Goal: Task Accomplishment & Management: Manage account settings

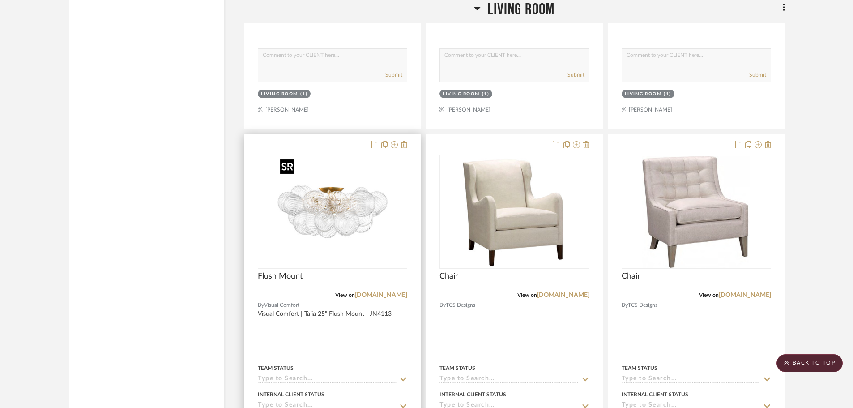
scroll to position [1342, 0]
click at [287, 281] on div "Flush Mount" at bounding box center [332, 281] width 149 height 20
click at [291, 293] on div "View on [DOMAIN_NAME]" at bounding box center [332, 294] width 149 height 8
click at [296, 249] on img "0" at bounding box center [332, 211] width 112 height 112
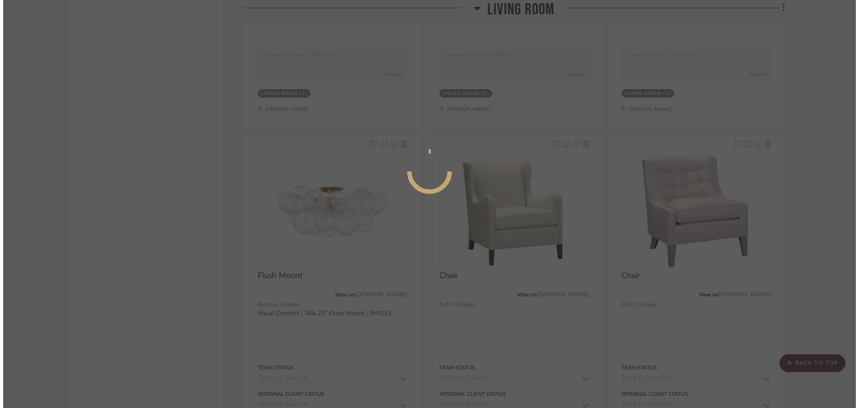
scroll to position [0, 0]
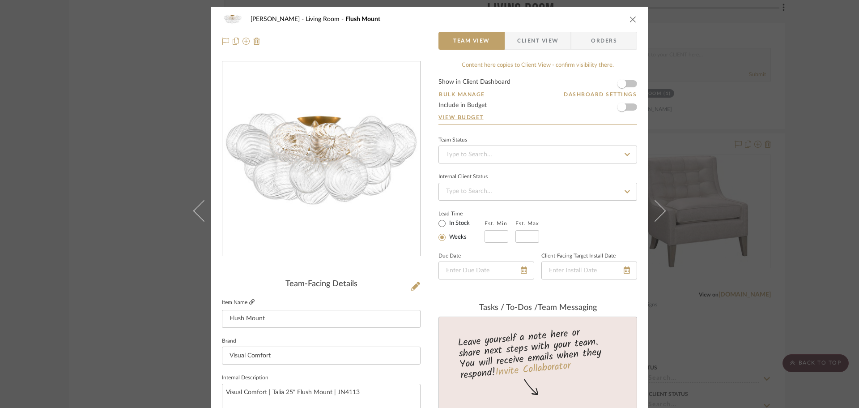
click at [249, 303] on icon at bounding box center [251, 301] width 5 height 5
click at [412, 286] on icon at bounding box center [415, 285] width 9 height 9
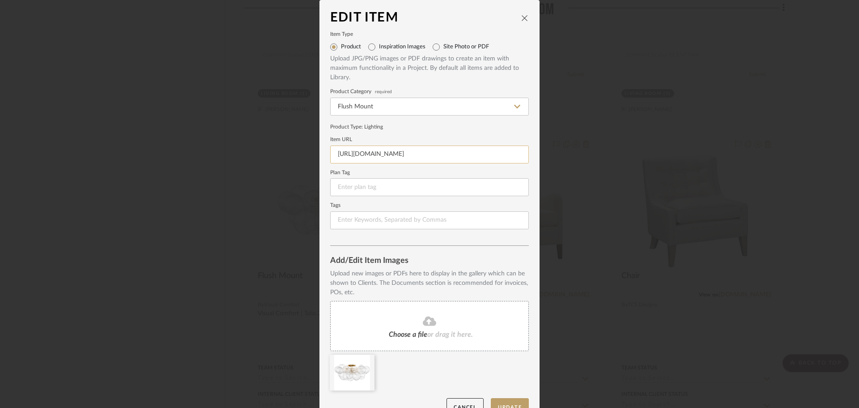
click at [357, 155] on input "[URL][DOMAIN_NAME]" at bounding box center [429, 154] width 199 height 18
paste input "25-flush-mount-jn4113/?selected_product=JN%204113BSL/CG#2461=52271"
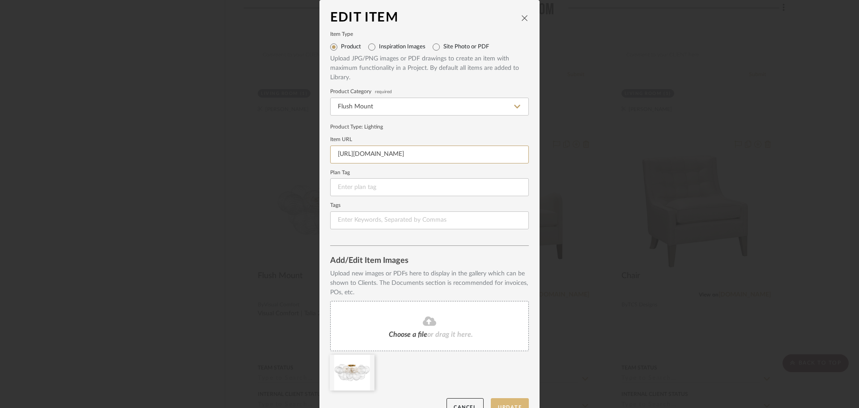
type input "[URL][DOMAIN_NAME]"
click at [515, 401] on button "Update" at bounding box center [510, 407] width 38 height 18
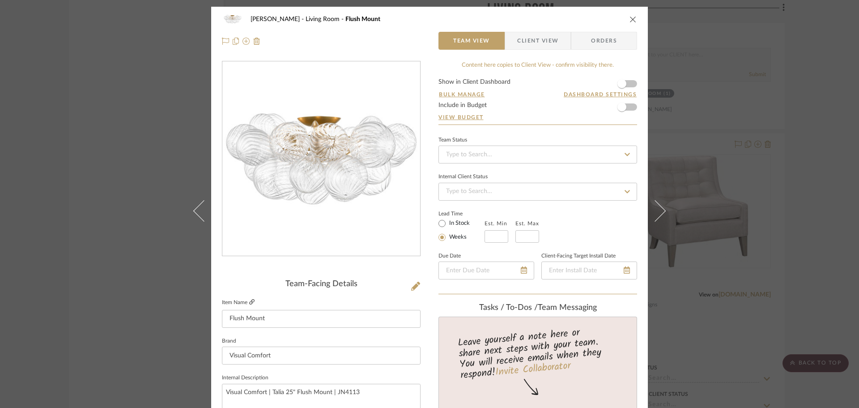
click at [251, 300] on icon at bounding box center [251, 301] width 5 height 5
click at [625, 20] on div "[PERSON_NAME] Living Room Flush Mount" at bounding box center [429, 19] width 415 height 18
click at [629, 21] on icon "close" at bounding box center [632, 19] width 7 height 7
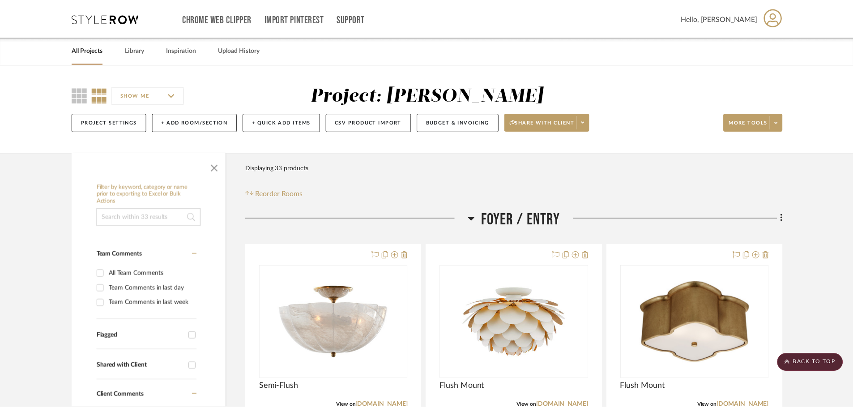
scroll to position [1342, 0]
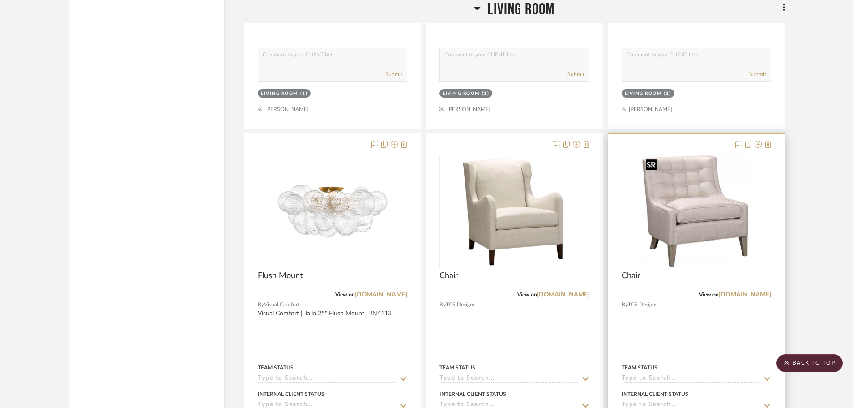
click at [730, 264] on img "0" at bounding box center [696, 211] width 108 height 112
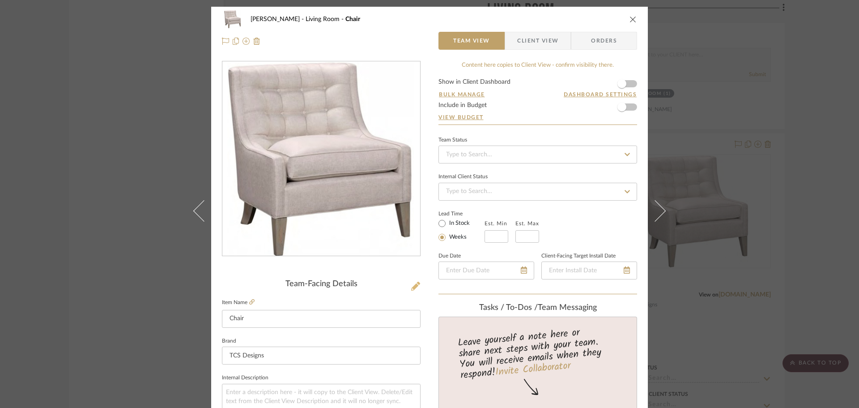
click at [415, 284] on icon at bounding box center [415, 285] width 9 height 9
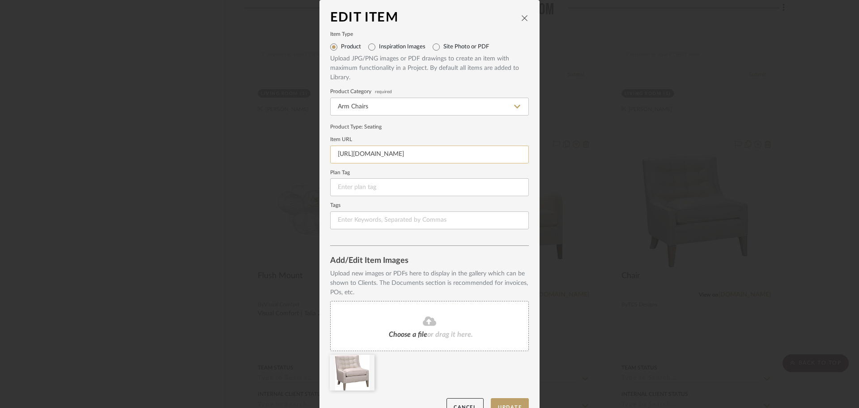
click at [391, 159] on input "[URL][DOMAIN_NAME]" at bounding box center [429, 154] width 199 height 18
paste input "chrome-extension://efaidnbmnnnibpcajpcglclefindmkaj/[URL][DOMAIN_NAME]"
type input "chrome-extension://efaidnbmnnnibpcajpcglclefindmkaj/[URL][DOMAIN_NAME]"
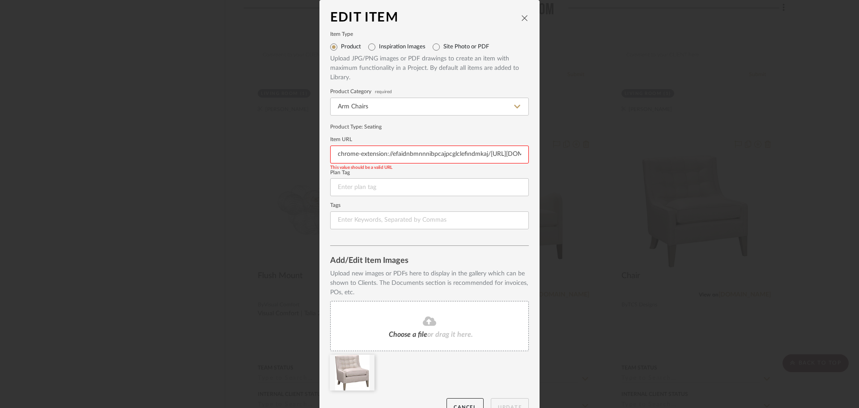
scroll to position [0, 392]
click at [392, 154] on input "chrome-extension://efaidnbmnnnibpcajpcglclefindmkaj/[URL][DOMAIN_NAME]" at bounding box center [429, 154] width 199 height 18
drag, startPoint x: 392, startPoint y: 154, endPoint x: 482, endPoint y: 154, distance: 89.9
click at [482, 154] on input "chrome-extension://efaidnbmnnnibpcajpcglclefindmkaj/[URL][DOMAIN_NAME]" at bounding box center [429, 154] width 199 height 18
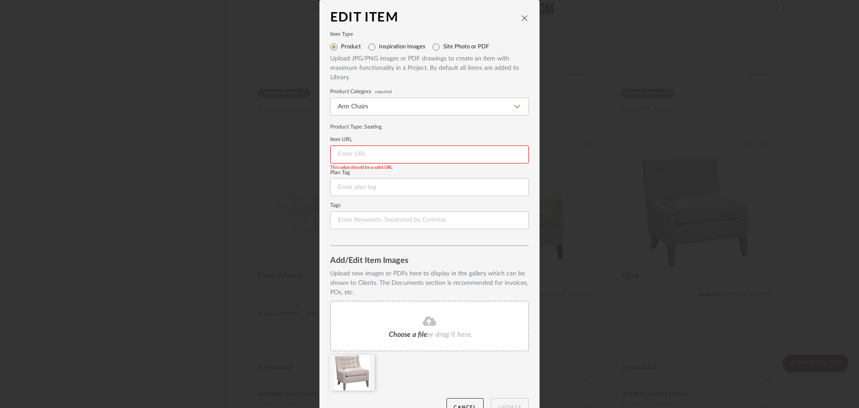
scroll to position [0, 0]
click at [520, 403] on button "Update" at bounding box center [510, 407] width 38 height 18
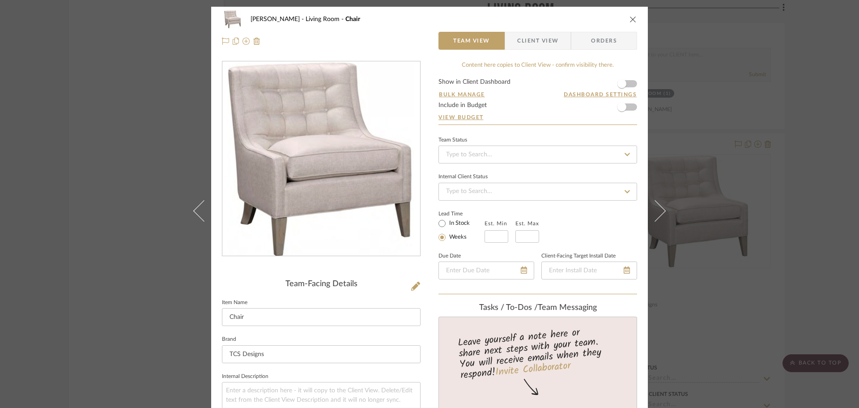
drag, startPoint x: 204, startPoint y: 214, endPoint x: 214, endPoint y: 227, distance: 16.6
click at [204, 214] on icon at bounding box center [203, 210] width 21 height 21
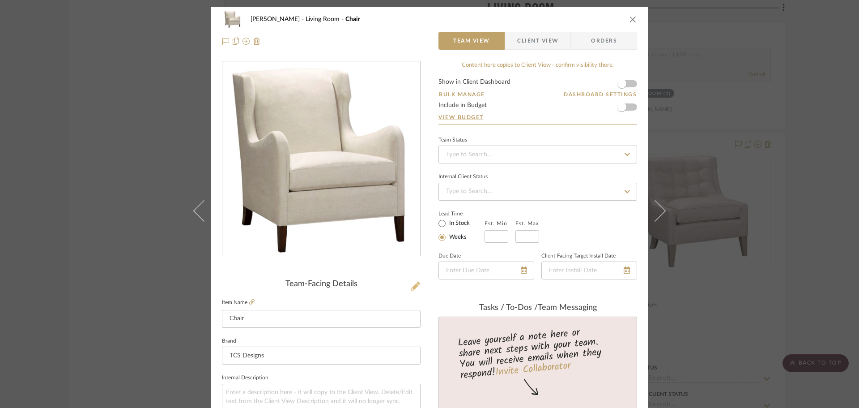
click at [411, 287] on icon at bounding box center [415, 285] width 9 height 9
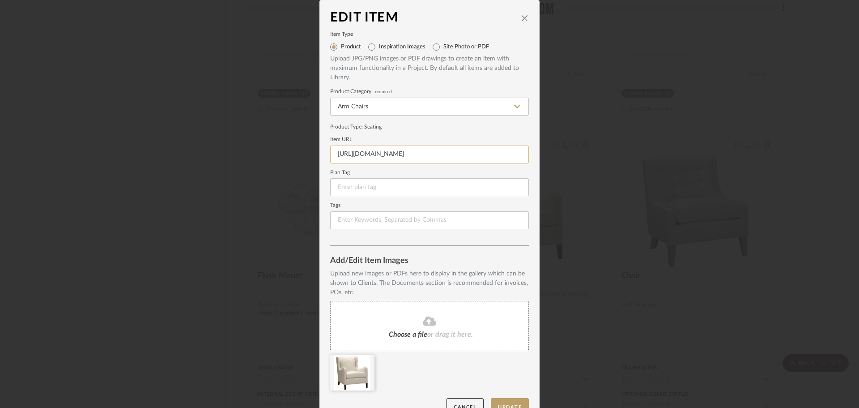
click at [372, 146] on input "[URL][DOMAIN_NAME]" at bounding box center [429, 154] width 199 height 18
click at [373, 147] on input "[URL][DOMAIN_NAME]" at bounding box center [429, 154] width 199 height 18
click at [506, 400] on button "Update" at bounding box center [510, 407] width 38 height 18
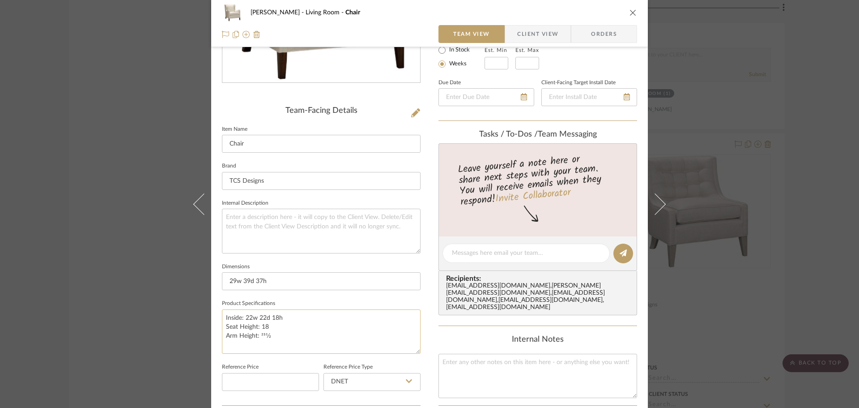
scroll to position [224, 0]
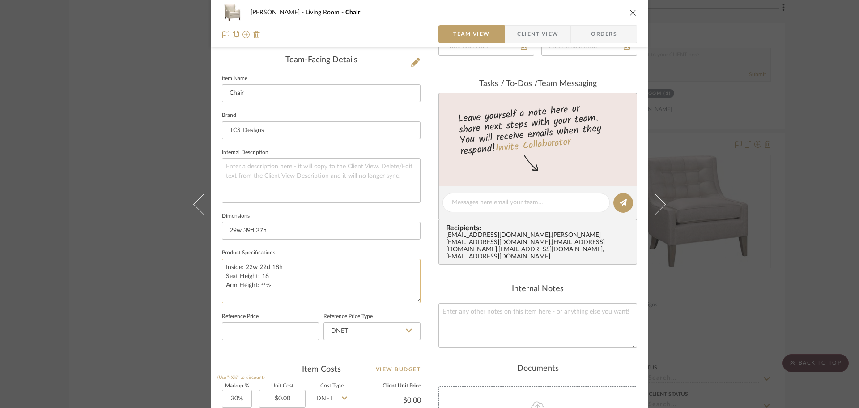
click at [222, 266] on textarea "Inside: 22w 22d 18h Seat Height: 18 Arm Height: 251⁄2" at bounding box center [321, 281] width 199 height 44
click at [264, 265] on textarea "Inside: 22w 22d 18h Seat Height: 18 Arm Height: 251⁄2" at bounding box center [321, 281] width 199 height 44
type textarea "Inside: 22w 22d 18h Seat Height: 18 Arm Height: 251⁄2"
click at [263, 187] on textarea at bounding box center [321, 180] width 199 height 44
type textarea "Xandu"
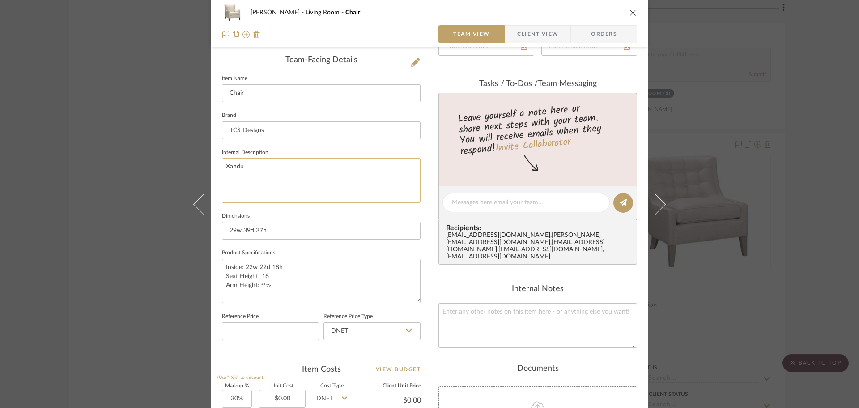
paste textarea "Xanadu Winged Lounge Chair"
click at [250, 166] on textarea "Xandu Xanadu Winged Lounge Chair" at bounding box center [321, 180] width 199 height 44
click at [234, 167] on textarea "Xandu Xanadu Winged Lounge Chair" at bounding box center [321, 180] width 199 height 44
click at [233, 167] on textarea "Xandu Xanadu Winged Lounge Chair" at bounding box center [321, 180] width 199 height 44
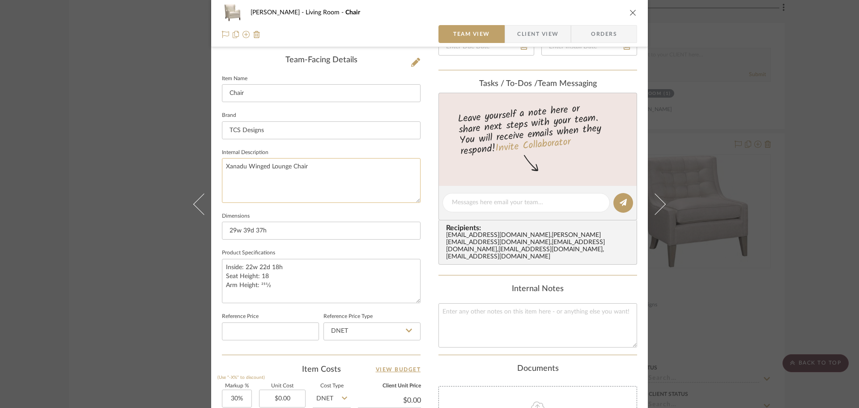
click at [310, 167] on textarea "Xanadu Winged Lounge Chair" at bounding box center [321, 180] width 199 height 44
click at [222, 168] on textarea "Xanadu Winged Lounge Chair" at bounding box center [321, 180] width 199 height 44
type textarea "Xanadu Winged Lounge Chair"
click at [357, 178] on textarea "287 Xanadu Winged Lounge Chair" at bounding box center [321, 180] width 199 height 44
type textarea "287 Xanadu Winged Lounge Chair"
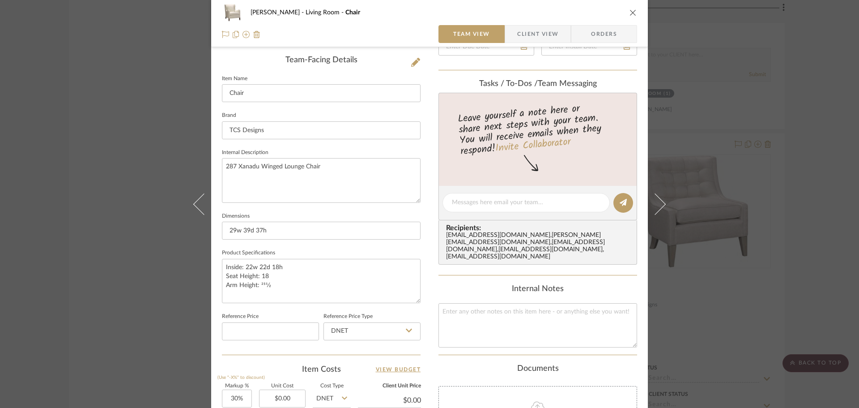
click at [531, 34] on span "Client View" at bounding box center [537, 34] width 41 height 18
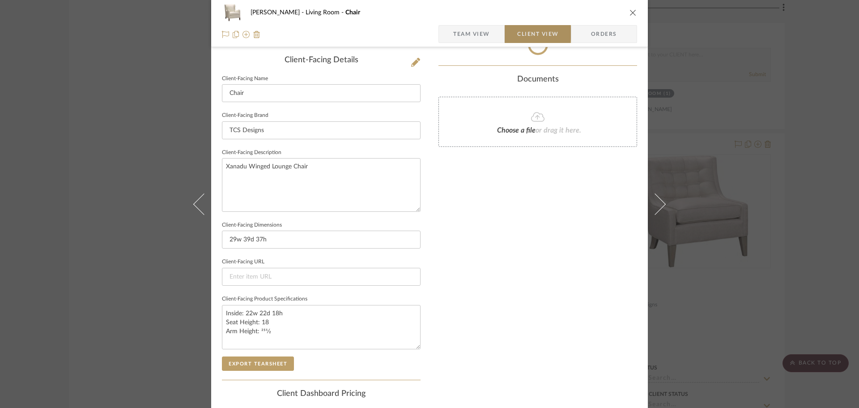
type textarea "287 Xanadu Winged Lounge Chair"
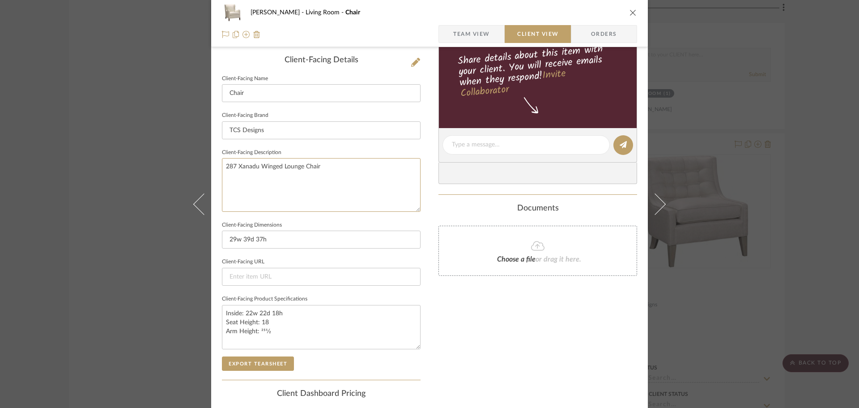
drag, startPoint x: 336, startPoint y: 168, endPoint x: 217, endPoint y: 169, distance: 118.1
click at [217, 169] on div "[PERSON_NAME] Living Room Chair Team View Client View Orders Client-Facing Deta…" at bounding box center [429, 148] width 437 height 730
click at [465, 36] on span "Team View" at bounding box center [471, 34] width 37 height 18
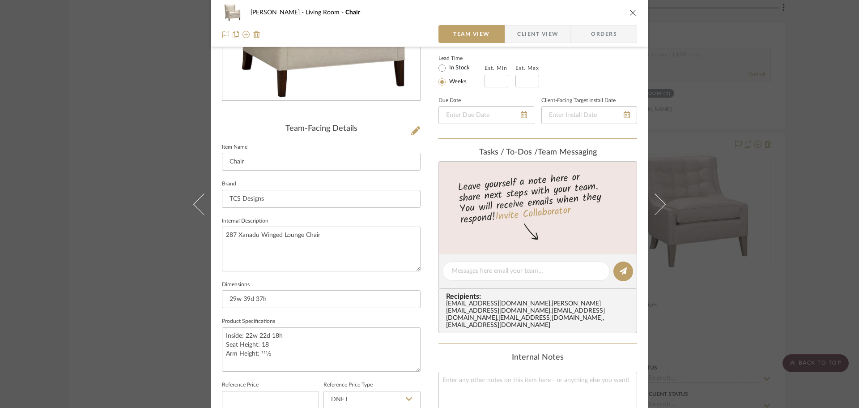
scroll to position [66, 0]
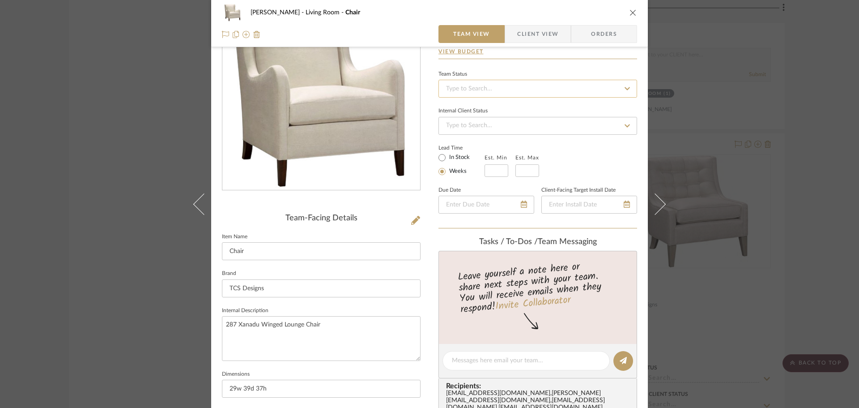
click at [536, 89] on input at bounding box center [537, 89] width 199 height 18
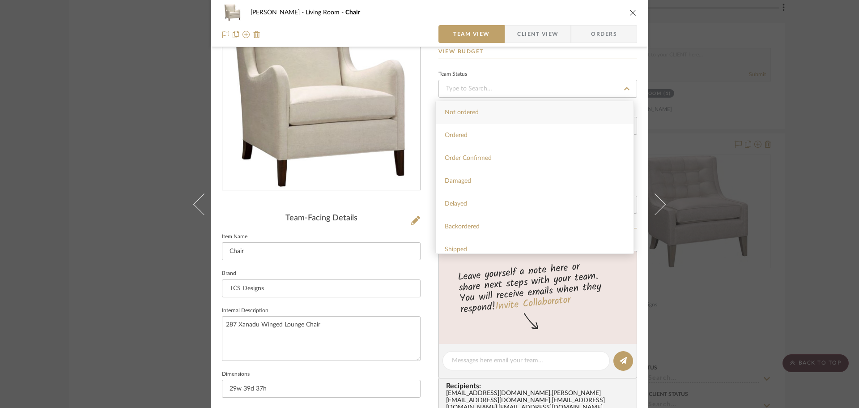
click at [537, 68] on div "Team Status" at bounding box center [537, 83] width 199 height 30
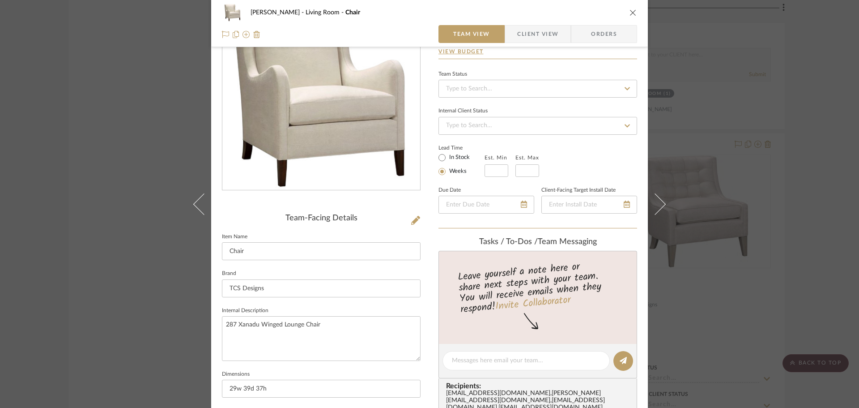
click at [629, 11] on icon "close" at bounding box center [632, 12] width 7 height 7
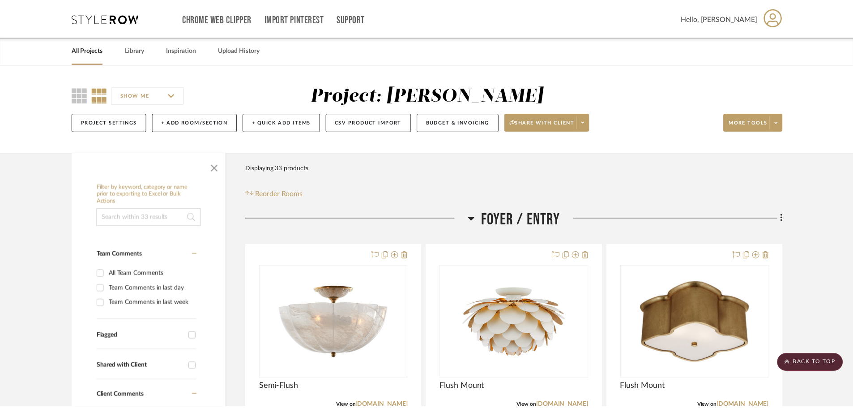
scroll to position [1342, 0]
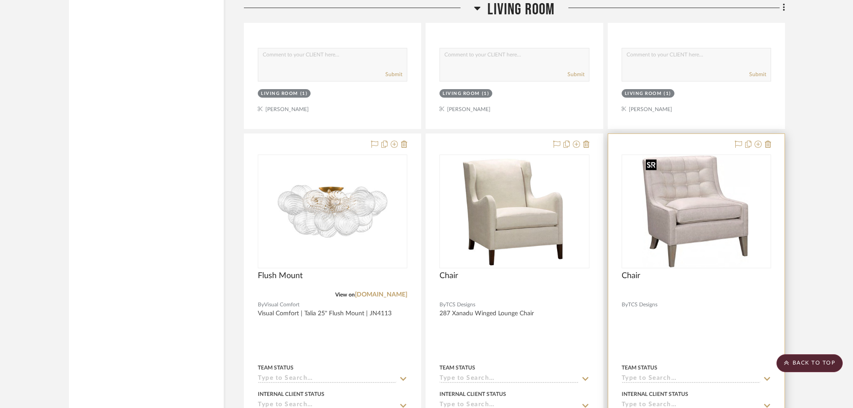
click at [682, 218] on img "0" at bounding box center [696, 211] width 108 height 112
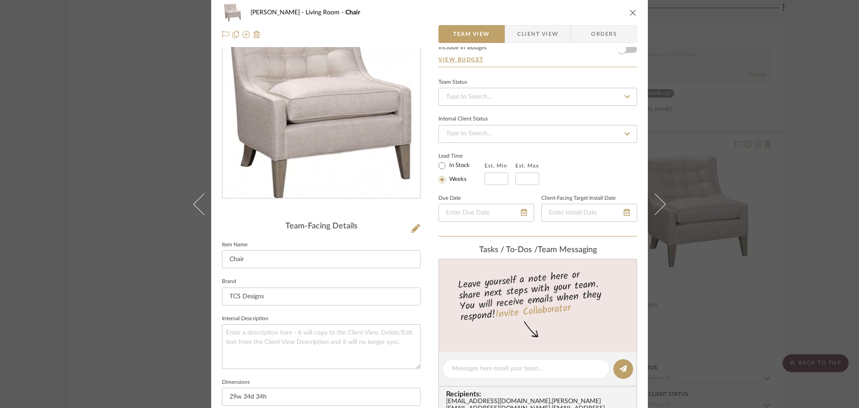
scroll to position [134, 0]
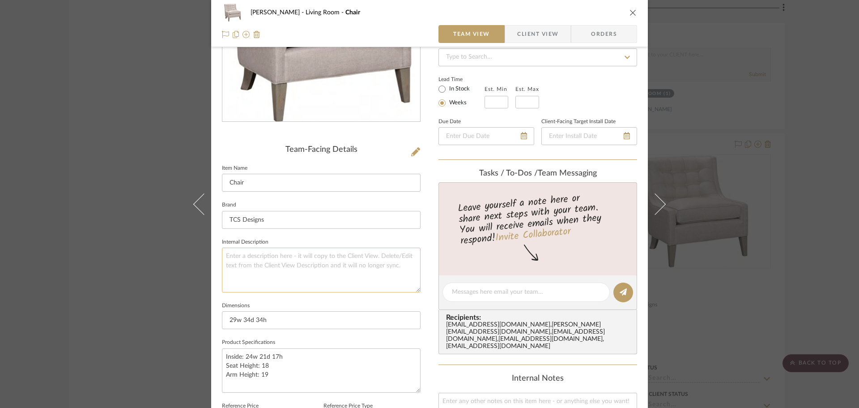
click at [273, 272] on textarea at bounding box center [321, 269] width 199 height 44
type textarea "281 Sister Lounge"
click at [512, 31] on span "button" at bounding box center [511, 34] width 12 height 18
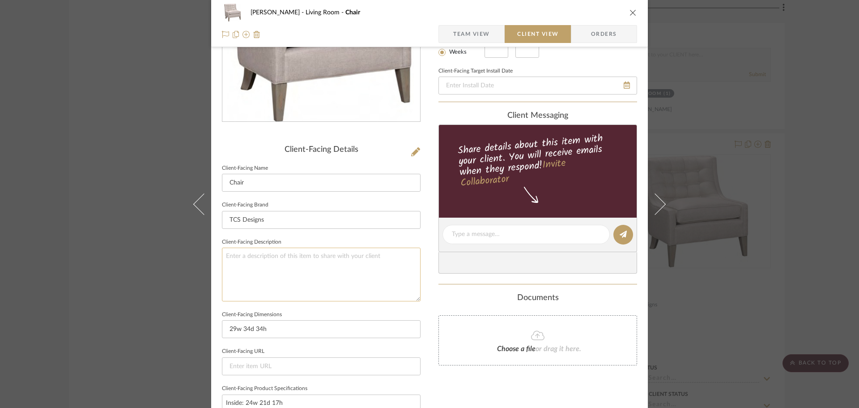
type textarea "281 Sister Lounge"
click at [289, 286] on textarea "281 Sister Lounge" at bounding box center [321, 273] width 199 height 53
click at [181, 261] on div "[PERSON_NAME] Living Room Chair Team View Client View Orders Client-Facing Deta…" at bounding box center [429, 204] width 859 height 408
click at [474, 32] on span "Team View" at bounding box center [471, 34] width 37 height 18
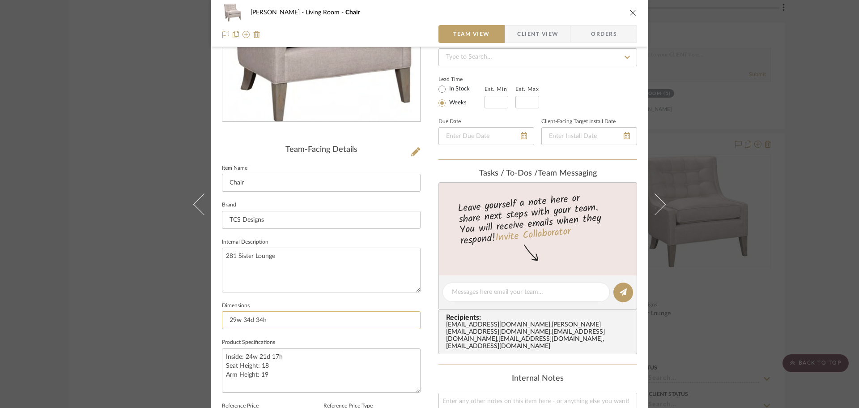
click at [235, 319] on input "29w 34d 34h" at bounding box center [321, 320] width 199 height 18
type input "29"W x 34"D x 34"H"
click at [301, 377] on textarea "Inside: 24w 21d 17h Seat Height: 18 Arm Height: 19" at bounding box center [321, 370] width 199 height 44
click at [247, 353] on textarea "Inside: 24w 21d 17h Seat Height: 18 Arm Height: 19" at bounding box center [321, 370] width 199 height 44
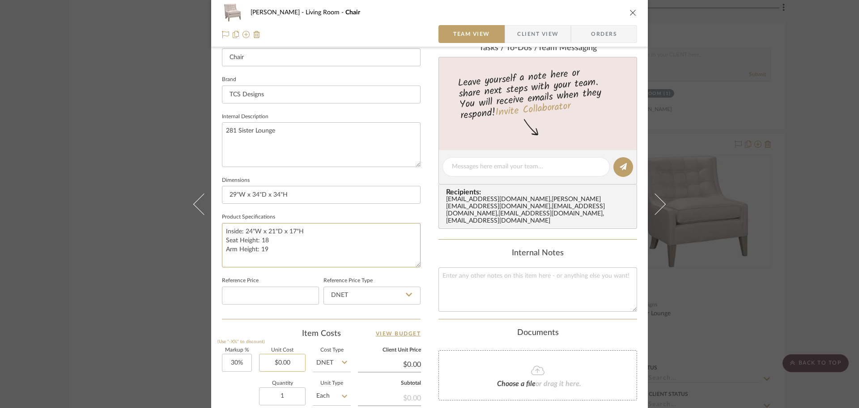
scroll to position [268, 0]
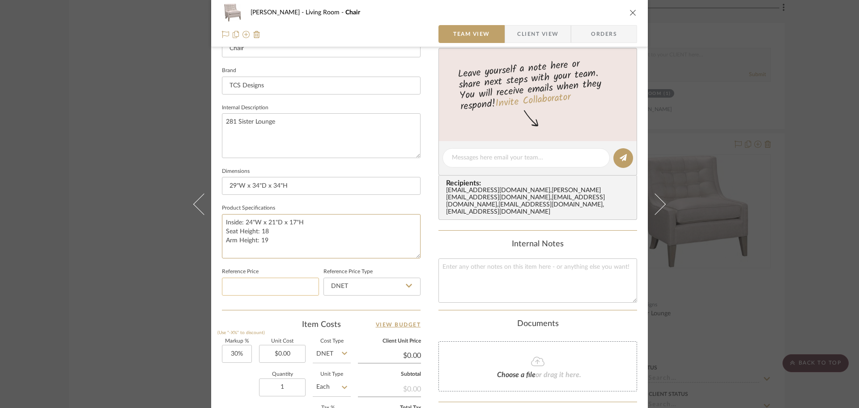
type textarea "Inside: 24"W x 21"D x 17"H Seat Height: 18 Arm Height: 19"
click at [261, 294] on input at bounding box center [270, 286] width 97 height 18
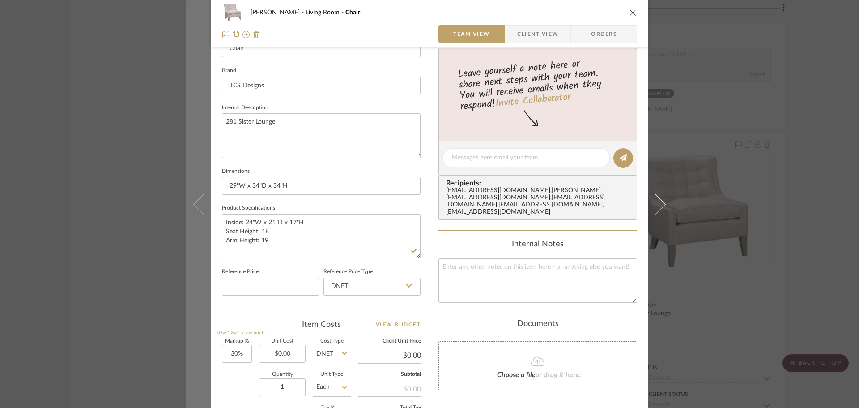
click at [198, 206] on icon at bounding box center [203, 203] width 21 height 21
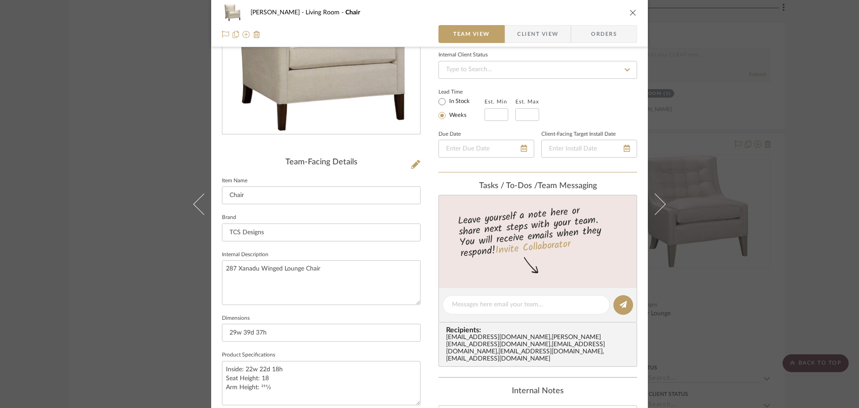
scroll to position [134, 0]
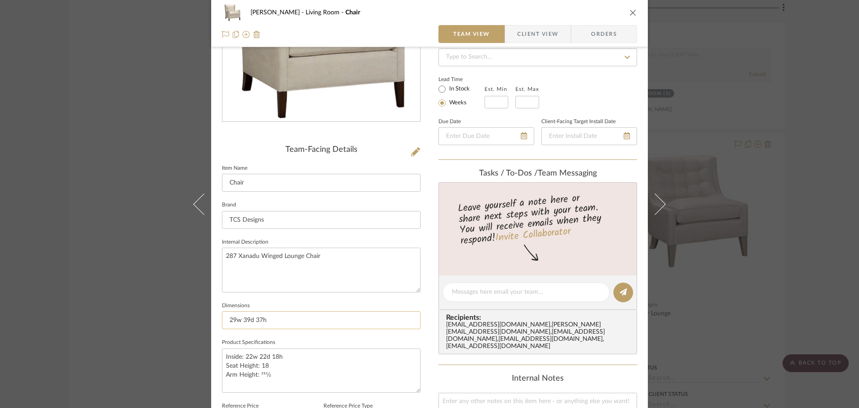
click at [238, 323] on input "29w 39d 37h" at bounding box center [321, 320] width 199 height 18
type input "29"W x 39"D x 37"H"
click at [252, 357] on textarea "Inside: 22w 22d 18h Seat Height: 18 Arm Height: 251⁄2" at bounding box center [321, 370] width 199 height 44
type textarea "Inside: 22"W x 22"D x 18"H Seat Height: 18 Arm Height: 251⁄2"
click at [350, 221] on input "TCS Designs" at bounding box center [321, 220] width 199 height 18
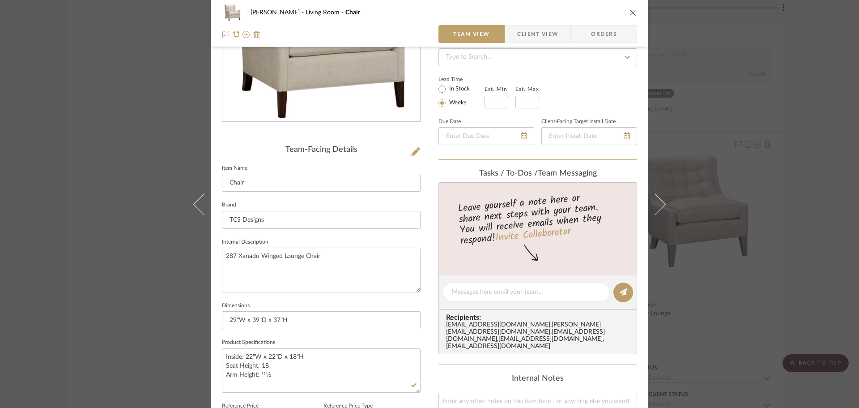
click at [717, 100] on div "[PERSON_NAME] Living Room Chair Team View Client View Orders Team-Facing Detail…" at bounding box center [429, 204] width 859 height 408
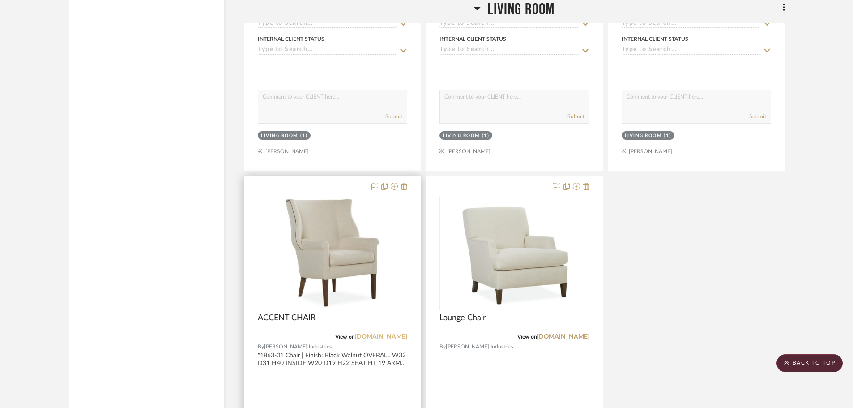
scroll to position [1700, 0]
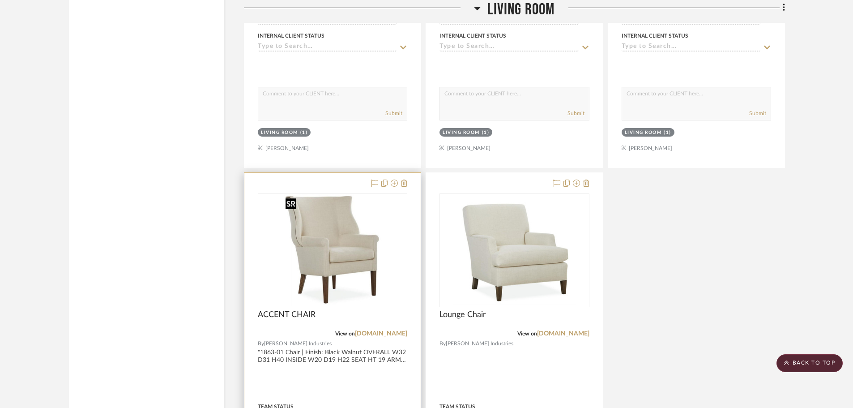
click at [318, 271] on img "0" at bounding box center [332, 250] width 101 height 112
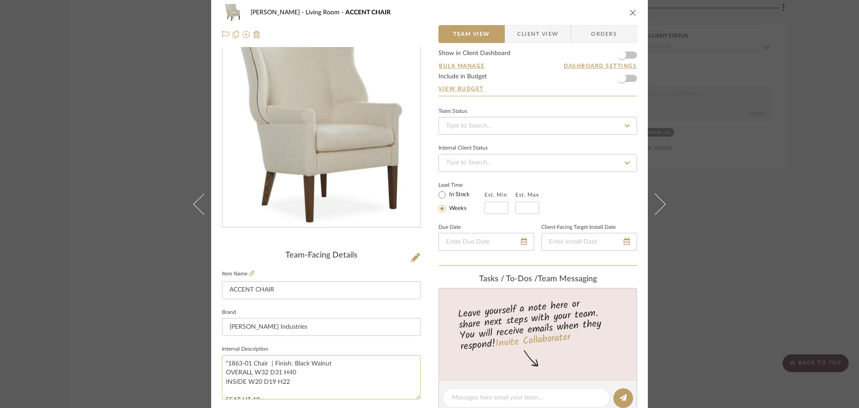
scroll to position [45, 0]
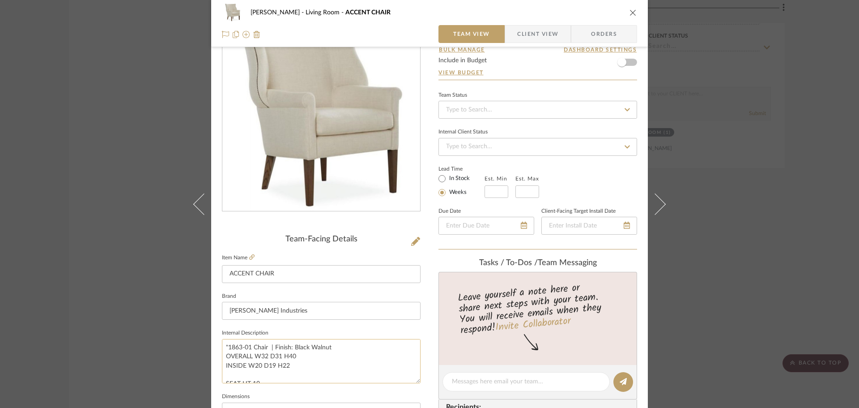
click at [257, 348] on textarea ""1863-01 Chair | Finish: Black Walnut OVERALL W32 D31 H40 INSIDE W20 D19 H22 SE…" at bounding box center [321, 361] width 199 height 44
drag, startPoint x: 257, startPoint y: 348, endPoint x: 231, endPoint y: 346, distance: 26.0
click at [231, 346] on textarea ""1863-01 Chair | Finish: Black Walnut OVERALL W32 D31 H40 INSIDE W20 D19 H22 SE…" at bounding box center [321, 361] width 199 height 44
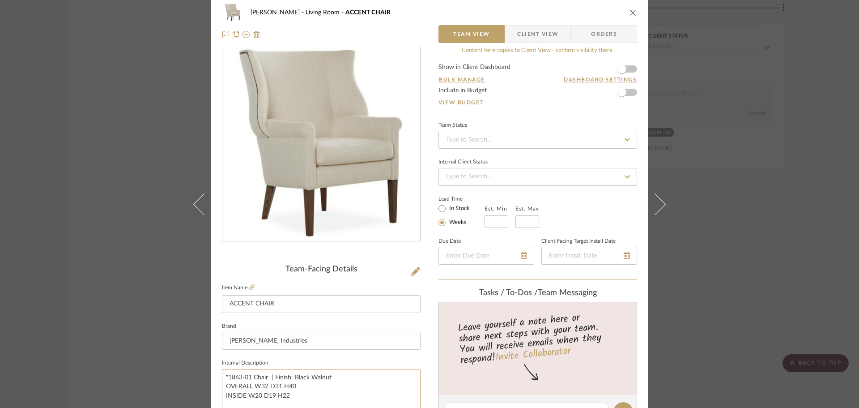
scroll to position [0, 0]
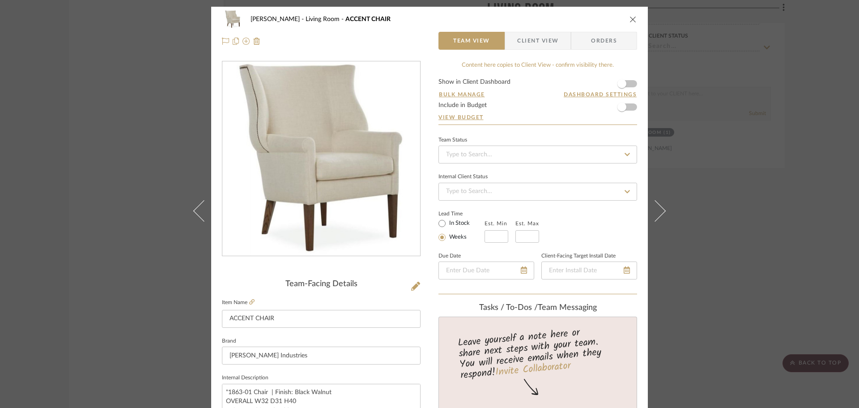
click at [630, 18] on icon "close" at bounding box center [632, 19] width 7 height 7
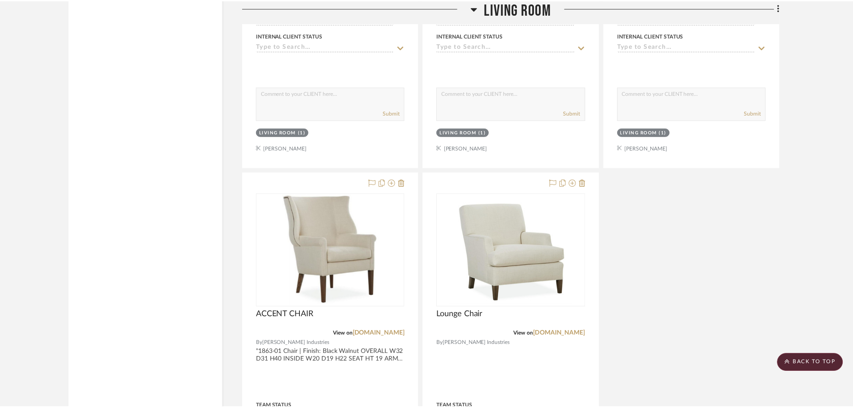
scroll to position [1700, 0]
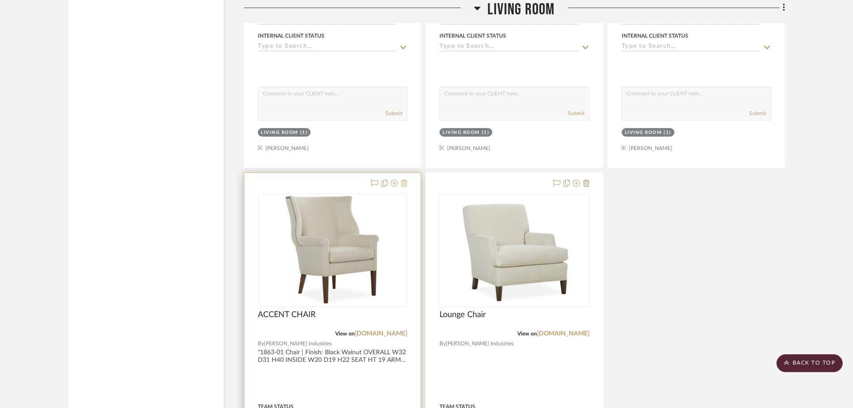
click at [404, 183] on icon at bounding box center [404, 182] width 6 height 7
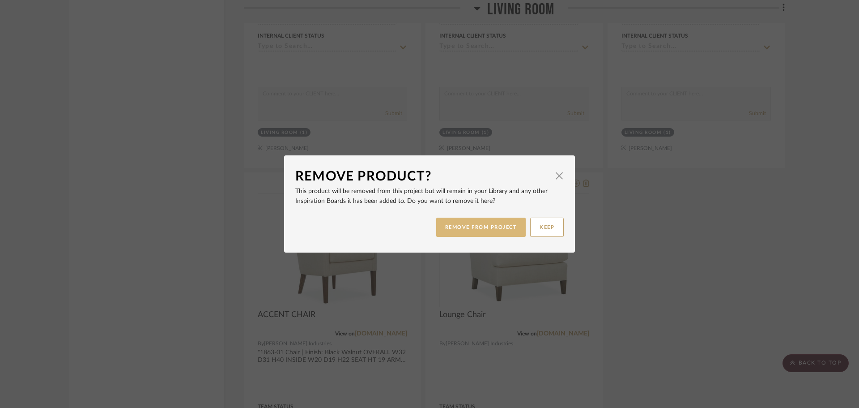
click at [479, 230] on button "REMOVE FROM PROJECT" at bounding box center [481, 226] width 90 height 19
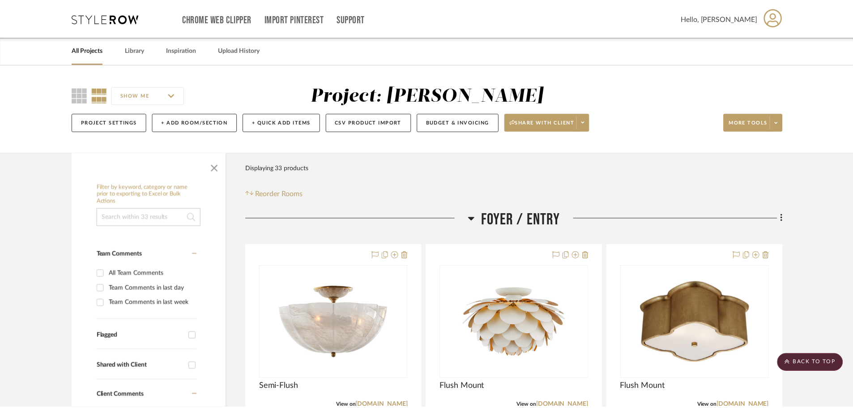
scroll to position [1700, 0]
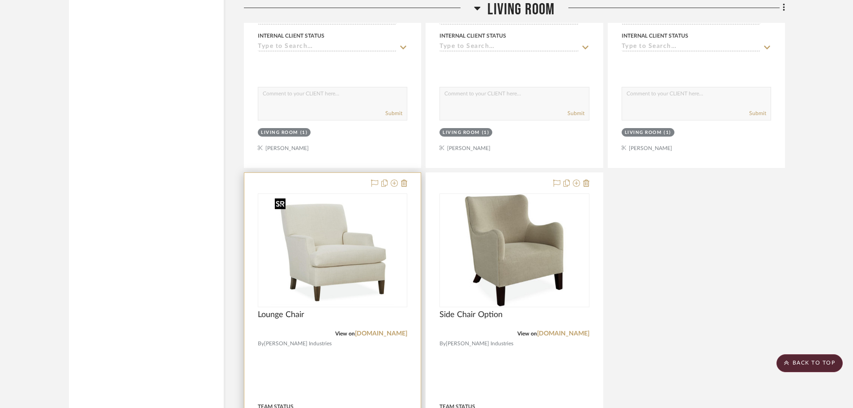
click at [328, 290] on img "0" at bounding box center [332, 250] width 123 height 112
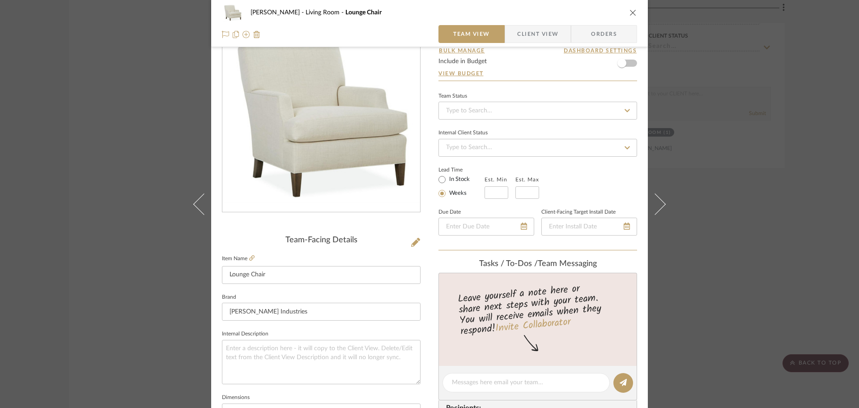
scroll to position [0, 0]
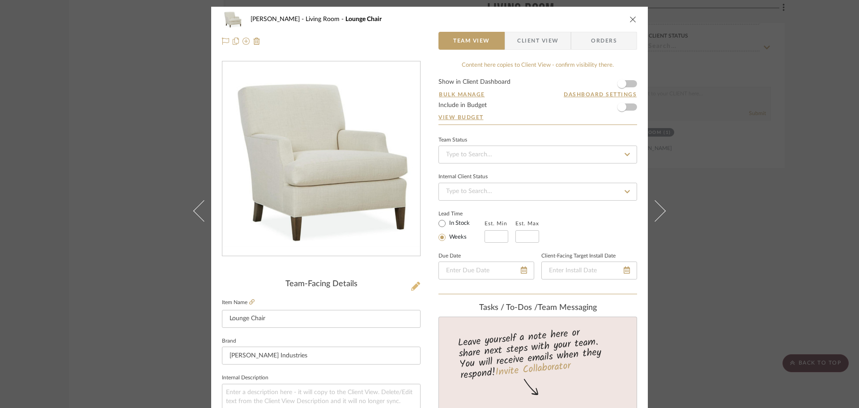
click at [411, 289] on icon at bounding box center [415, 285] width 9 height 9
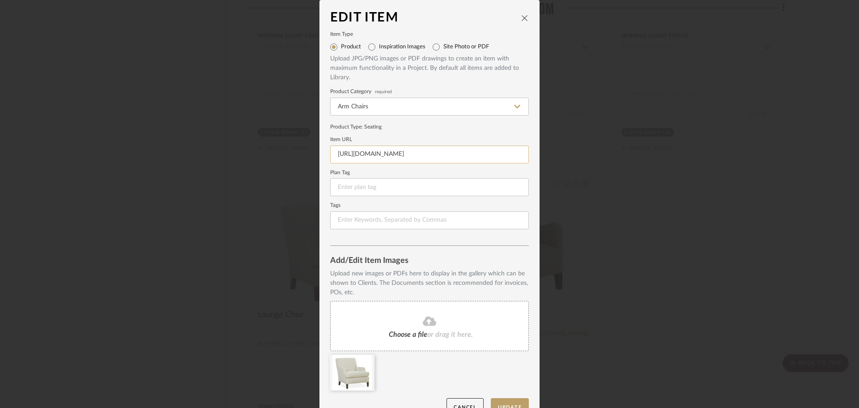
click at [368, 154] on input "[URL][DOMAIN_NAME]" at bounding box center [429, 154] width 199 height 18
paste input "[URL][DOMAIN_NAME]"
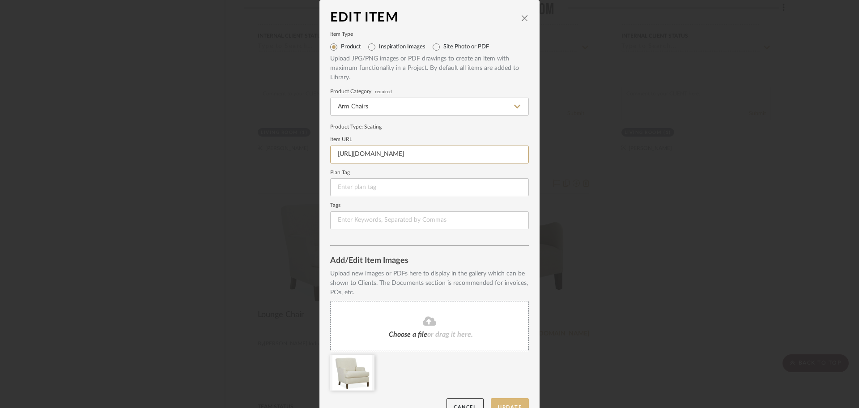
type input "[URL][DOMAIN_NAME]"
click at [500, 399] on button "Update" at bounding box center [510, 407] width 38 height 18
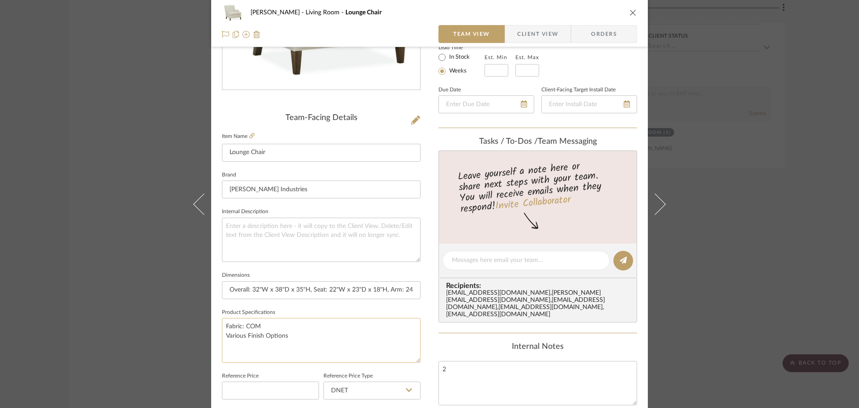
scroll to position [224, 0]
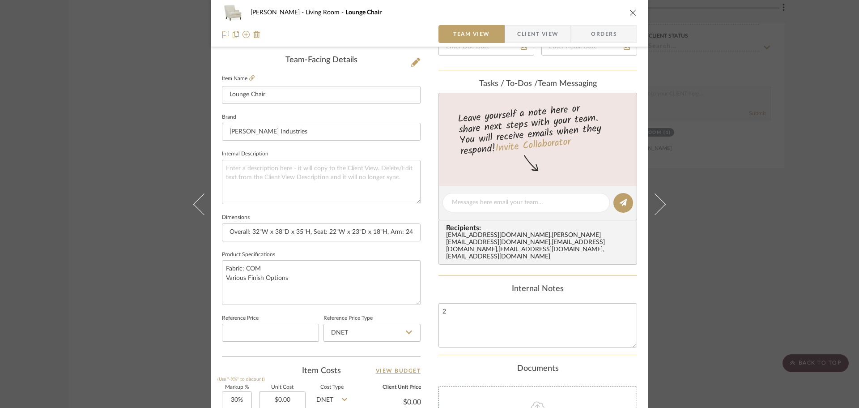
click at [216, 170] on div "[PERSON_NAME] Living Room Lounge Chair Team View Client View Orders Team-Facing…" at bounding box center [429, 196] width 437 height 826
click at [242, 177] on textarea at bounding box center [321, 182] width 199 height 44
paste textarea "1354-01 CHAIR"
click at [317, 173] on textarea "1354-01 CHAIR" at bounding box center [321, 182] width 199 height 44
click at [279, 202] on textarea "1354-01 CHAIR" at bounding box center [321, 182] width 199 height 44
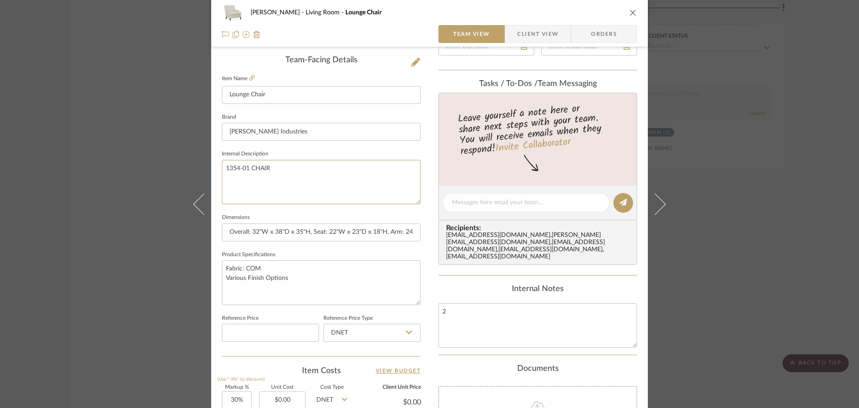
type textarea "1354-01 CHAIR"
click at [531, 37] on span "Client View" at bounding box center [537, 34] width 41 height 18
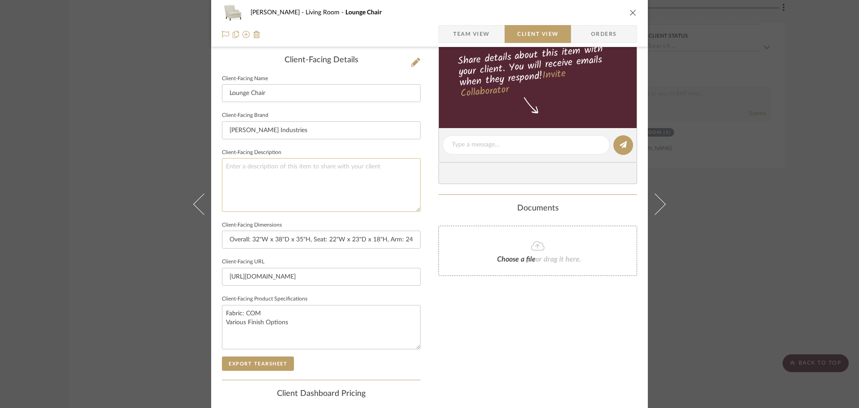
type textarea "1354-01 CHAIR"
click at [306, 196] on textarea "1354-01 CHAIR" at bounding box center [321, 184] width 199 height 53
drag, startPoint x: 308, startPoint y: 172, endPoint x: 210, endPoint y: 178, distance: 98.2
click at [211, 179] on div "[PERSON_NAME] Living Room Lounge Chair Team View Client View Orders Client-Faci…" at bounding box center [429, 148] width 437 height 730
click at [485, 29] on span "Team View" at bounding box center [471, 34] width 37 height 18
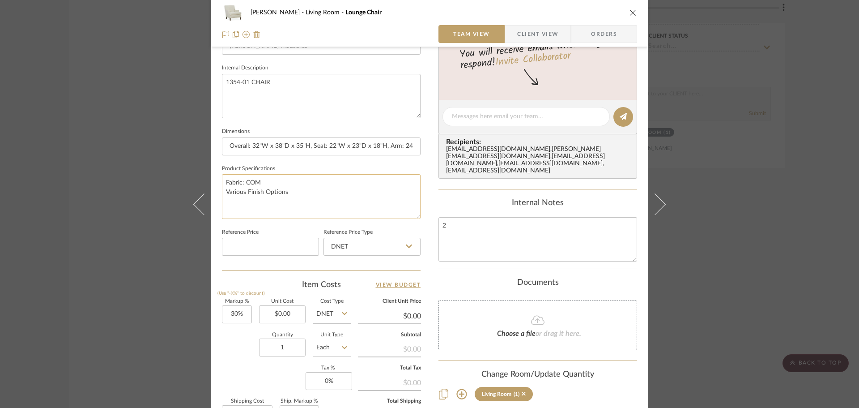
scroll to position [313, 0]
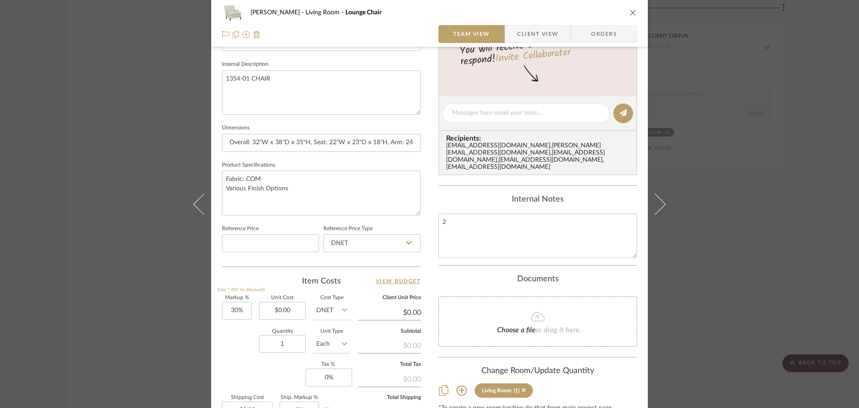
click at [769, 148] on div "[PERSON_NAME] Living Room Lounge Chair Team View Client View Orders Team-Facing…" at bounding box center [429, 204] width 859 height 408
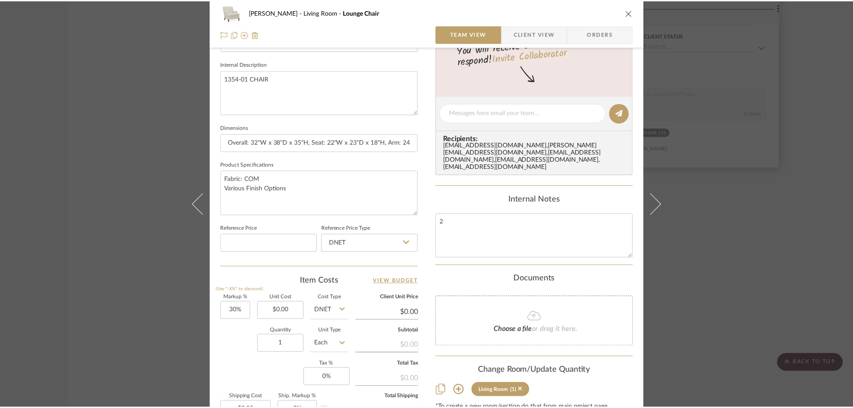
scroll to position [1700, 0]
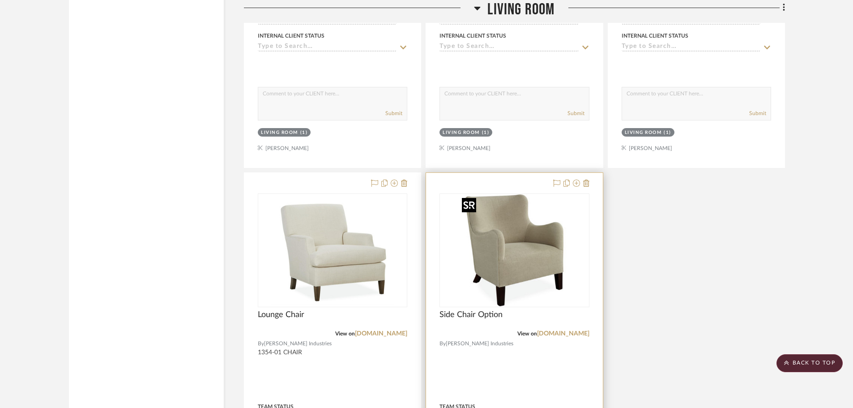
click at [538, 267] on img "0" at bounding box center [514, 250] width 112 height 112
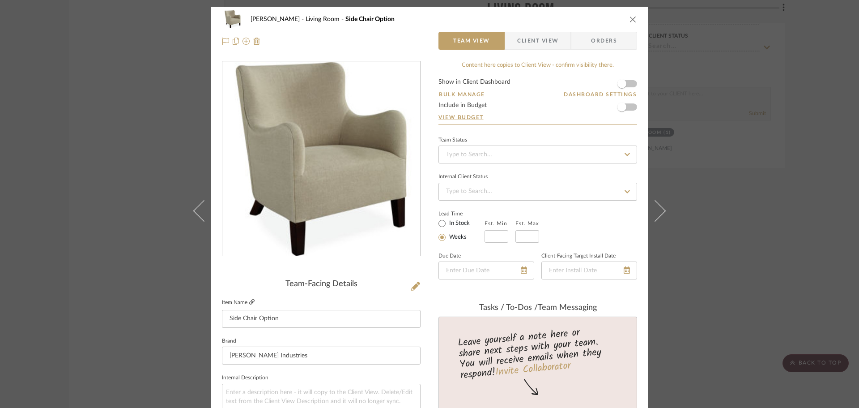
click at [250, 303] on icon at bounding box center [251, 301] width 5 height 5
click at [633, 19] on icon "close" at bounding box center [632, 19] width 7 height 7
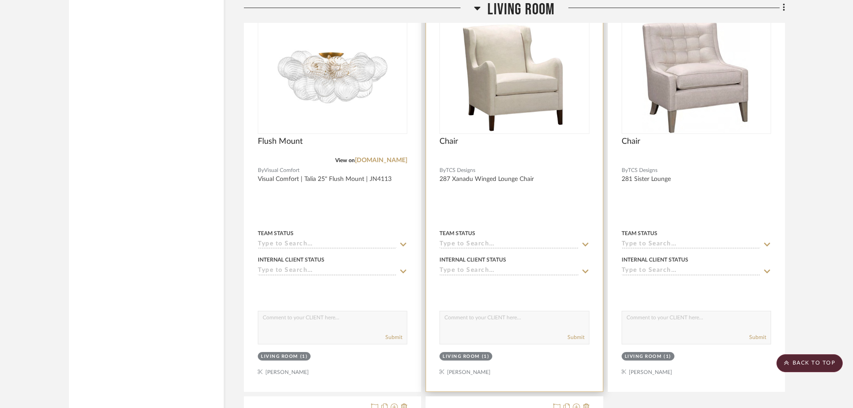
scroll to position [1387, 0]
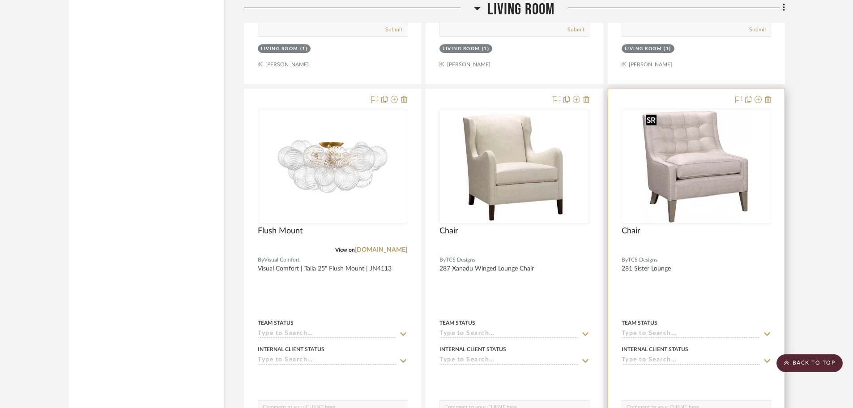
click at [713, 164] on img "0" at bounding box center [696, 167] width 108 height 112
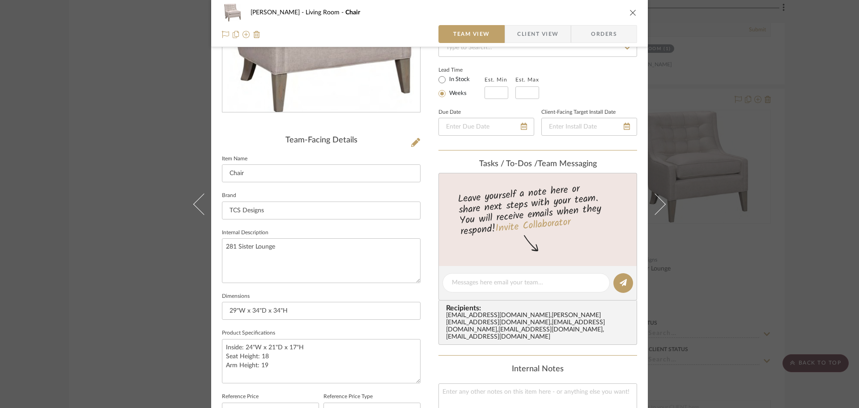
scroll to position [179, 0]
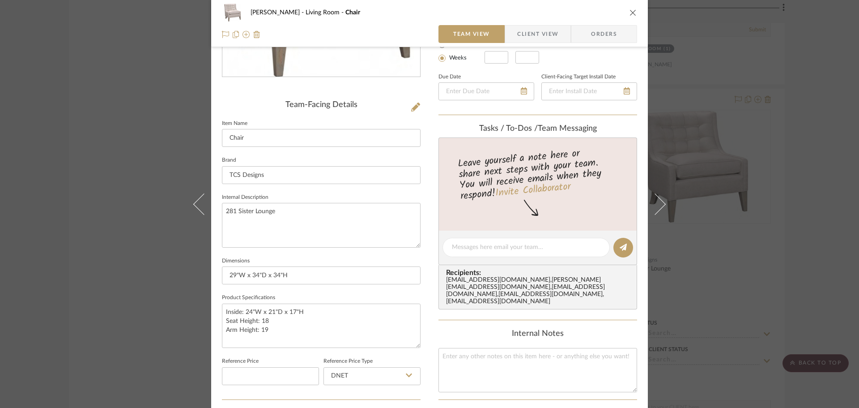
click at [207, 213] on button at bounding box center [198, 204] width 25 height 408
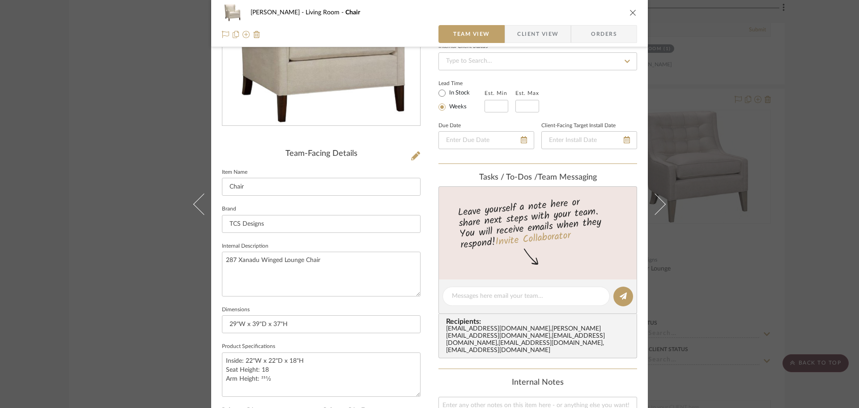
scroll to position [134, 0]
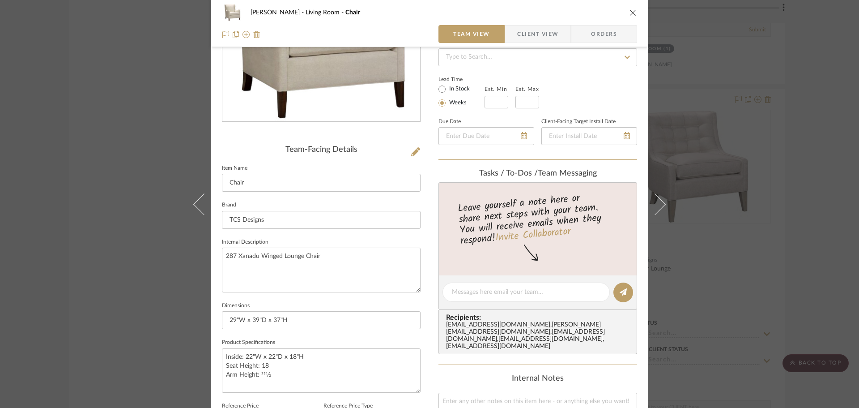
click at [115, 226] on div "[PERSON_NAME] Living Room Chair Team View Client View Orders Team-Facing Detail…" at bounding box center [429, 204] width 859 height 408
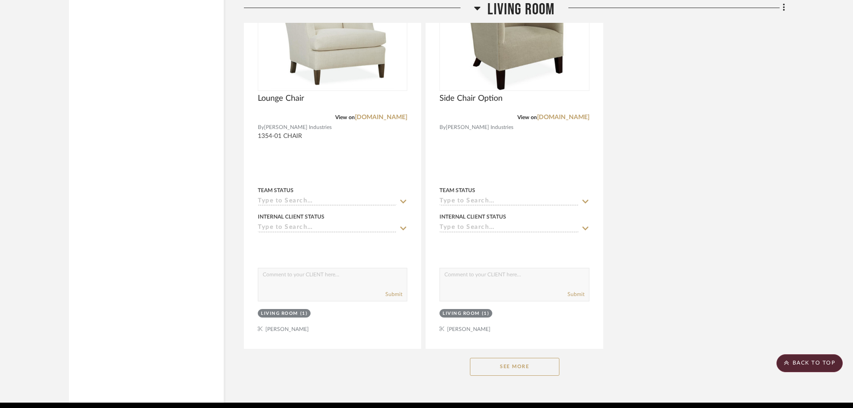
scroll to position [1952, 0]
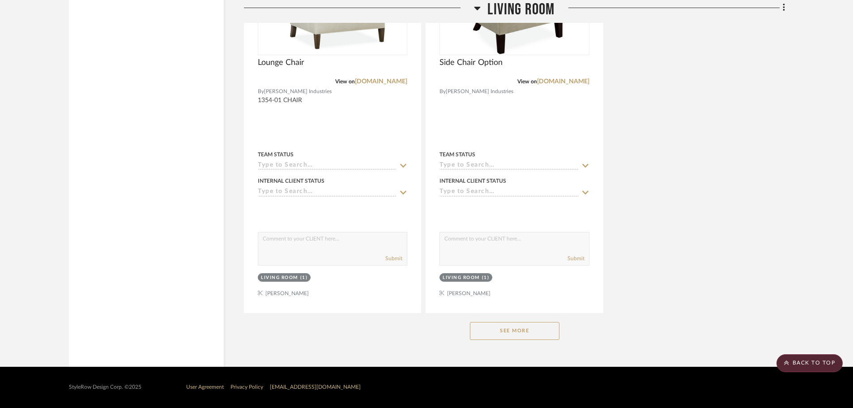
click at [522, 334] on button "See More" at bounding box center [514, 331] width 89 height 18
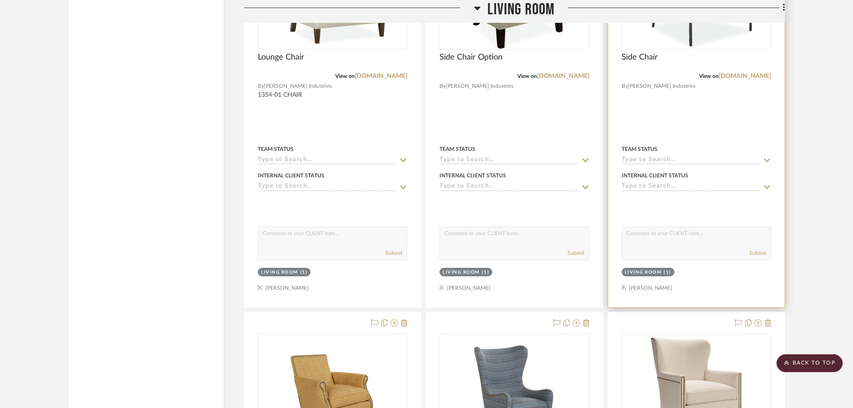
scroll to position [1863, 0]
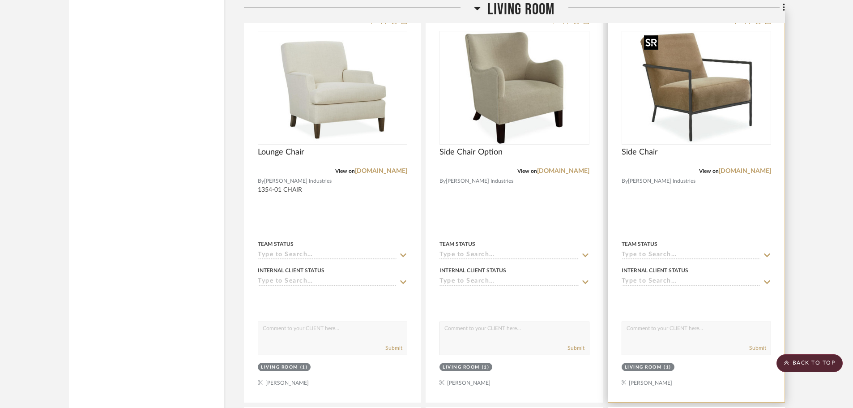
click at [666, 197] on div at bounding box center [696, 205] width 176 height 391
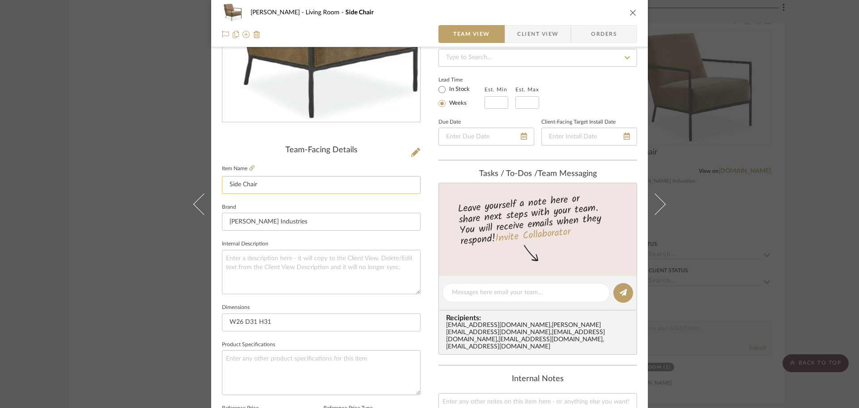
scroll to position [134, 0]
drag, startPoint x: 233, startPoint y: 324, endPoint x: 213, endPoint y: 323, distance: 20.2
click at [213, 323] on div "[PERSON_NAME] Living Room Side Chair Team View Client View Orders Team-Facing D…" at bounding box center [429, 285] width 437 height 826
type input "26"W x 31"D x 31"H"
click at [284, 268] on textarea at bounding box center [321, 271] width 199 height 44
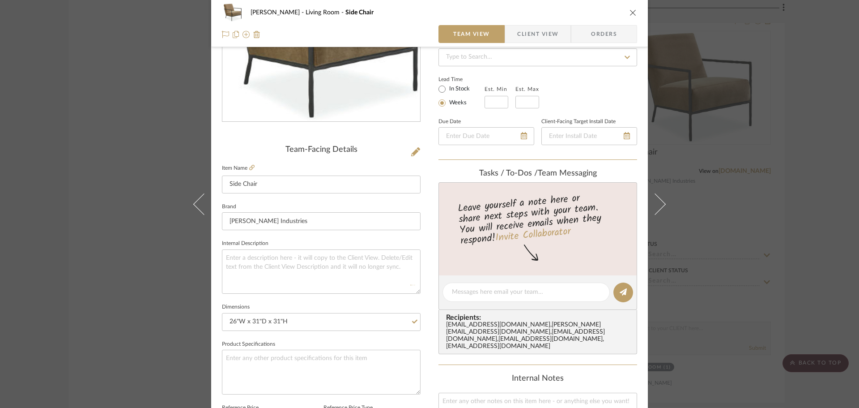
click at [247, 163] on fieldset "Item Name Side Chair" at bounding box center [321, 177] width 199 height 31
click at [251, 169] on icon at bounding box center [251, 167] width 5 height 5
click at [274, 268] on textarea at bounding box center [321, 271] width 199 height 44
paste textarea "L1489-01 LEATHER CHAIR"
type textarea "L1489-01 LEATHER CHAIR"
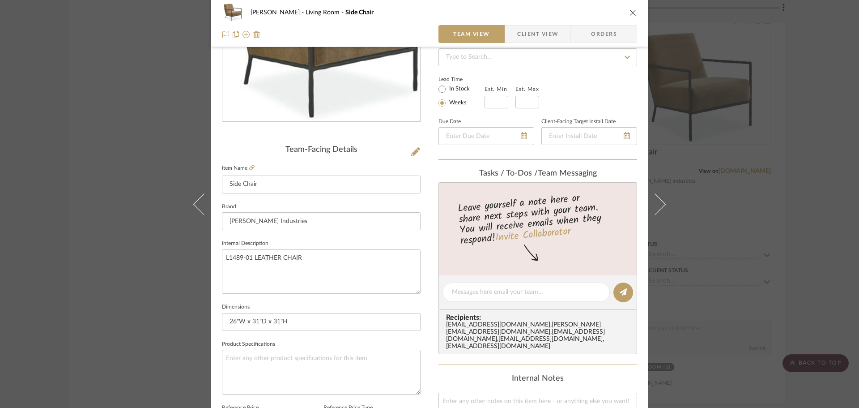
click at [536, 35] on span "Client View" at bounding box center [537, 34] width 41 height 18
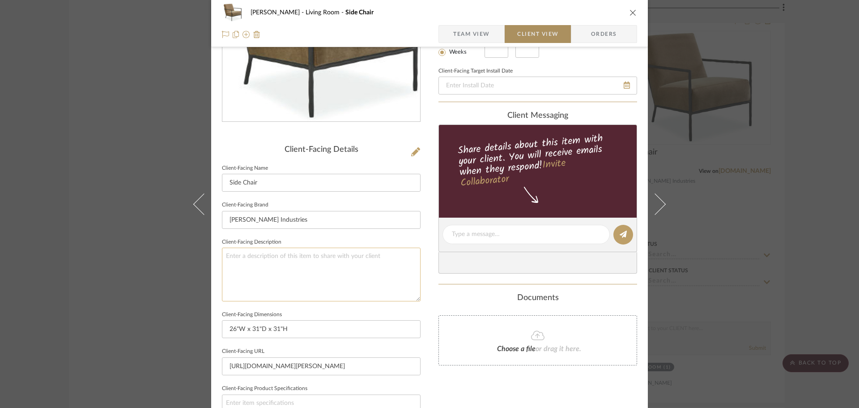
type textarea "L1489-01 LEATHER CHAIR"
click at [325, 267] on textarea "L1489-01 LEATHER CHAIR" at bounding box center [321, 273] width 199 height 53
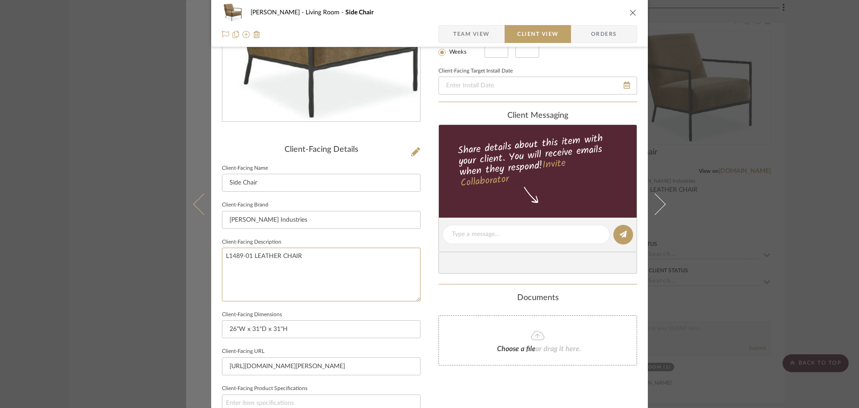
drag, startPoint x: 341, startPoint y: 256, endPoint x: 190, endPoint y: 265, distance: 151.1
click at [190, 265] on mat-dialog-content "[PERSON_NAME] Living Room Side Chair Team View Client View Orders Client-Facing…" at bounding box center [429, 237] width 487 height 730
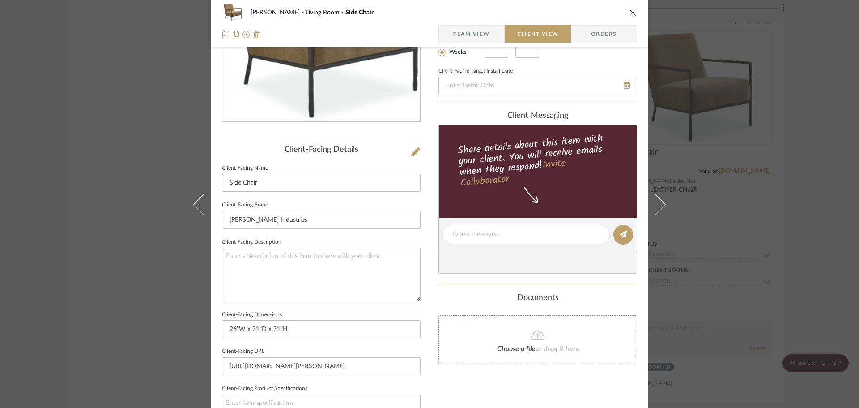
click at [460, 35] on span "Team View" at bounding box center [471, 34] width 37 height 18
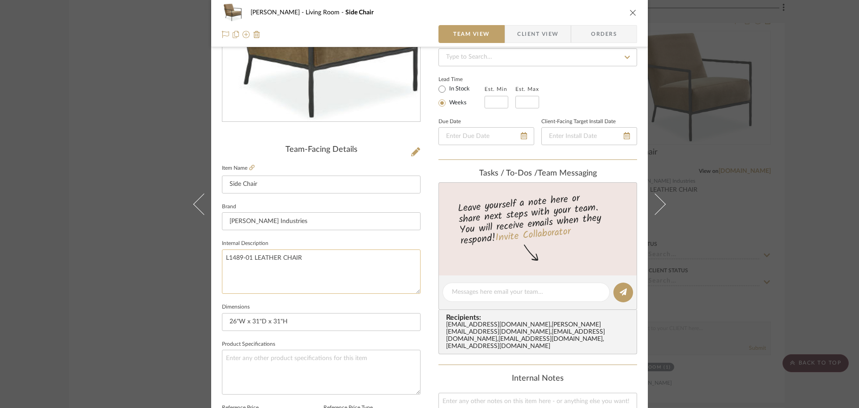
drag, startPoint x: 310, startPoint y: 258, endPoint x: 273, endPoint y: 272, distance: 39.5
click at [199, 254] on mat-dialog-content "[PERSON_NAME] Living Room Side Chair Team View Client View Orders Team-Facing D…" at bounding box center [429, 285] width 487 height 826
paste textarea "1489-01 CHAIR"
type textarea "1489-01 CHAIR"
click at [368, 222] on input "[PERSON_NAME] Industries" at bounding box center [321, 221] width 199 height 18
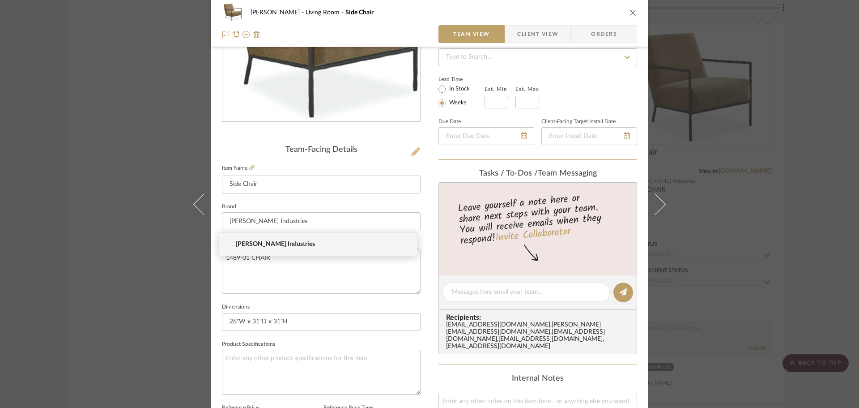
click at [416, 151] on icon at bounding box center [415, 151] width 9 height 9
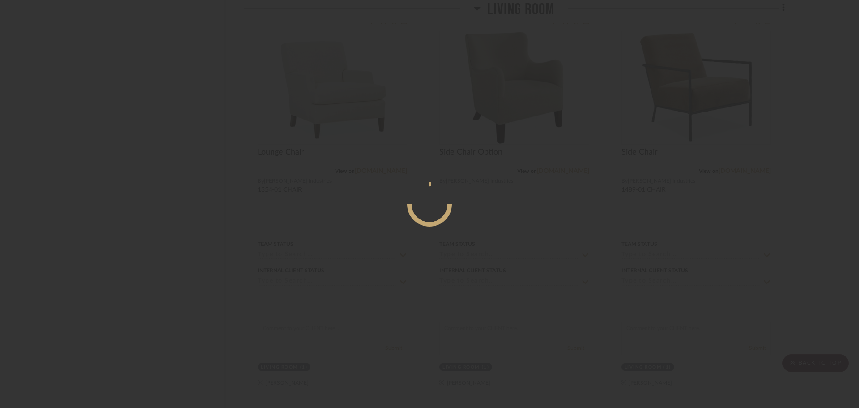
scroll to position [0, 0]
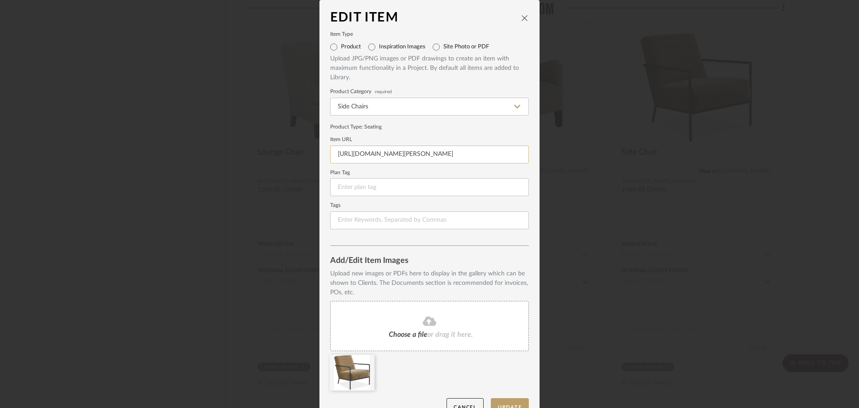
click at [390, 161] on input "[URL][DOMAIN_NAME][PERSON_NAME]" at bounding box center [429, 154] width 199 height 18
click at [390, 160] on input "[URL][DOMAIN_NAME][PERSON_NAME]" at bounding box center [429, 154] width 199 height 18
paste input "[URL][DOMAIN_NAME]"
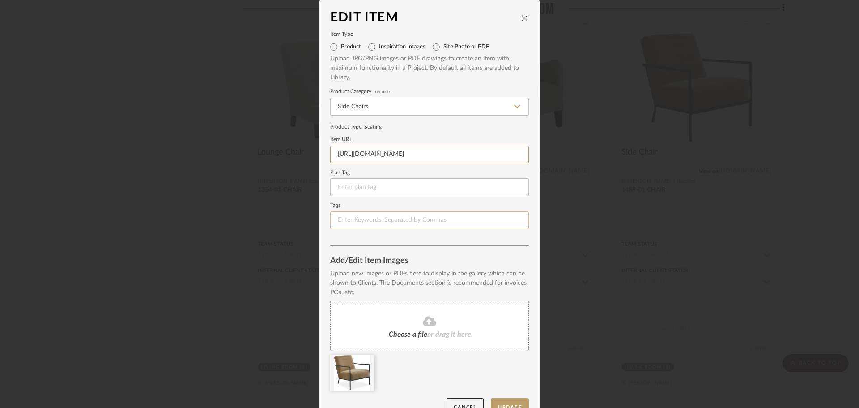
type input "[URL][DOMAIN_NAME]"
click at [395, 220] on input at bounding box center [429, 220] width 199 height 18
drag, startPoint x: 501, startPoint y: 394, endPoint x: 503, endPoint y: 400, distance: 6.4
click at [501, 395] on edit-item-images "Upload new images or PDFs here to display in the gallery which can be shown to …" at bounding box center [429, 333] width 199 height 129
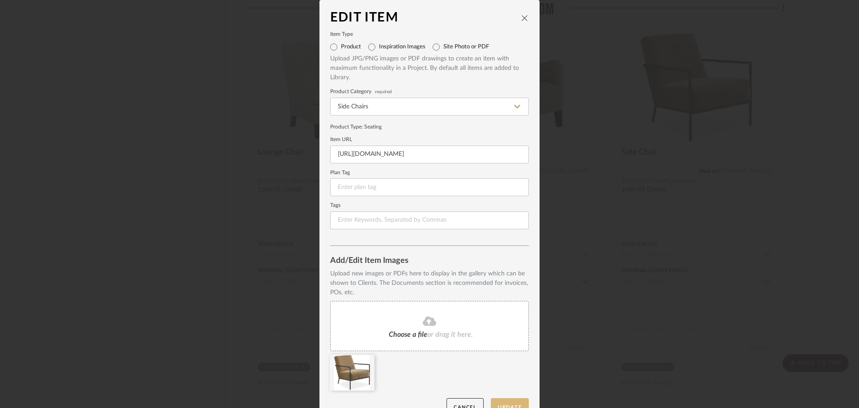
click at [503, 400] on button "Update" at bounding box center [510, 407] width 38 height 18
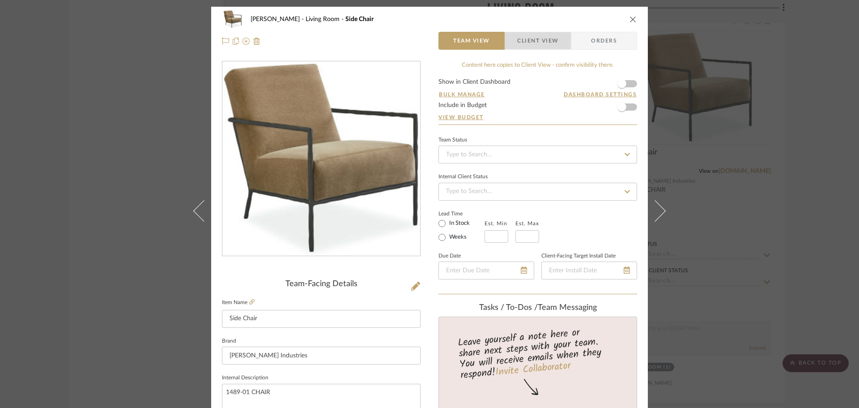
click at [536, 45] on span "Client View" at bounding box center [537, 41] width 41 height 18
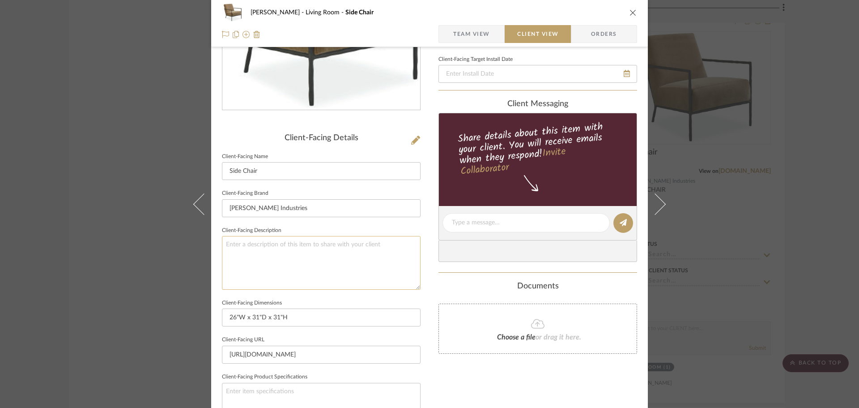
scroll to position [179, 0]
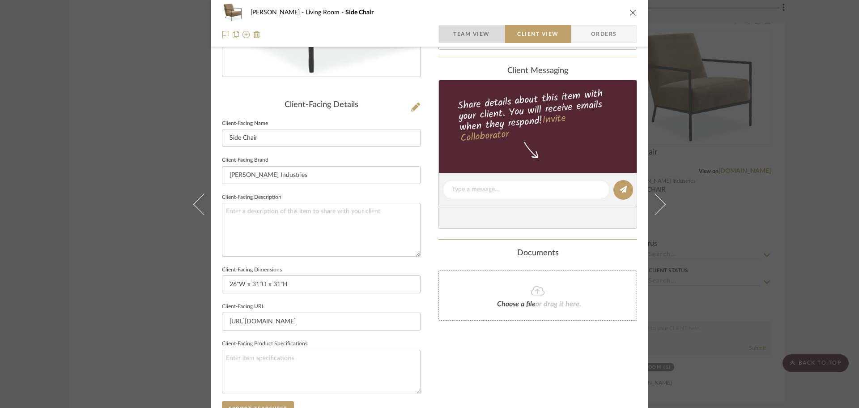
click at [454, 36] on span "Team View" at bounding box center [471, 34] width 37 height 18
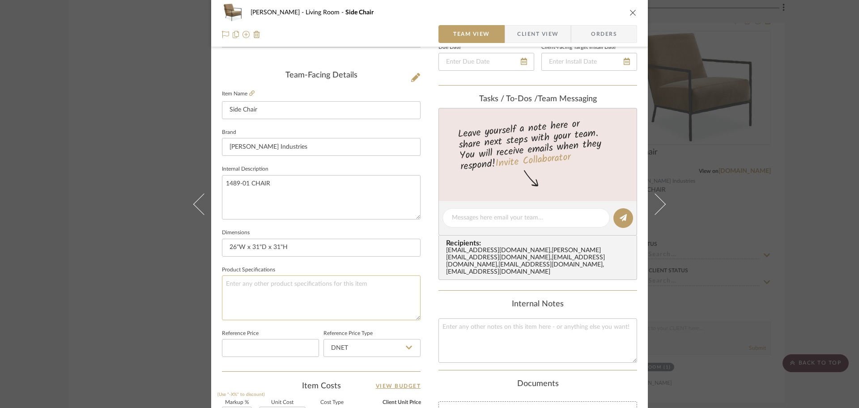
scroll to position [224, 0]
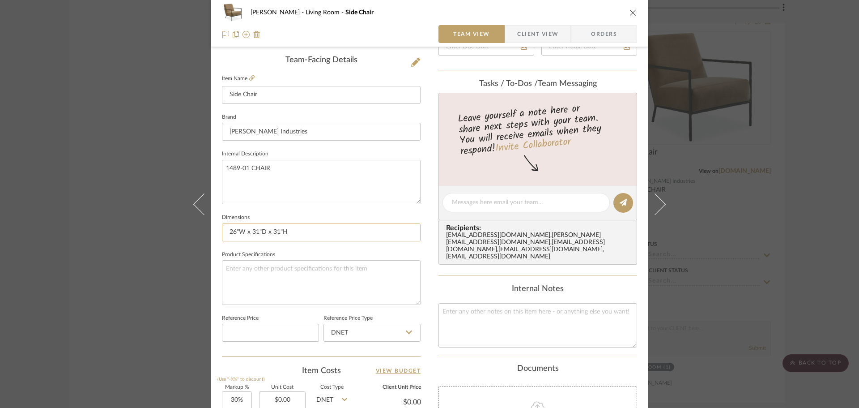
click at [324, 233] on input "26"W x 31"D x 31"H" at bounding box center [321, 232] width 199 height 18
click at [226, 233] on input "26"W x 31"D x 31"H" at bounding box center [321, 232] width 199 height 18
click at [320, 230] on input "Overall: 26"W x 31"D x 31"H" at bounding box center [321, 232] width 199 height 18
type input "Overall: 26"W x 31"D x 31"H"
click at [305, 281] on textarea at bounding box center [321, 282] width 199 height 44
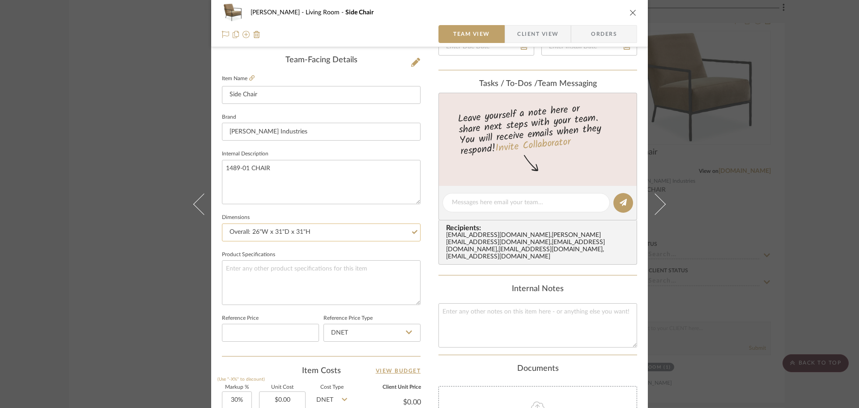
click at [353, 234] on input "Overall: 26"W x 31"D x 31"H" at bounding box center [321, 232] width 199 height 18
type input "Overall: 26"W x 31"D x 31"H | Arm Ht:"
click at [344, 233] on input "Overall: 26"W x 31"D x 31"H | Arm Ht: 22" Seat Ht: 16"" at bounding box center [321, 232] width 199 height 18
type input "Overall: 26"W x 31"D x 31"H | Arm Ht: 22" | Seat Ht: 16""
click at [404, 287] on textarea at bounding box center [321, 282] width 199 height 44
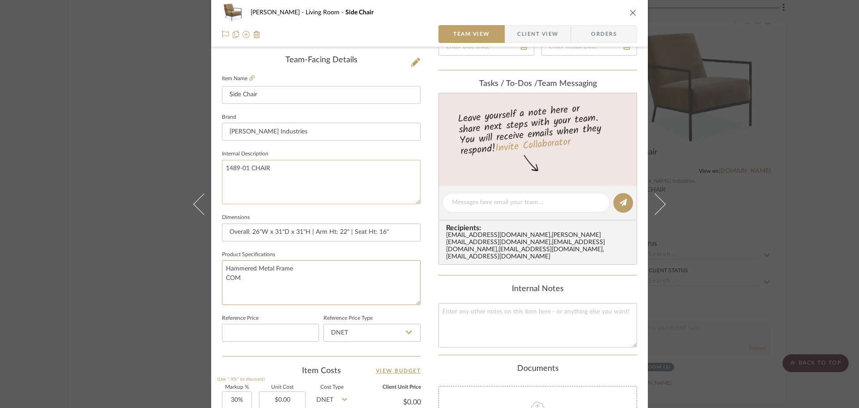
type textarea "Hammered Metal Frame COM"
click at [294, 200] on textarea "1489-01 CHAIR" at bounding box center [321, 182] width 199 height 44
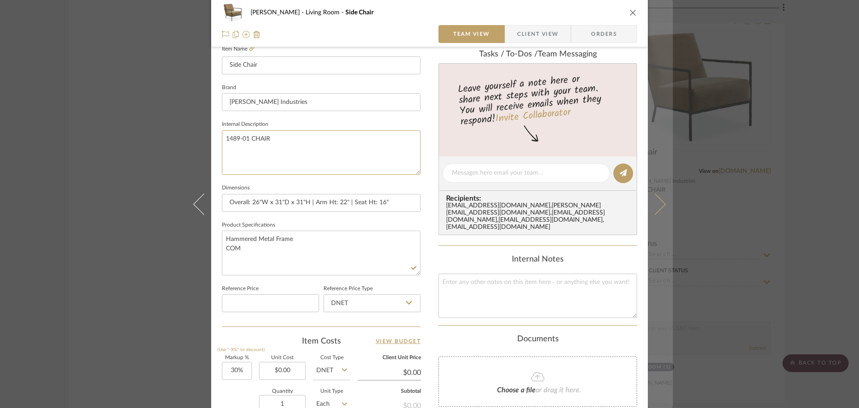
scroll to position [268, 0]
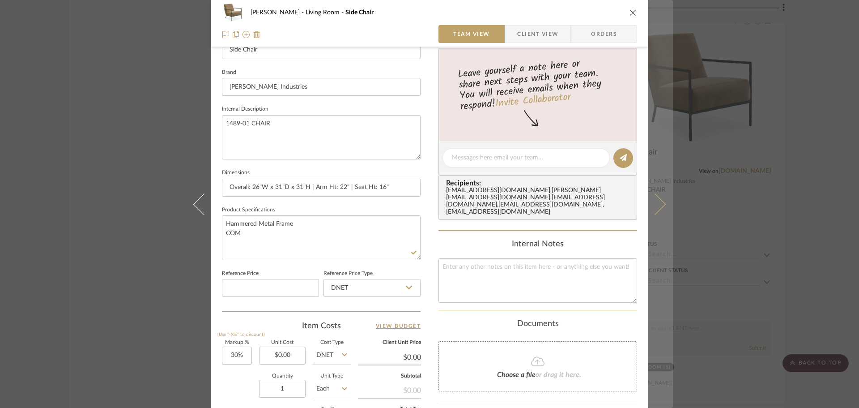
click at [659, 208] on button at bounding box center [660, 204] width 25 height 408
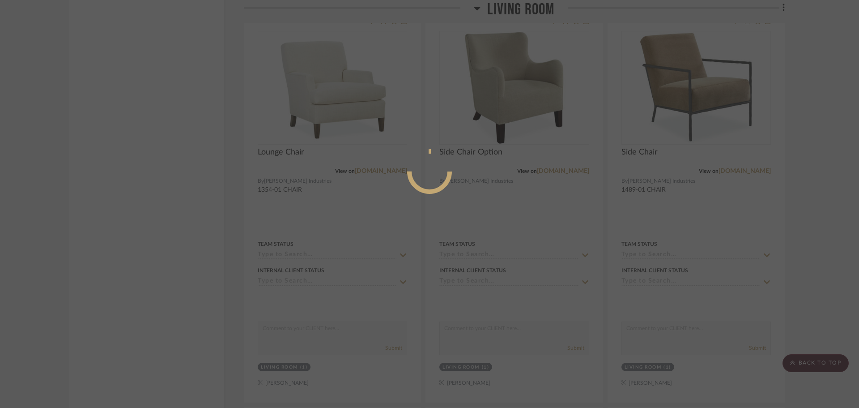
scroll to position [0, 0]
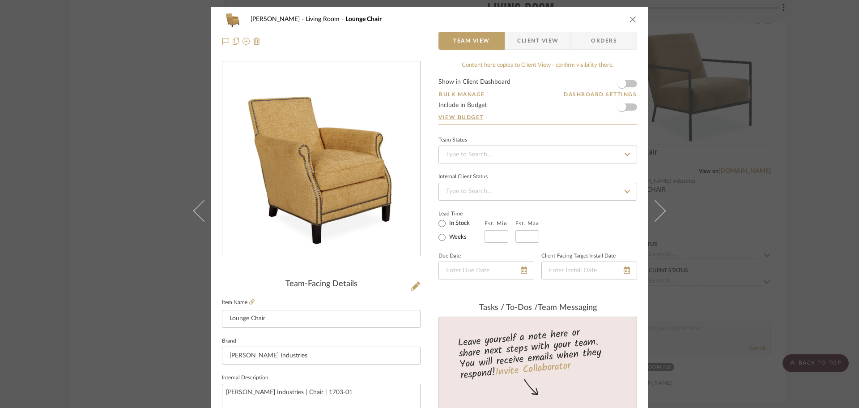
click at [252, 299] on fieldset "Item Name Lounge Chair" at bounding box center [321, 311] width 199 height 31
click at [251, 301] on icon at bounding box center [251, 301] width 5 height 5
click at [414, 287] on icon at bounding box center [415, 285] width 9 height 9
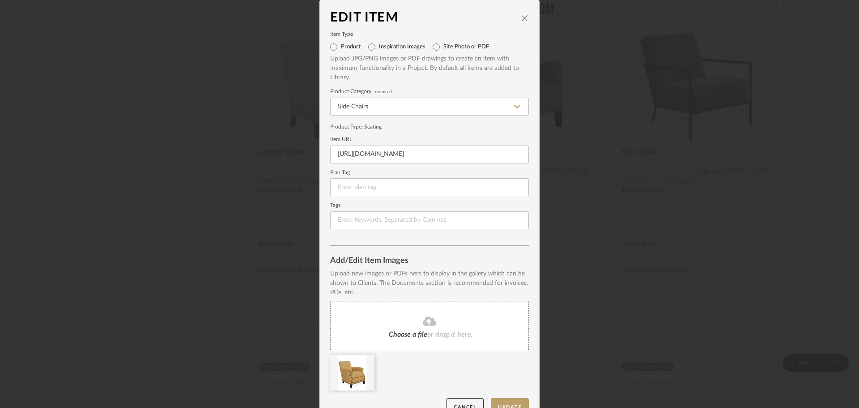
click at [418, 328] on div "Choose a file or drag it here." at bounding box center [429, 326] width 199 height 50
click at [356, 370] on div at bounding box center [352, 372] width 45 height 36
click at [365, 360] on icon at bounding box center [368, 360] width 6 height 7
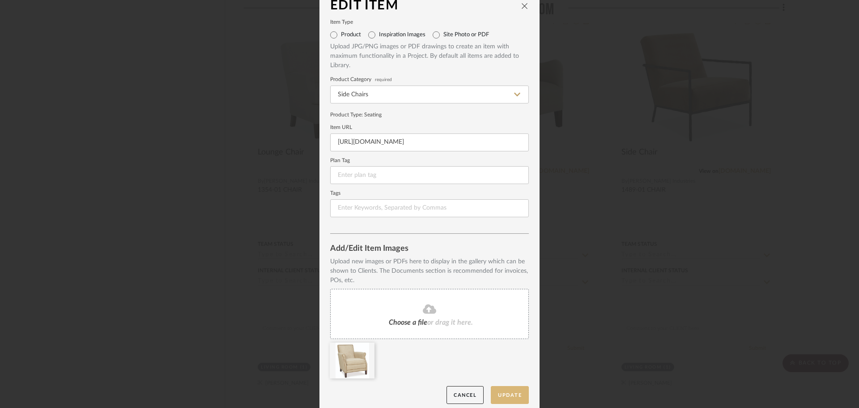
scroll to position [19, 0]
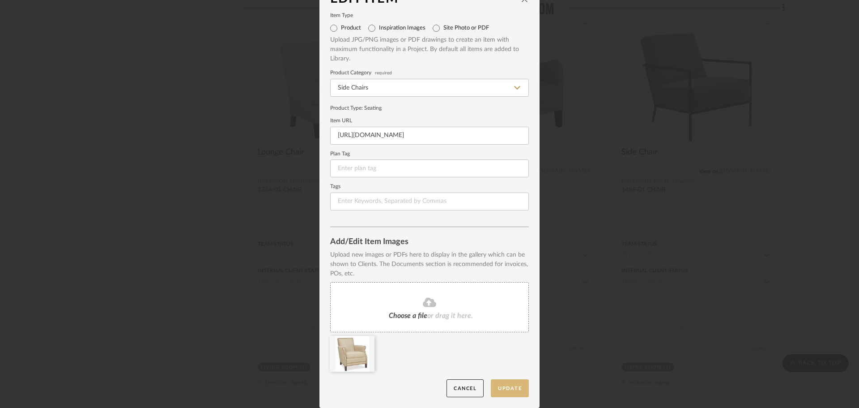
click at [502, 379] on button "Update" at bounding box center [510, 388] width 38 height 18
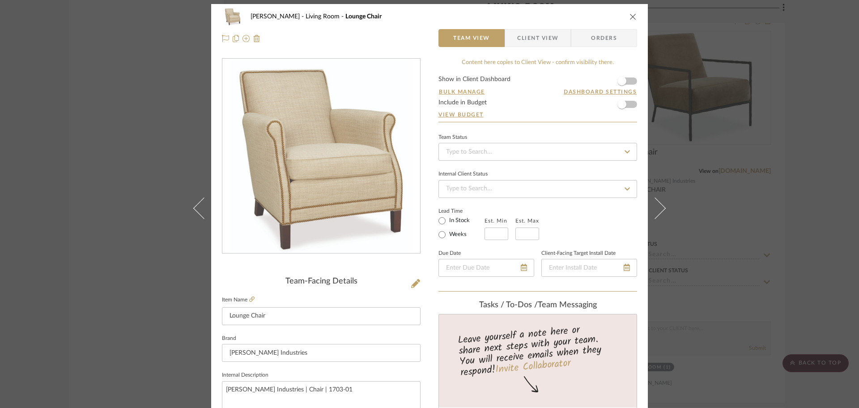
scroll to position [0, 0]
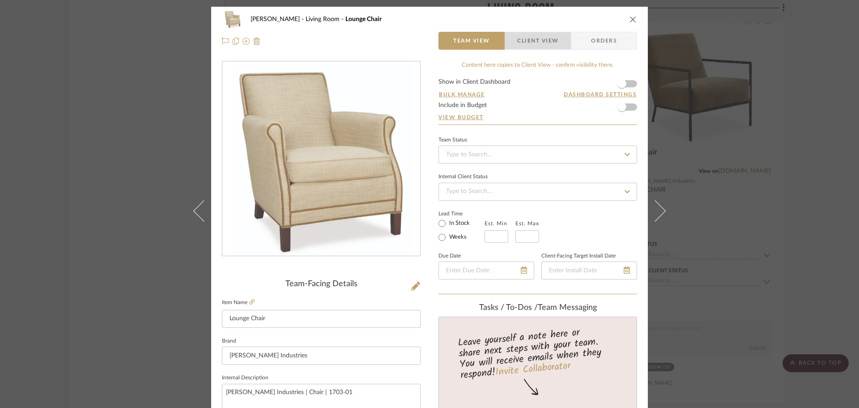
click at [527, 38] on span "Client View" at bounding box center [537, 41] width 41 height 18
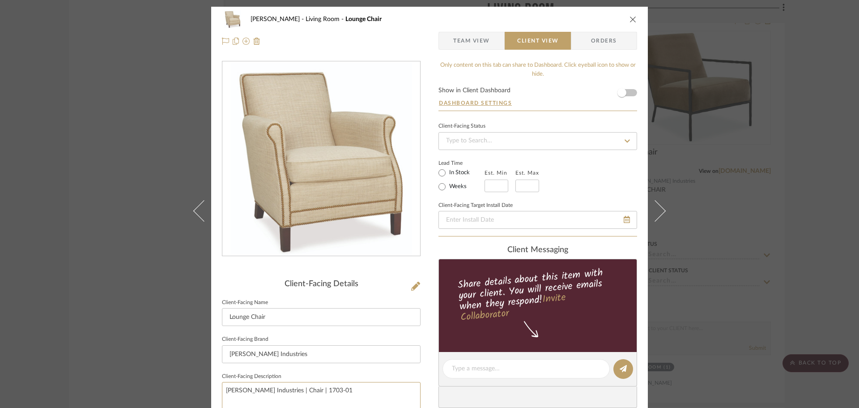
drag, startPoint x: 329, startPoint y: 392, endPoint x: 246, endPoint y: 377, distance: 84.7
click at [222, 395] on textarea "[PERSON_NAME] Industries | Chair | 1703-01" at bounding box center [321, 408] width 199 height 53
click at [459, 40] on span "Team View" at bounding box center [471, 41] width 37 height 18
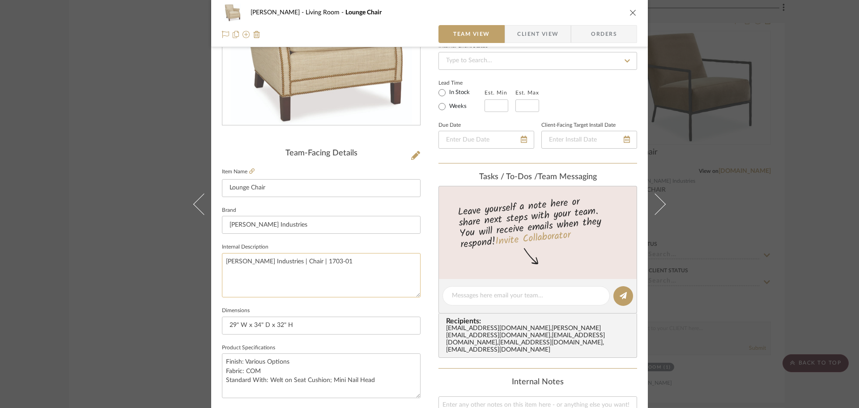
scroll to position [134, 0]
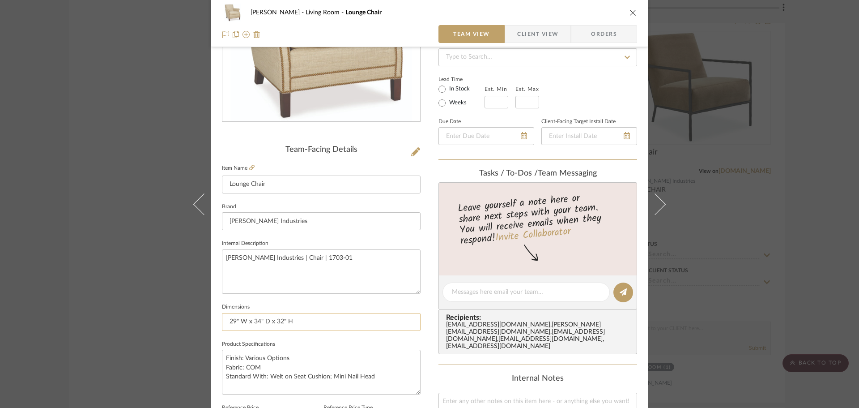
click at [337, 323] on input "29" W x 34" D x 32" H" at bounding box center [321, 322] width 199 height 18
type input "29" W x 34" D x 32" H | Arm Ht: | Seat Ht:"
click at [315, 321] on input "29" W x 34" D x 32" H | Arm Ht: | Seat Ht: 18"" at bounding box center [321, 322] width 199 height 18
click at [379, 325] on input "29" W x 34" D x 32" H | Arm Ht: 24" | Seat Ht: 18"" at bounding box center [321, 322] width 199 height 18
type input "29" W x 34" D x 32" H | Arm Ht: 24" | Seat Ht: 18""
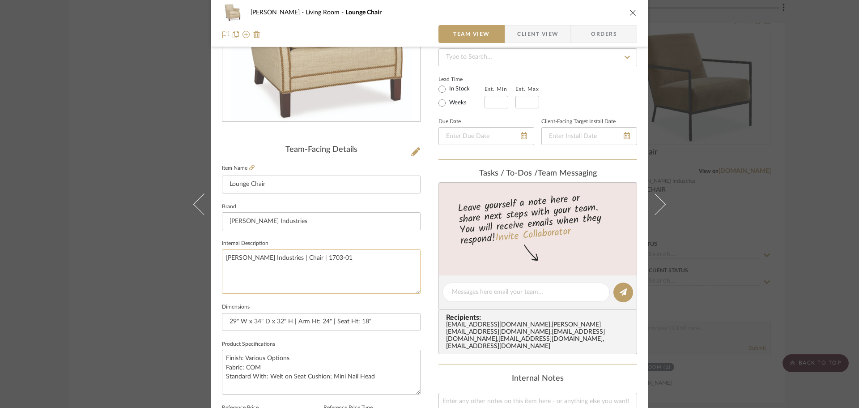
click at [313, 272] on textarea "[PERSON_NAME] Industries | Chair | 1703-01" at bounding box center [321, 271] width 199 height 44
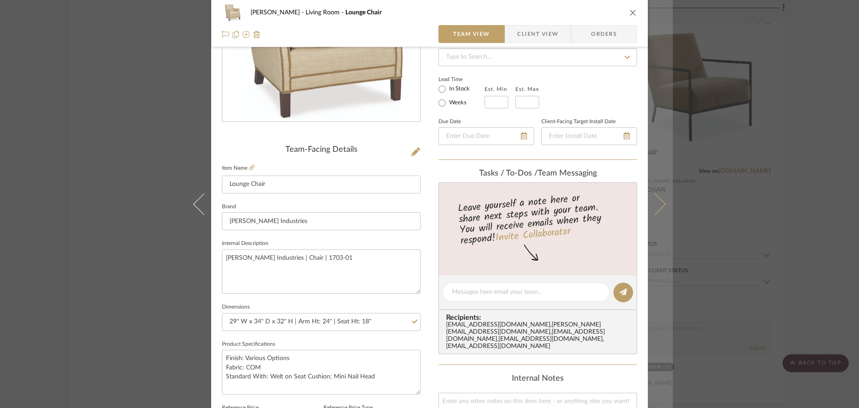
click at [663, 204] on button at bounding box center [660, 204] width 25 height 408
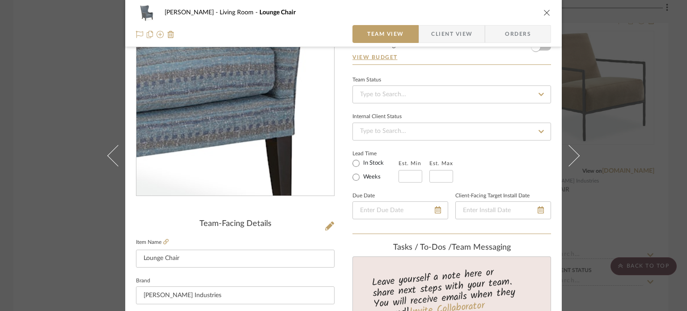
scroll to position [179, 0]
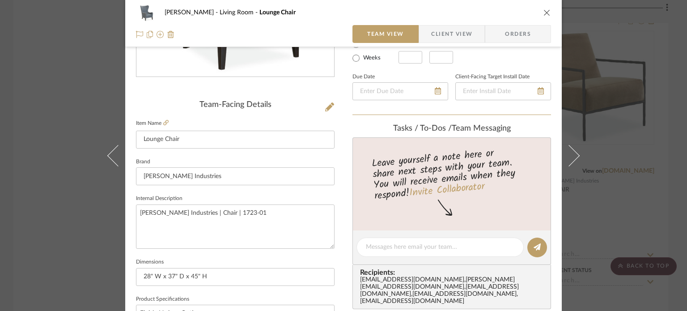
click at [80, 95] on div "[PERSON_NAME] Living Room Lounge Chair Team View Client View Orders Team-Facing…" at bounding box center [343, 155] width 687 height 311
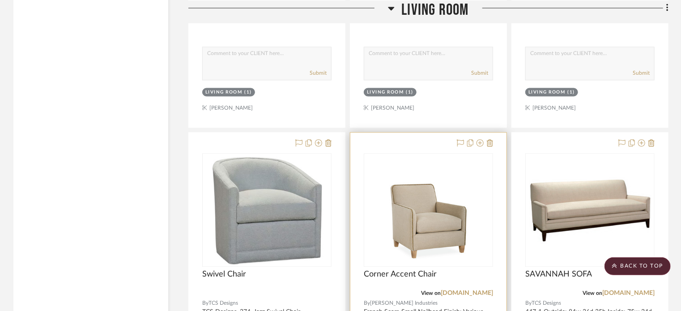
scroll to position [2623, 0]
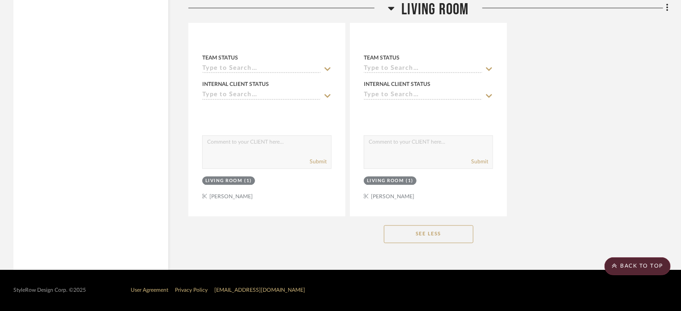
click at [455, 231] on button "See Less" at bounding box center [428, 234] width 89 height 18
click at [443, 230] on button "See More" at bounding box center [428, 234] width 89 height 18
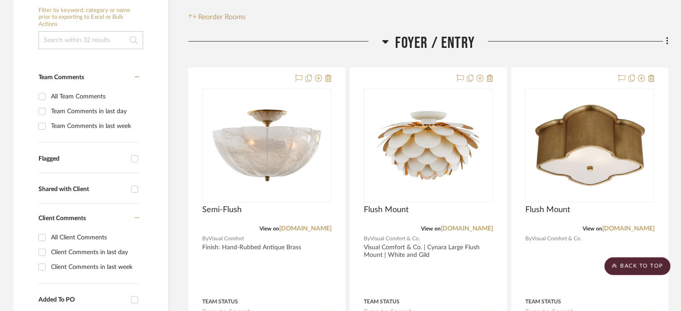
scroll to position [0, 0]
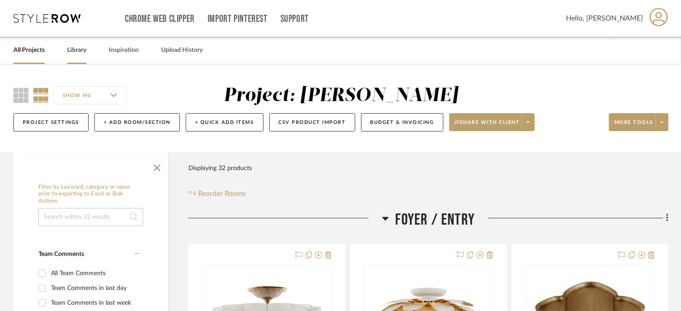
click at [85, 52] on link "Library" at bounding box center [76, 50] width 19 height 12
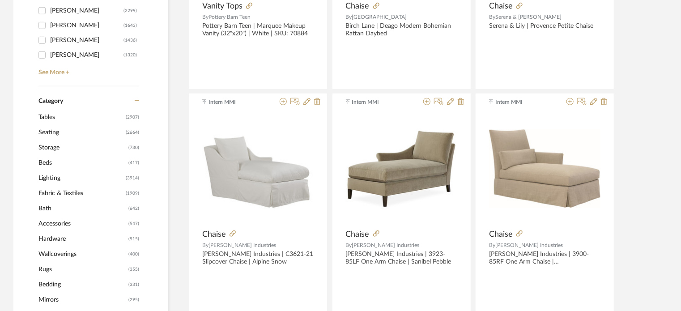
scroll to position [358, 0]
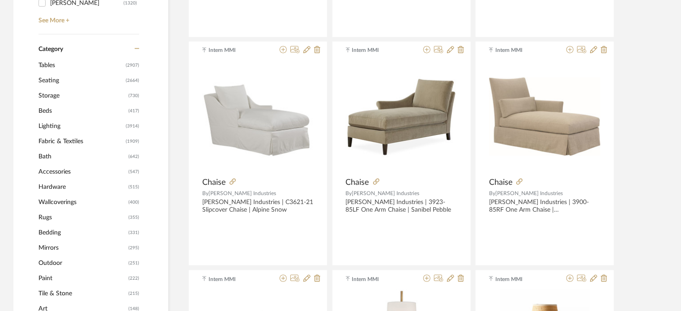
click at [48, 65] on span "Tables" at bounding box center [80, 65] width 85 height 15
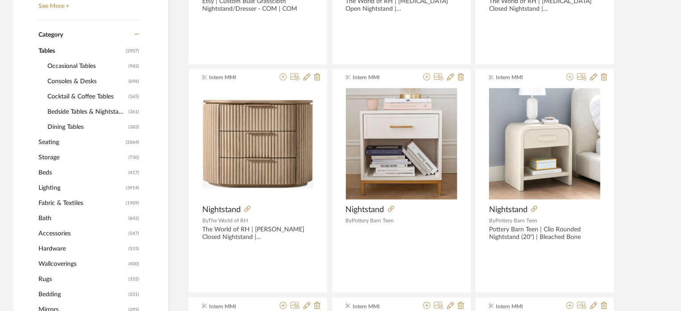
click at [82, 97] on span "Cocktail & Coffee Tables" at bounding box center [86, 96] width 79 height 15
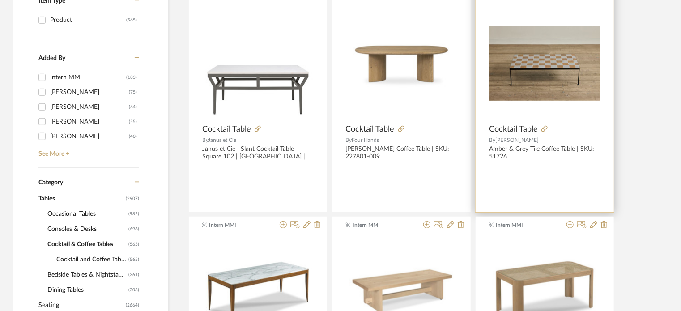
scroll to position [281, 0]
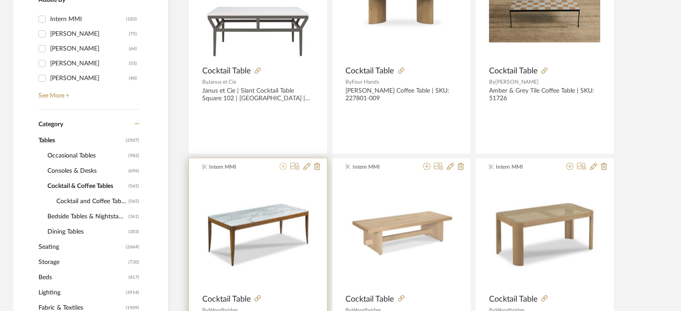
click at [285, 166] on icon at bounding box center [283, 166] width 7 height 7
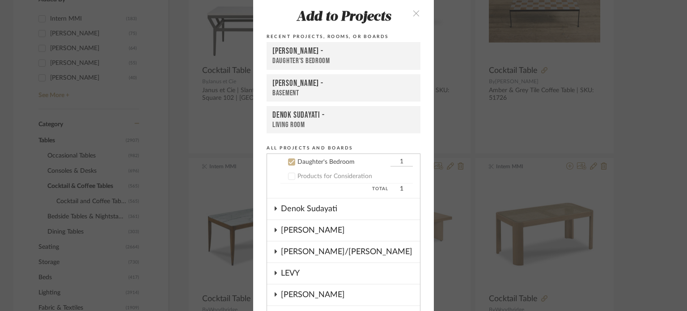
scroll to position [27, 0]
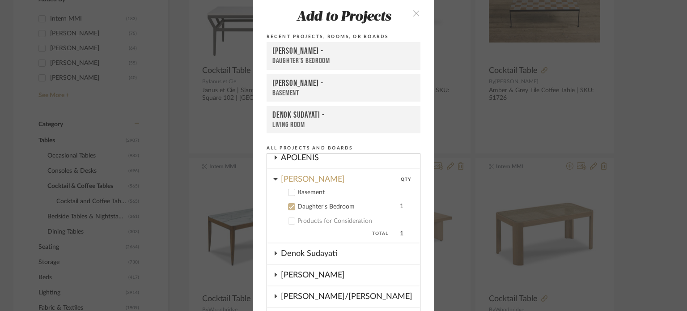
click at [289, 205] on icon at bounding box center [292, 207] width 6 height 6
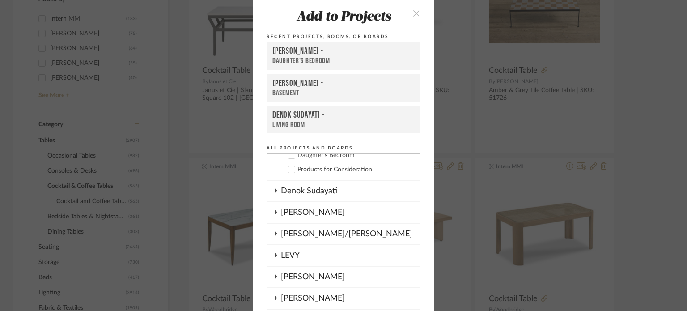
scroll to position [116, 0]
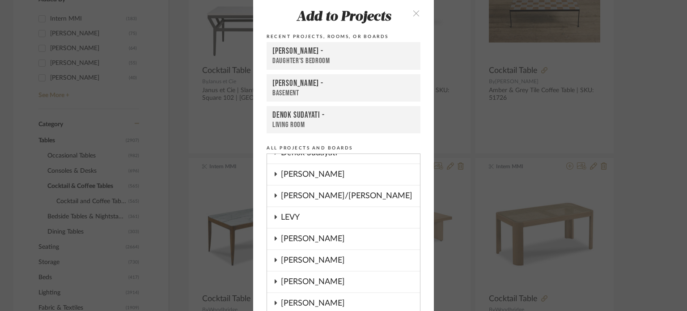
click at [274, 174] on fa-icon at bounding box center [275, 174] width 4 height 7
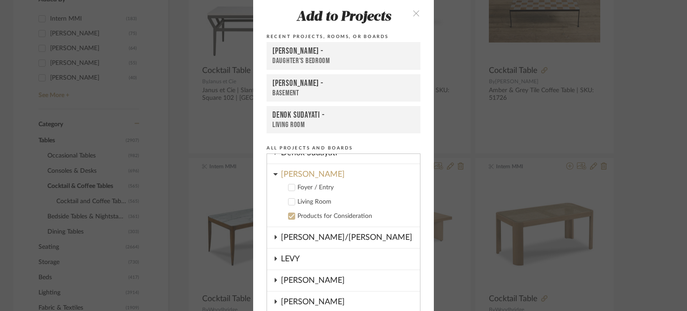
click at [302, 203] on div "Living Room" at bounding box center [355, 202] width 115 height 8
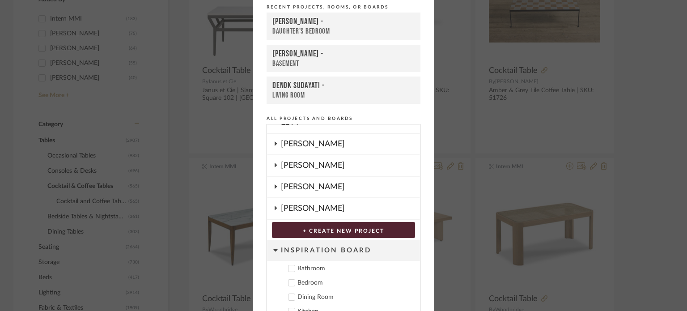
scroll to position [92, 0]
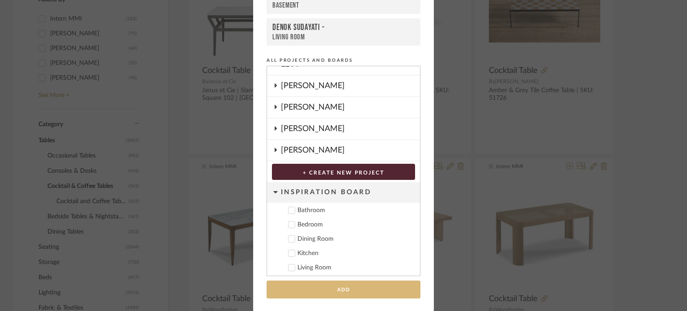
click at [356, 282] on button "Add" at bounding box center [344, 290] width 154 height 18
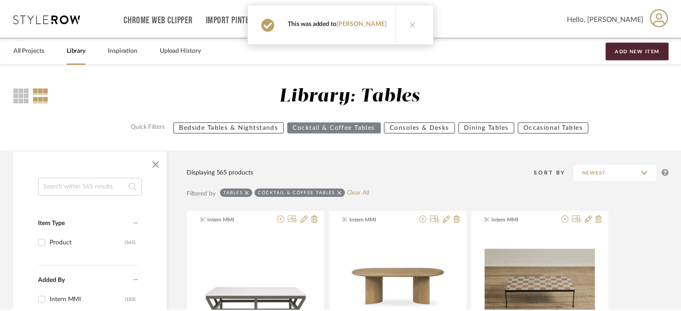
scroll to position [281, 0]
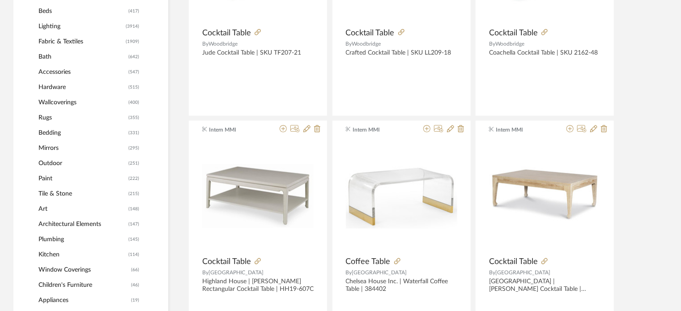
scroll to position [595, 0]
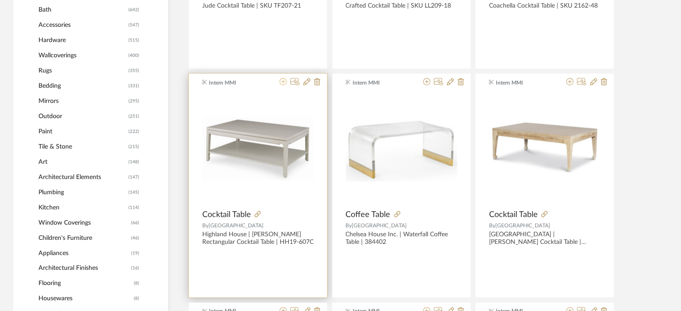
click at [284, 84] on icon at bounding box center [283, 81] width 7 height 7
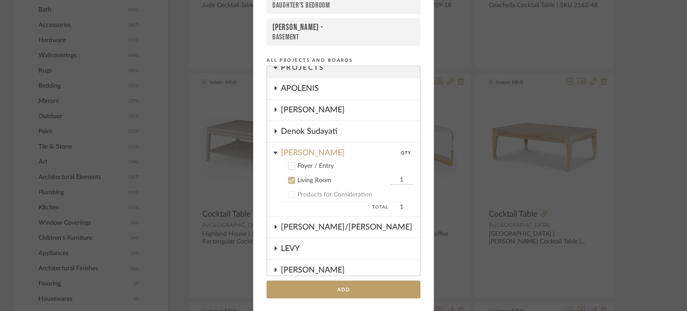
scroll to position [0, 0]
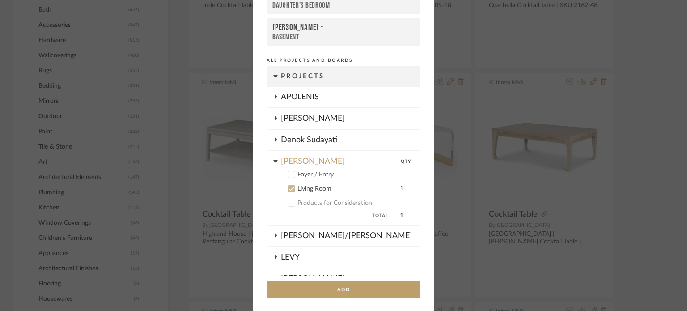
click at [275, 118] on icon at bounding box center [275, 118] width 7 height 4
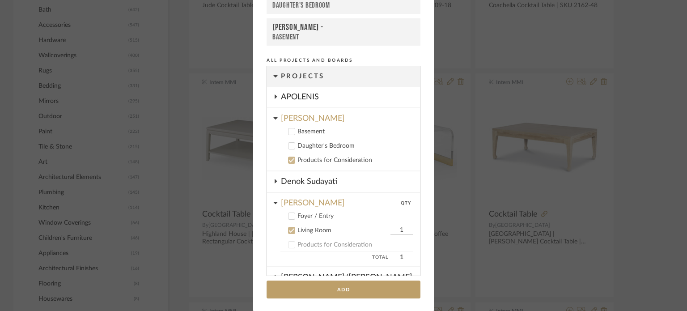
click at [293, 159] on label "Products for Consideration" at bounding box center [347, 160] width 132 height 9
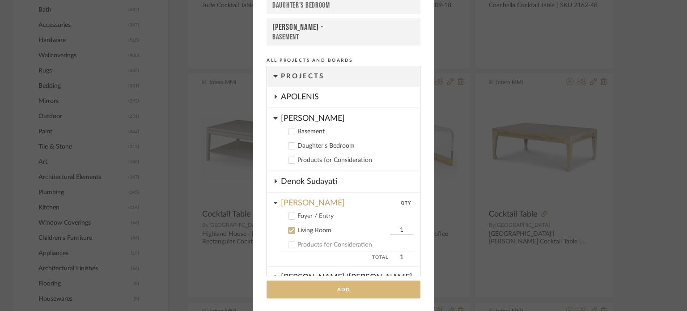
click at [347, 286] on button "Add" at bounding box center [344, 290] width 154 height 18
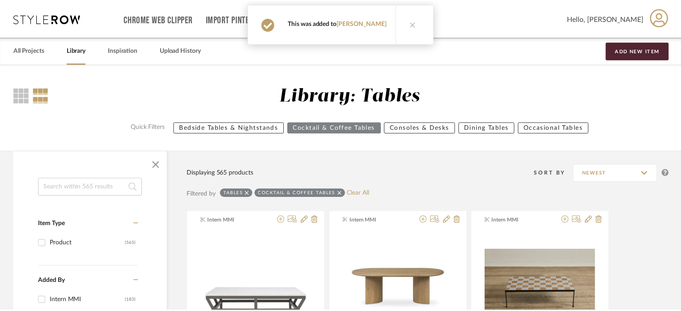
scroll to position [595, 0]
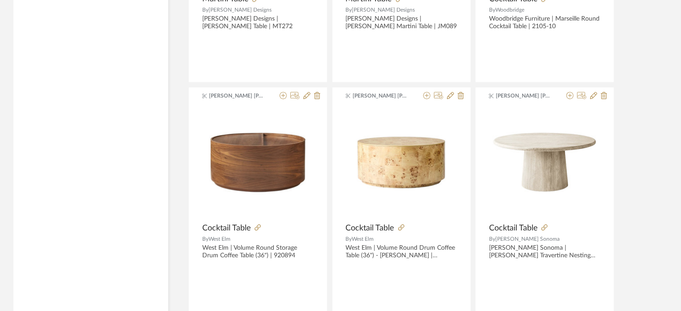
scroll to position [2734, 0]
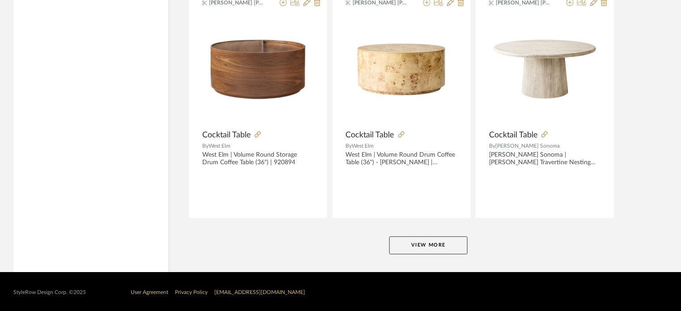
click at [401, 244] on button "View More" at bounding box center [428, 245] width 78 height 18
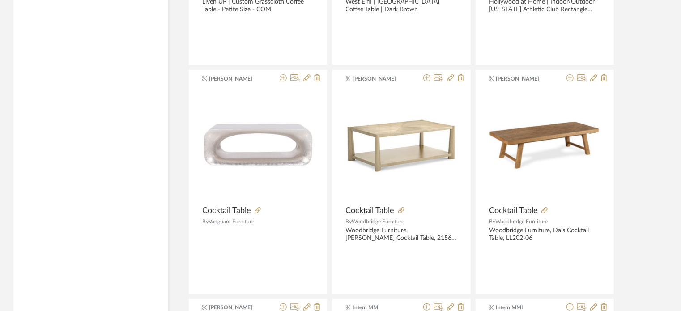
scroll to position [3360, 0]
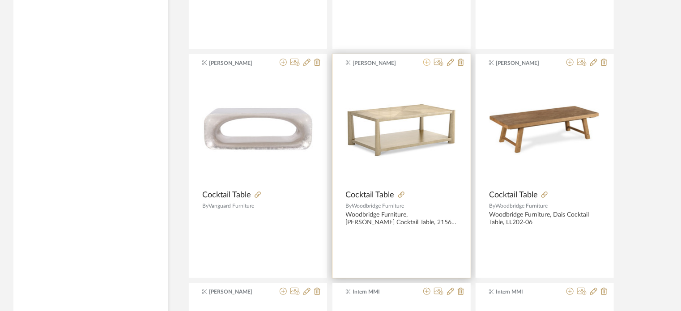
click at [426, 59] on icon at bounding box center [426, 62] width 7 height 7
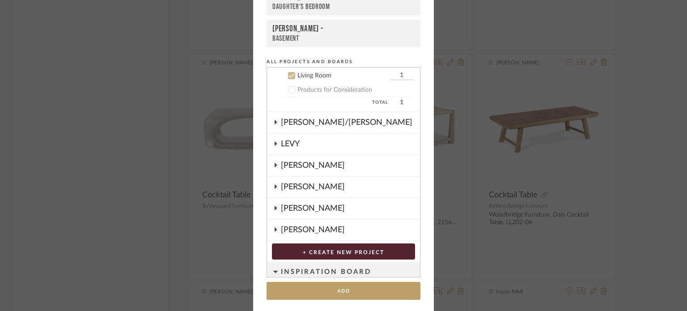
scroll to position [92, 0]
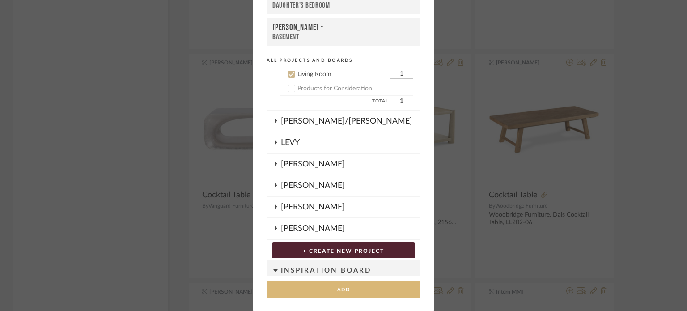
click at [362, 285] on button "Add" at bounding box center [344, 290] width 154 height 18
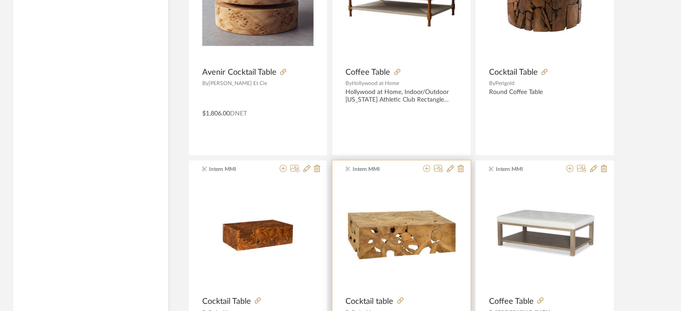
scroll to position [3987, 0]
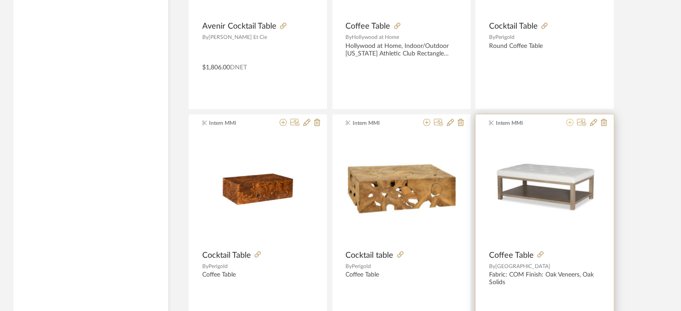
click at [568, 119] on icon at bounding box center [569, 122] width 7 height 7
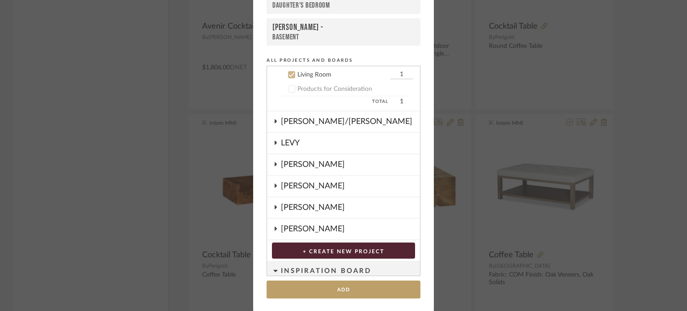
scroll to position [115, 0]
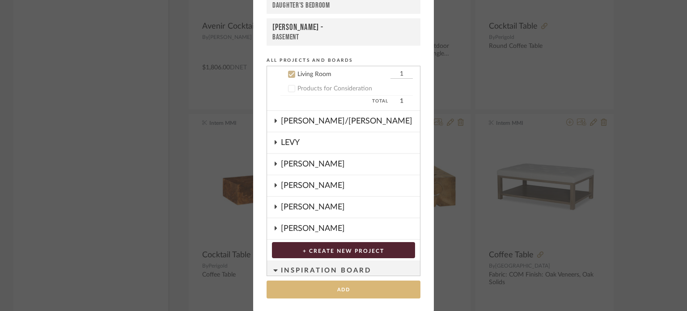
drag, startPoint x: 349, startPoint y: 290, endPoint x: 649, endPoint y: 216, distance: 309.7
click at [348, 289] on button "Add" at bounding box center [344, 290] width 154 height 18
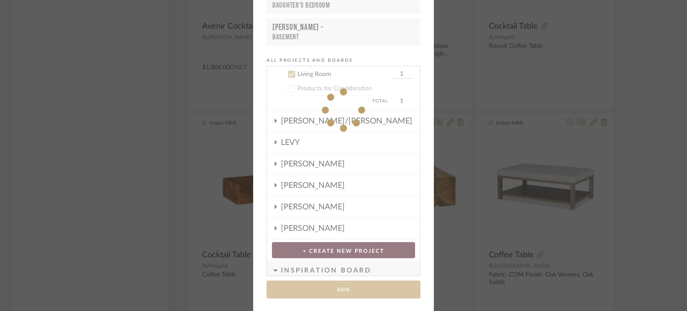
click at [648, 165] on div "Add to Projects Recent Projects, Rooms, or Boards [PERSON_NAME] - Living Room […" at bounding box center [343, 155] width 687 height 311
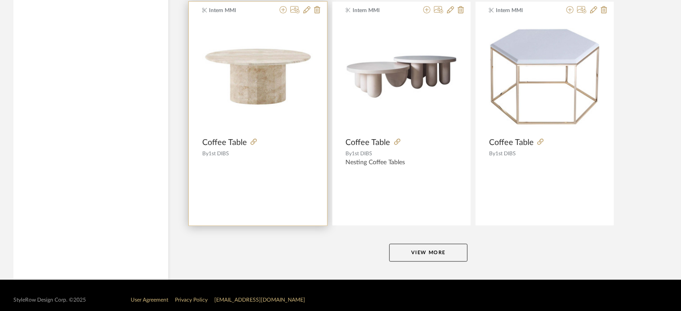
scroll to position [5478, 0]
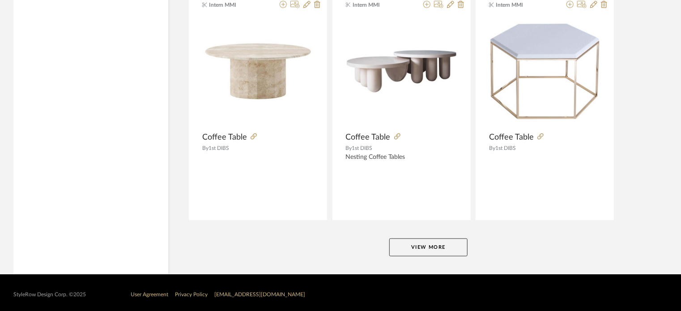
click at [410, 245] on button "View More" at bounding box center [428, 247] width 78 height 18
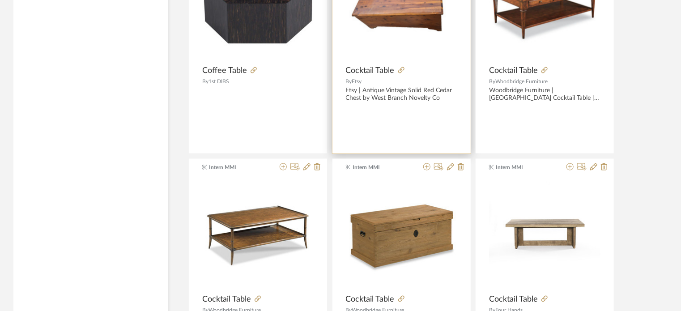
scroll to position [5791, 0]
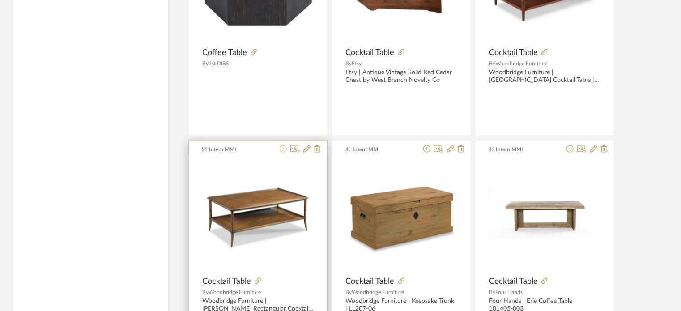
click at [285, 145] on icon at bounding box center [283, 148] width 7 height 7
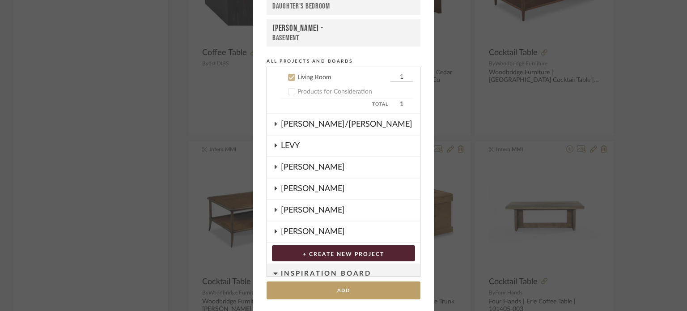
scroll to position [0, 0]
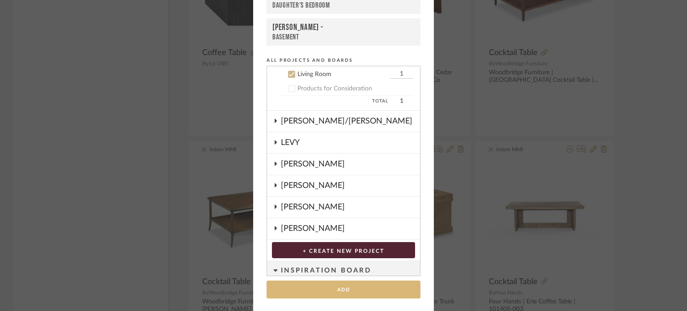
click at [337, 281] on button "Add" at bounding box center [344, 290] width 154 height 18
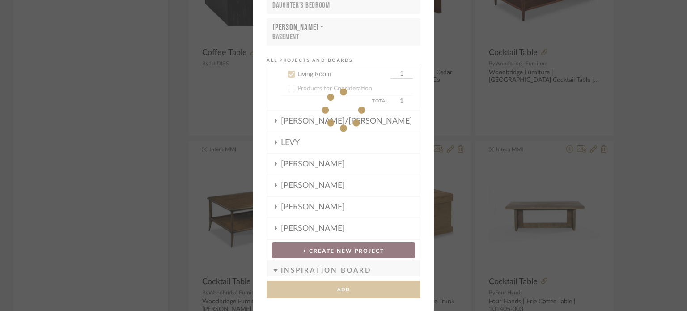
click at [642, 183] on div "Add to Projects Recent Projects, Rooms, or Boards [PERSON_NAME] - Living Room […" at bounding box center [343, 155] width 687 height 311
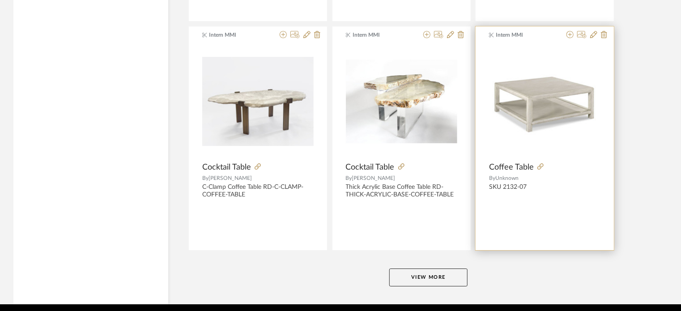
scroll to position [8222, 0]
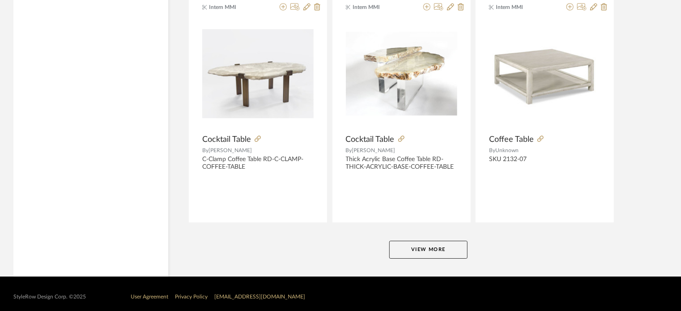
click at [439, 241] on button "View More" at bounding box center [428, 250] width 78 height 18
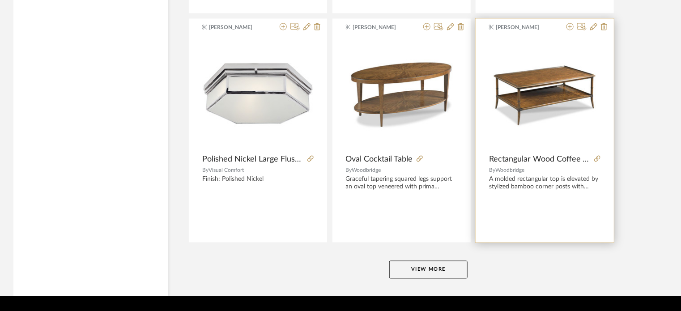
scroll to position [10951, 0]
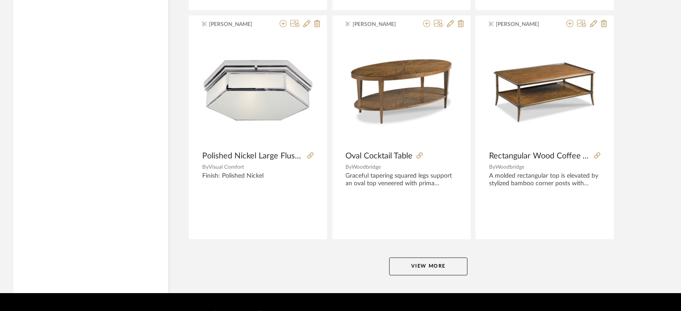
click at [449, 258] on button "View More" at bounding box center [428, 267] width 78 height 18
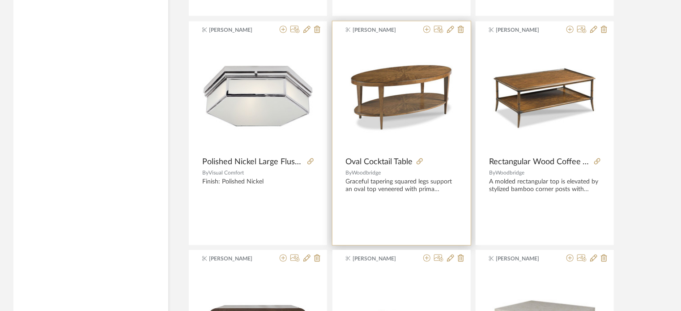
scroll to position [10906, 0]
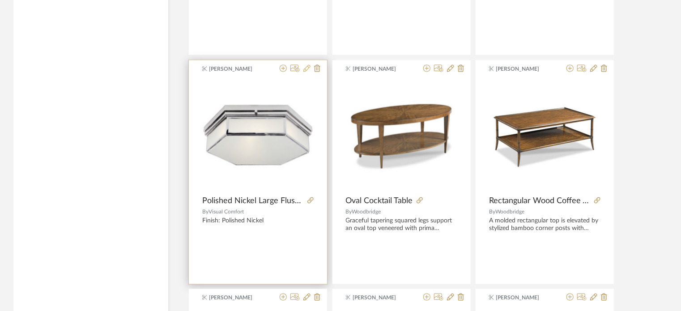
click at [304, 65] on icon at bounding box center [306, 68] width 7 height 7
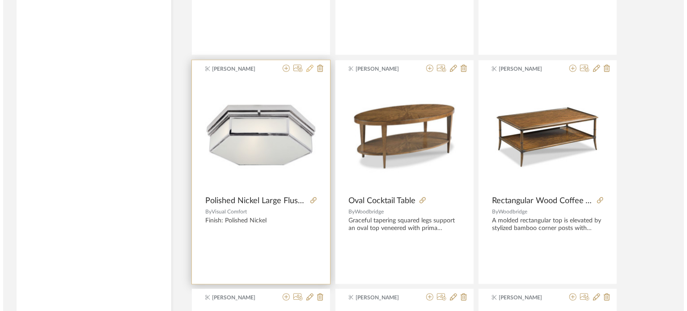
scroll to position [0, 0]
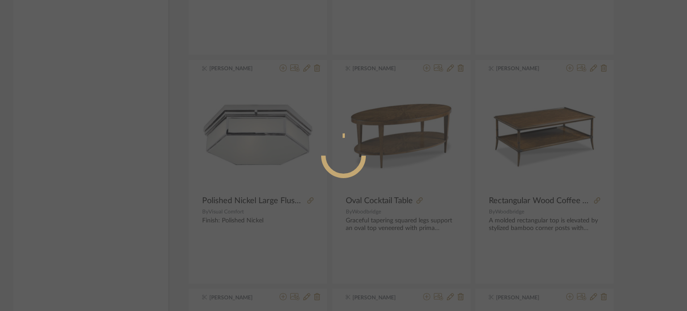
radio input "true"
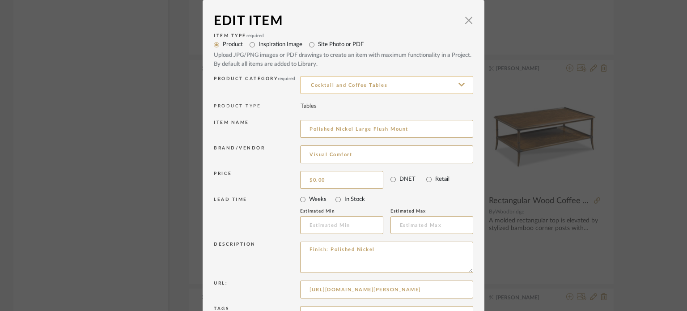
click at [349, 91] on input "Cocktail and Coffee Tables" at bounding box center [386, 85] width 173 height 18
click at [460, 84] on icon at bounding box center [462, 84] width 4 height 4
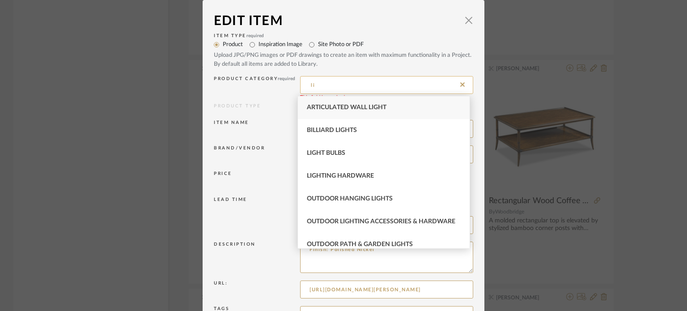
type input "l"
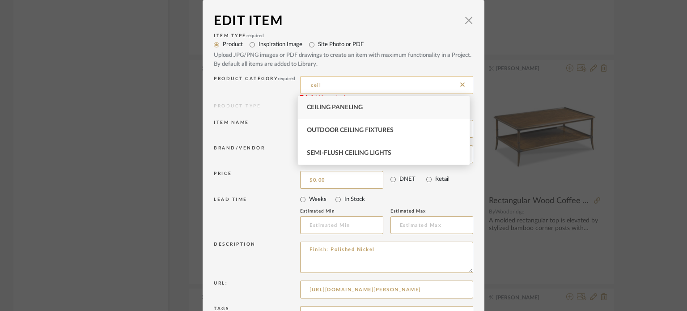
drag, startPoint x: 346, startPoint y: 83, endPoint x: 303, endPoint y: 89, distance: 43.3
click at [303, 89] on input "ceil" at bounding box center [386, 85] width 173 height 18
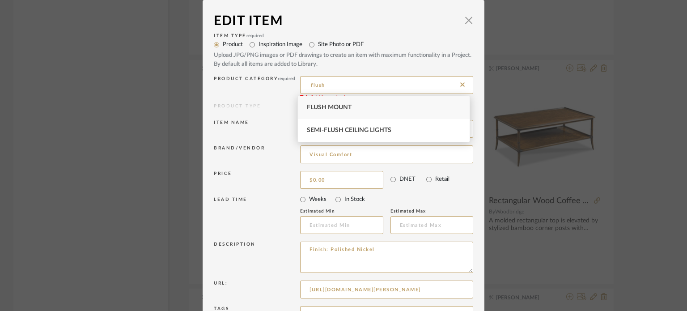
click at [330, 106] on span "Flush Mount" at bounding box center [329, 107] width 45 height 6
type input "Flush Mount"
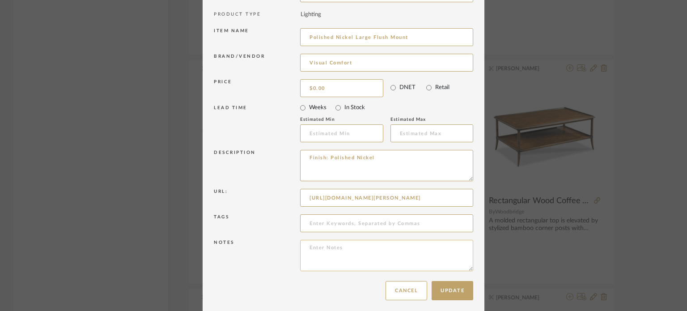
scroll to position [96, 0]
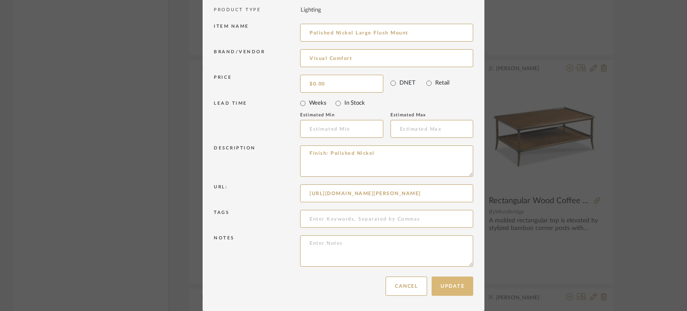
click at [444, 289] on button "Update" at bounding box center [453, 285] width 42 height 19
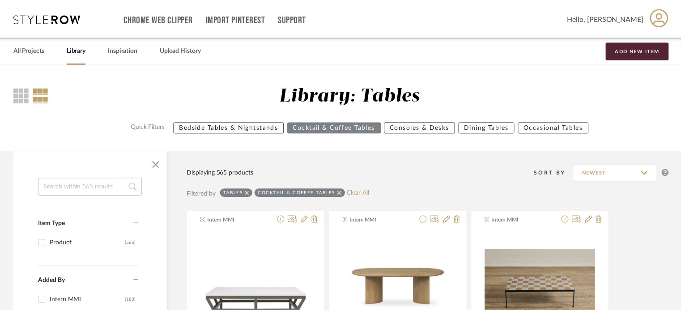
scroll to position [10906, 0]
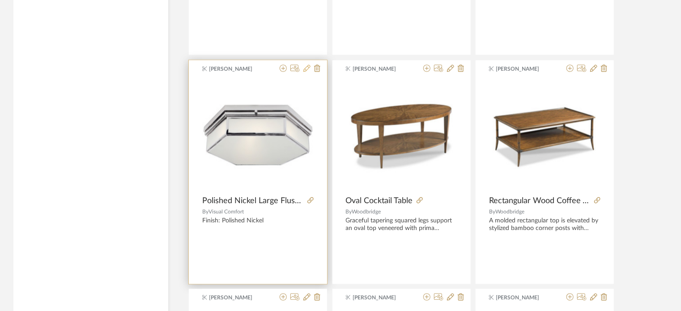
click at [306, 65] on icon at bounding box center [306, 68] width 7 height 7
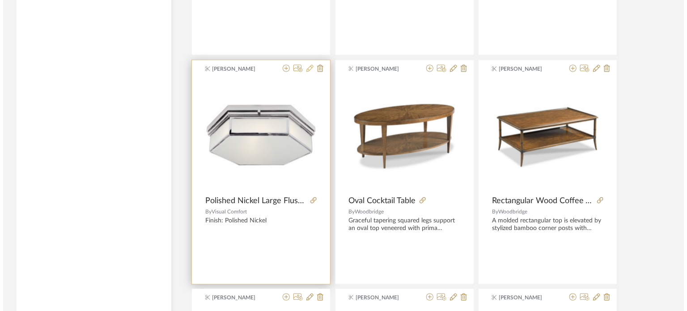
scroll to position [0, 0]
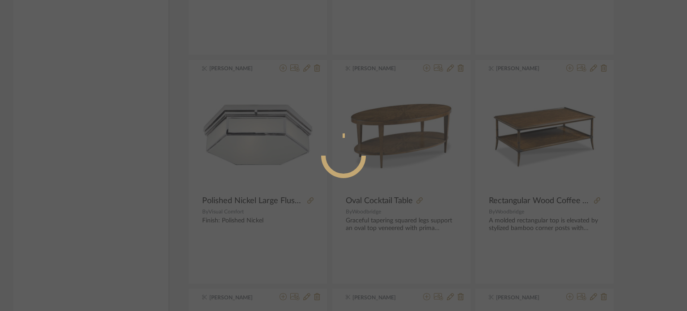
radio input "true"
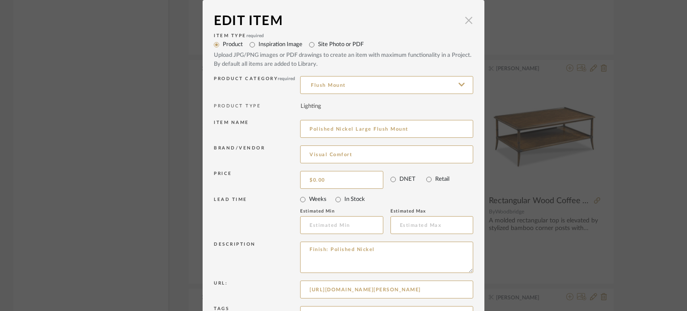
click at [466, 21] on span "button" at bounding box center [469, 20] width 18 height 18
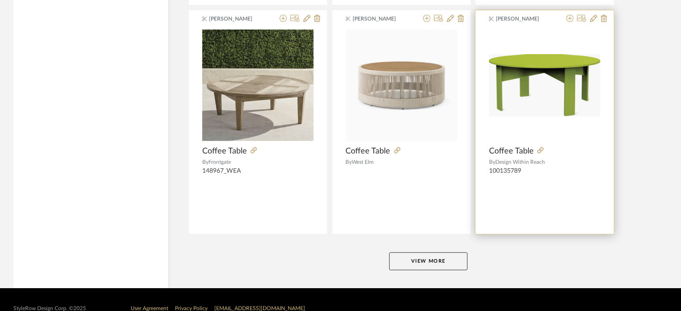
scroll to position [13710, 0]
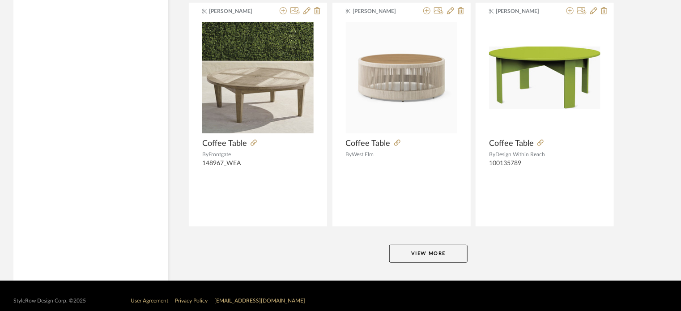
click at [419, 245] on button "View More" at bounding box center [428, 254] width 78 height 18
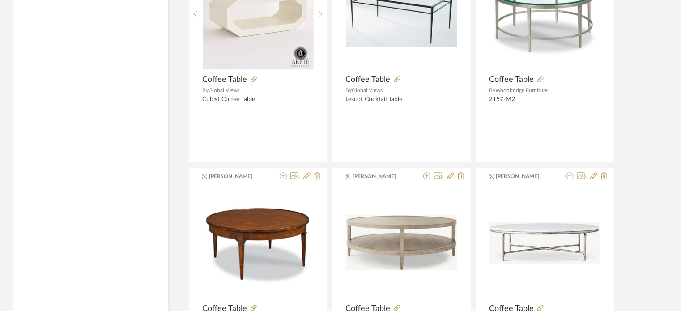
scroll to position [15097, 0]
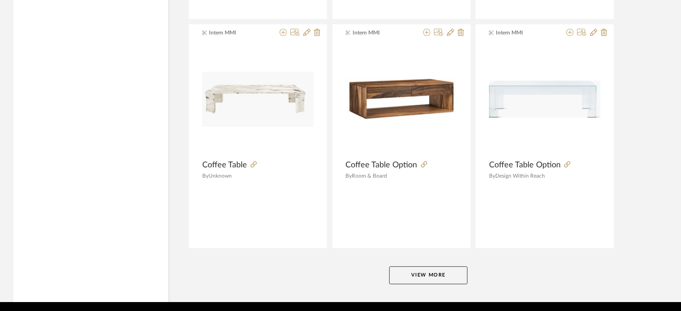
scroll to position [16439, 0]
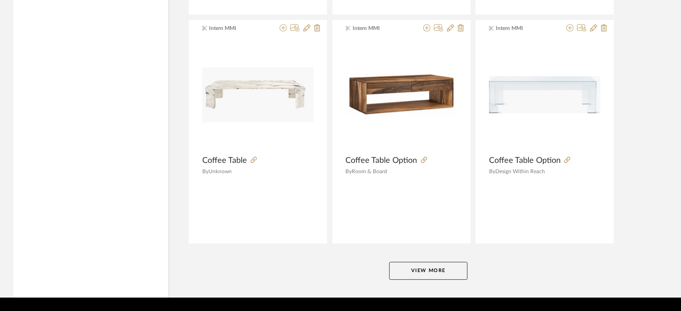
click at [440, 262] on button "View More" at bounding box center [428, 271] width 78 height 18
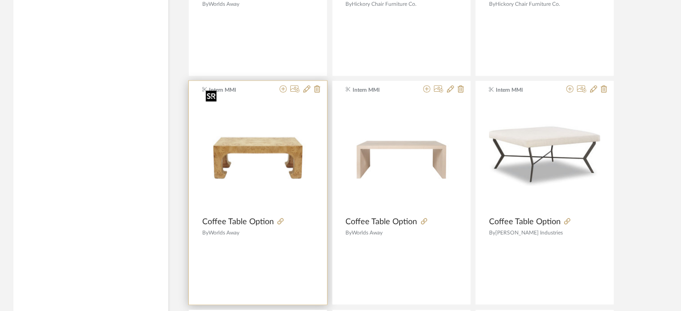
scroll to position [17513, 0]
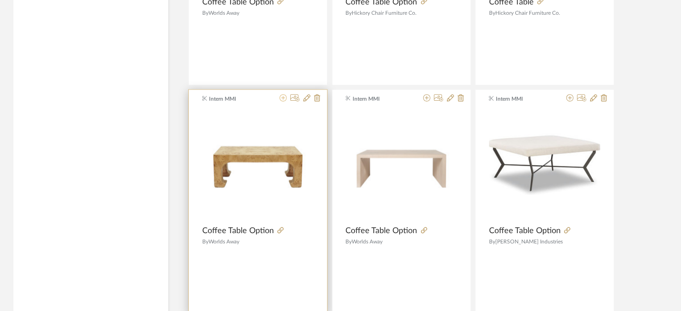
click at [282, 94] on icon at bounding box center [283, 97] width 7 height 7
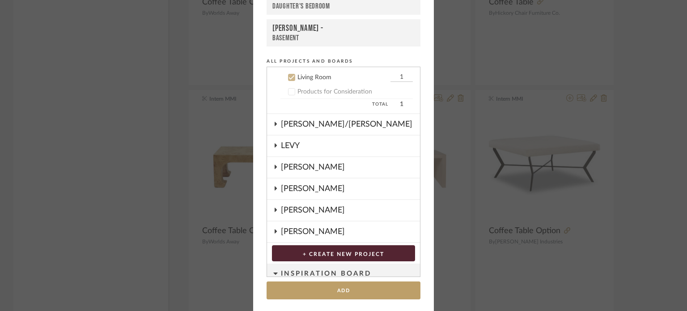
scroll to position [115, 0]
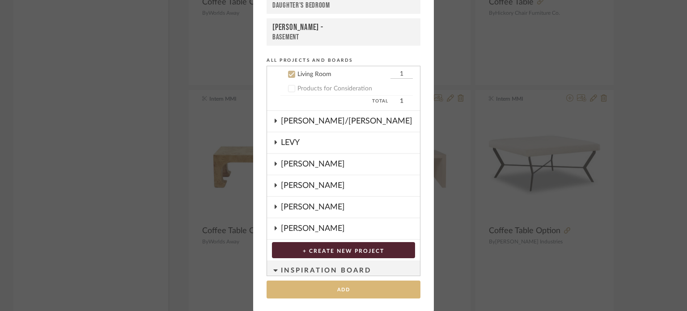
click at [362, 288] on button "Add" at bounding box center [344, 290] width 154 height 18
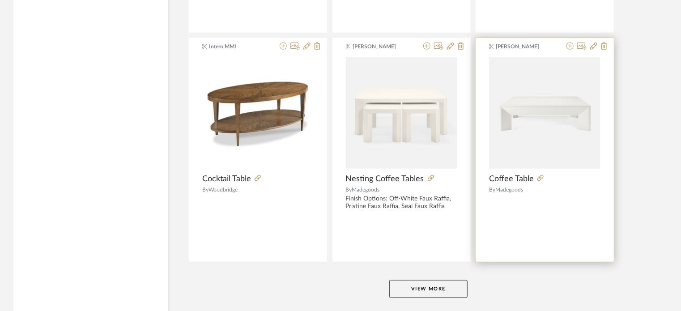
scroll to position [19198, 0]
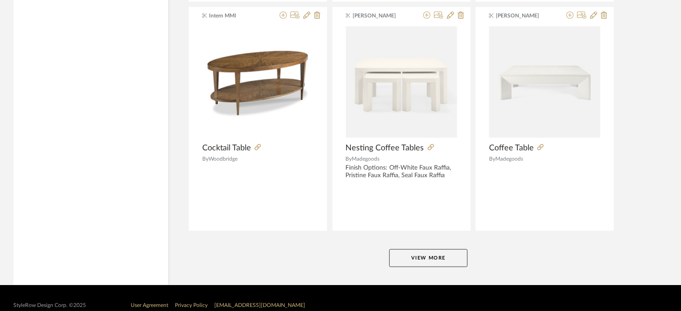
click at [414, 251] on button "View More" at bounding box center [428, 258] width 78 height 18
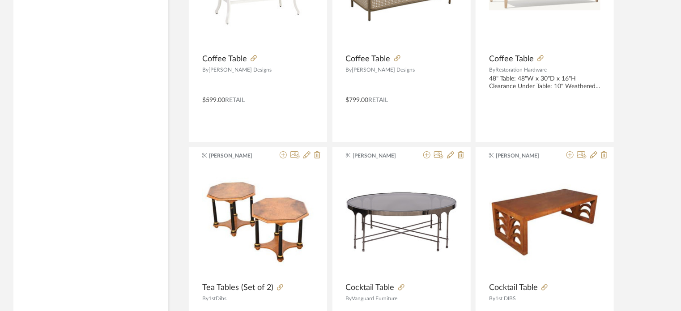
scroll to position [20317, 0]
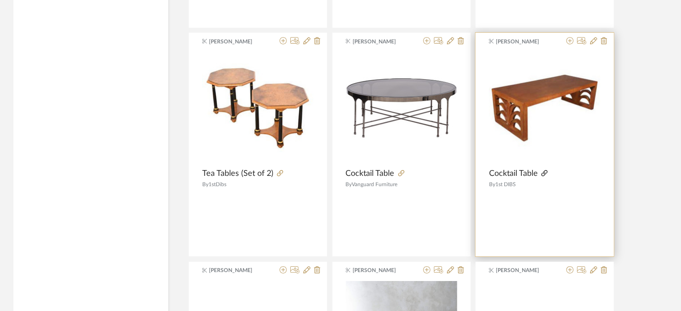
click at [544, 170] on icon at bounding box center [544, 173] width 6 height 6
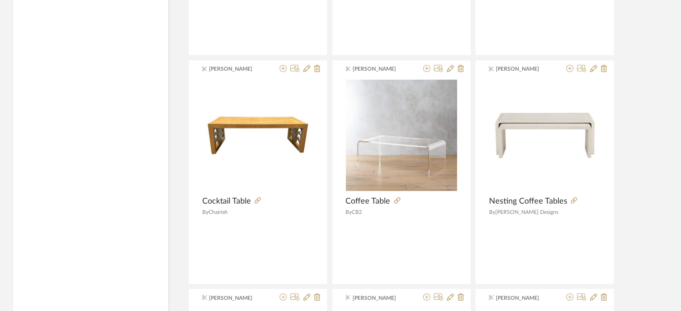
scroll to position [20585, 0]
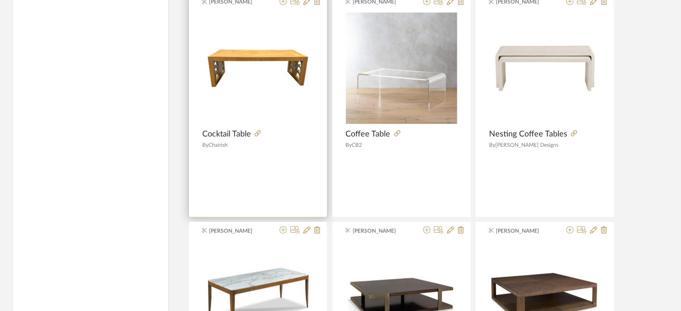
click at [256, 129] on div at bounding box center [282, 134] width 63 height 10
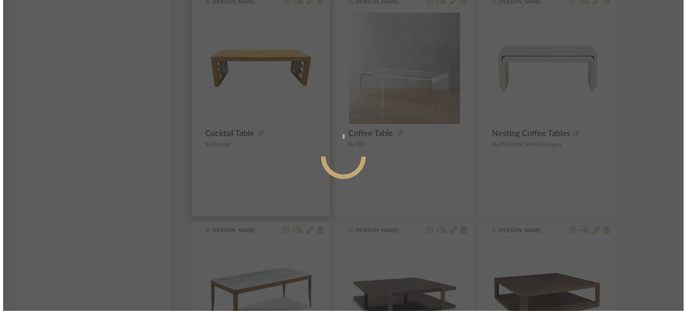
scroll to position [0, 0]
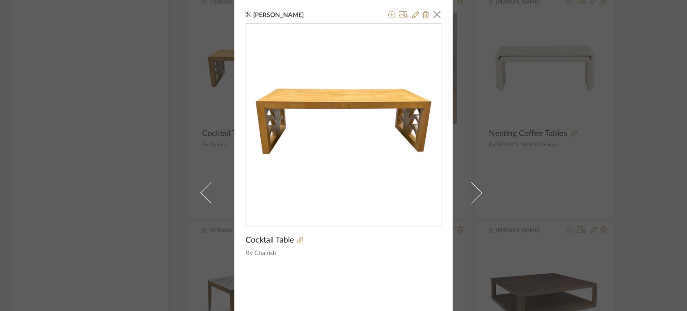
click at [177, 115] on div "[PERSON_NAME] × Cocktail Table By Chairish" at bounding box center [343, 155] width 687 height 311
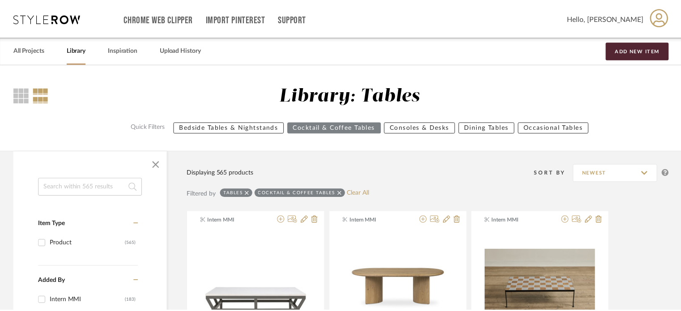
scroll to position [20585, 0]
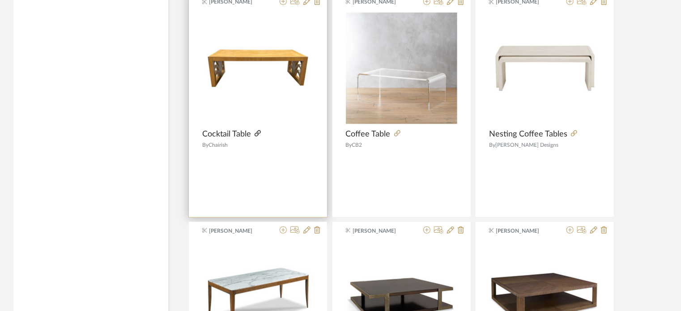
click at [258, 130] on icon at bounding box center [258, 133] width 6 height 6
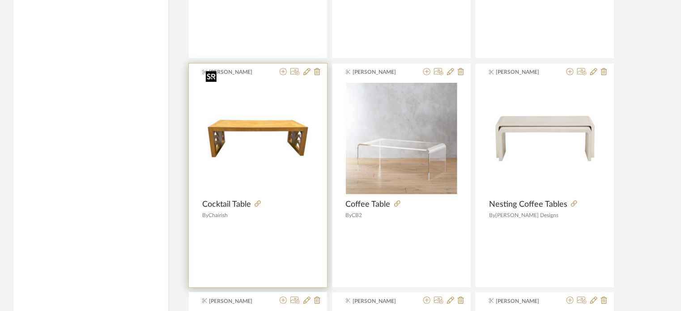
scroll to position [20451, 0]
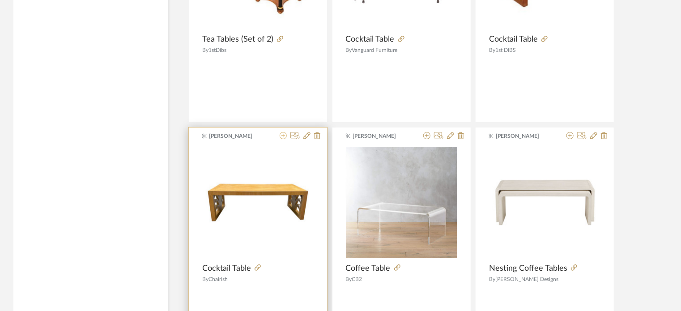
click at [285, 132] on icon at bounding box center [283, 135] width 7 height 7
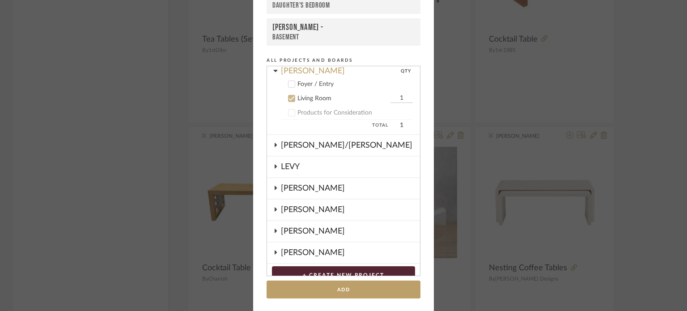
scroll to position [25, 0]
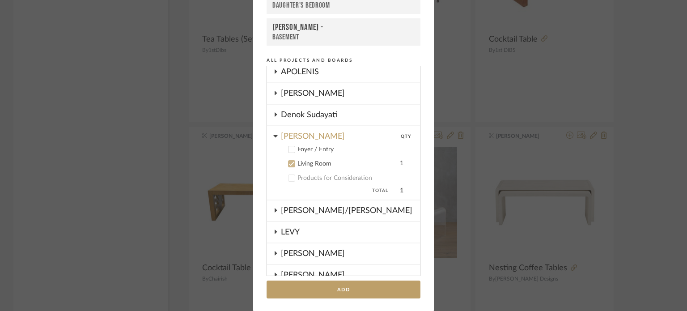
click at [274, 93] on icon at bounding box center [275, 93] width 7 height 4
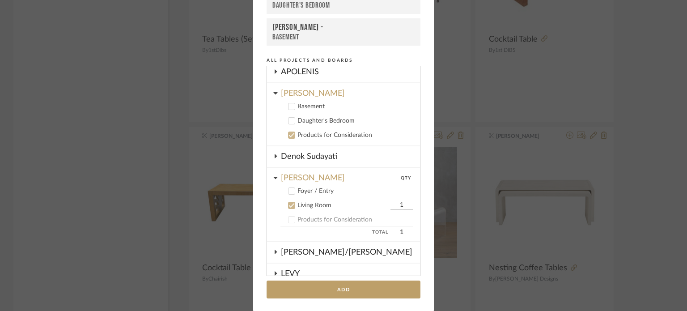
click at [298, 136] on div "Products for Consideration" at bounding box center [355, 136] width 115 height 8
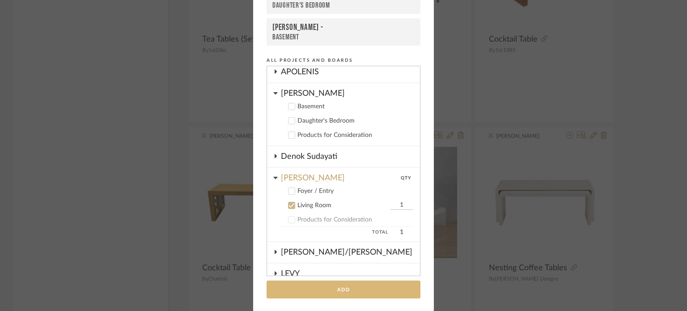
click at [332, 286] on button "Add" at bounding box center [344, 290] width 154 height 18
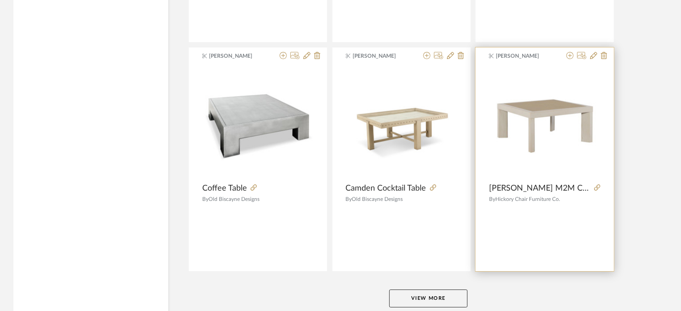
scroll to position [21927, 0]
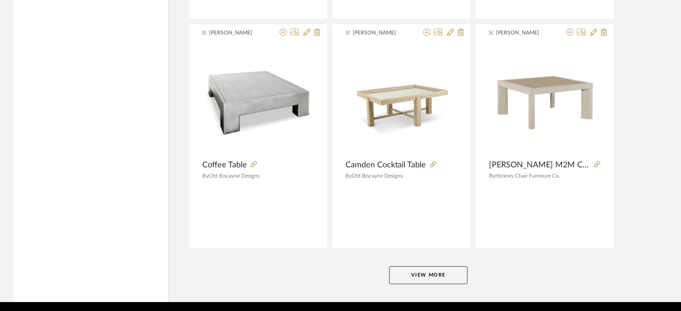
click at [438, 266] on button "View More" at bounding box center [428, 275] width 78 height 18
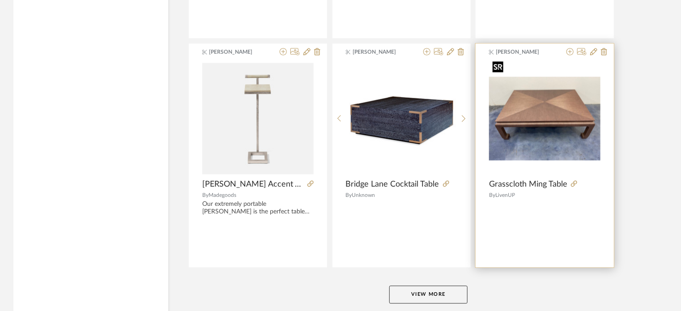
scroll to position [24686, 0]
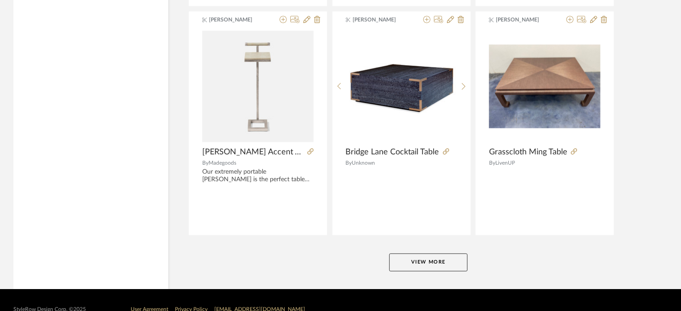
click at [442, 254] on button "View More" at bounding box center [428, 263] width 78 height 18
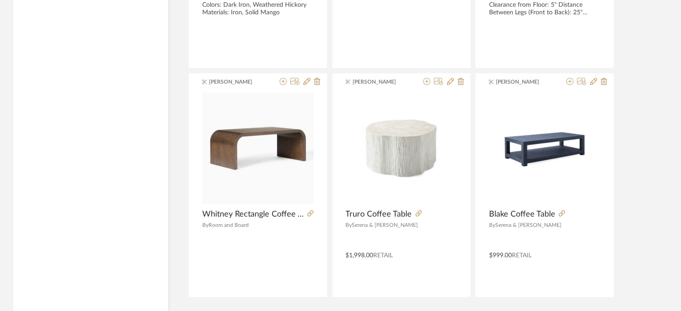
scroll to position [27415, 0]
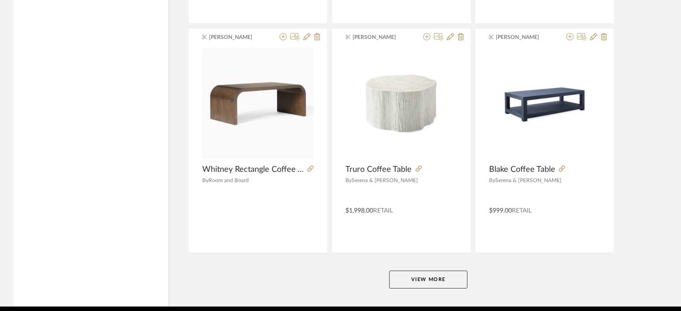
click at [444, 271] on button "View More" at bounding box center [428, 280] width 78 height 18
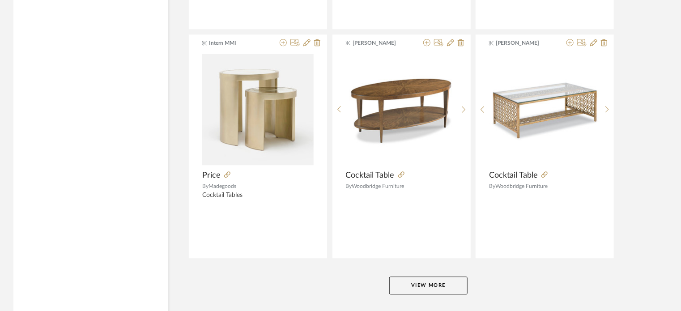
scroll to position [30174, 0]
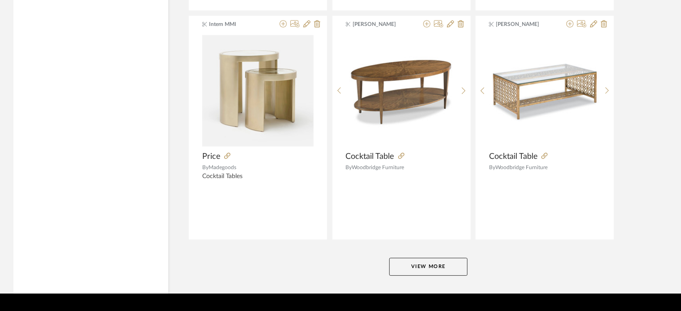
click at [435, 258] on button "View More" at bounding box center [428, 267] width 78 height 18
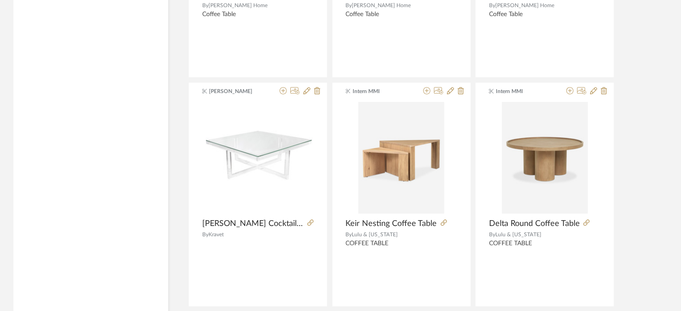
scroll to position [32918, 0]
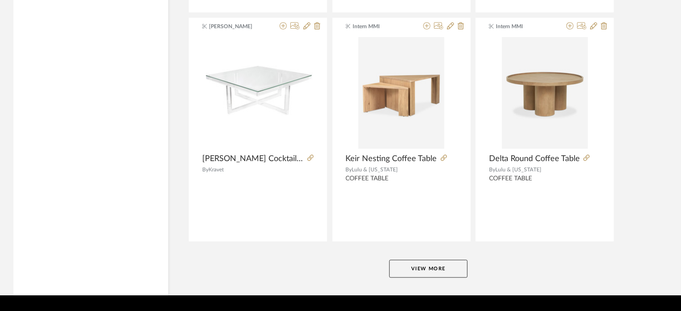
click at [408, 260] on button "View More" at bounding box center [428, 269] width 78 height 18
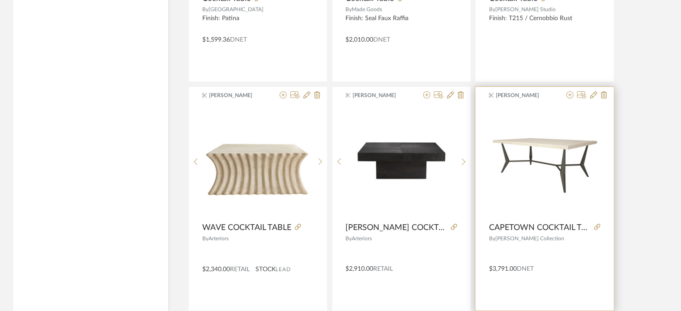
scroll to position [35602, 0]
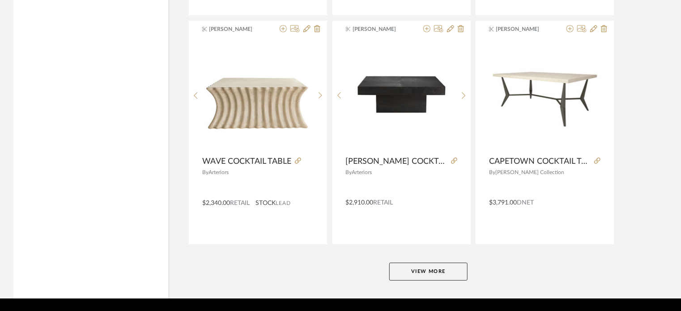
scroll to position [35662, 0]
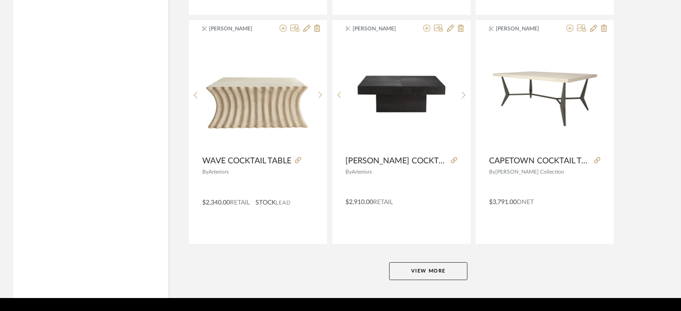
click at [430, 262] on button "View More" at bounding box center [428, 271] width 78 height 18
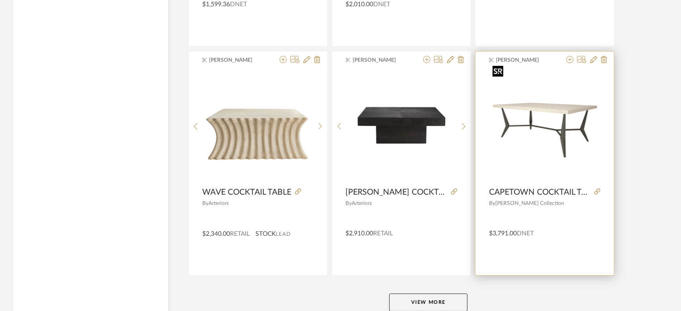
scroll to position [35617, 0]
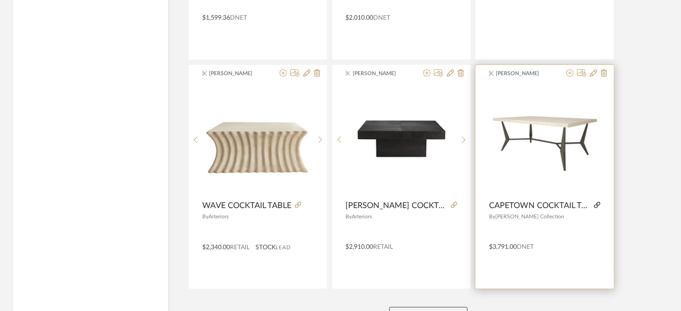
click at [598, 202] on icon at bounding box center [597, 205] width 6 height 6
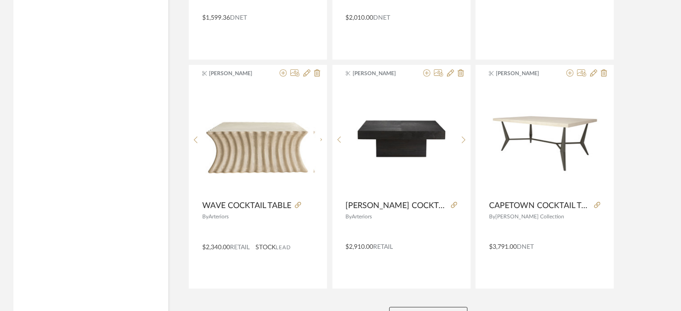
click at [429, 307] on button "View More" at bounding box center [428, 316] width 78 height 18
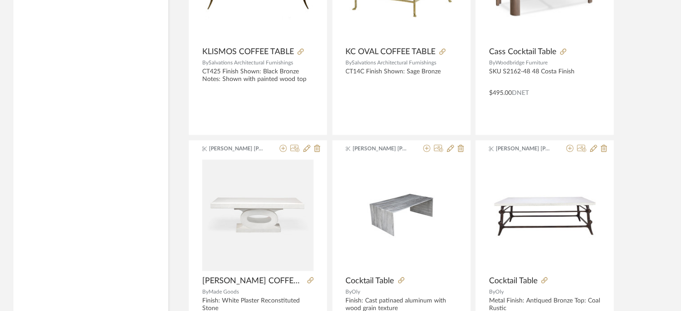
scroll to position [38406, 0]
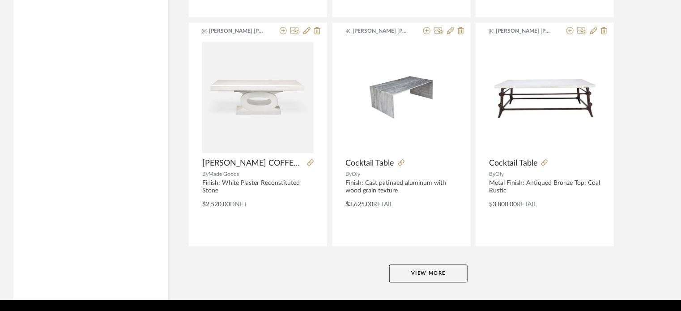
click at [437, 264] on button "View More" at bounding box center [428, 273] width 78 height 18
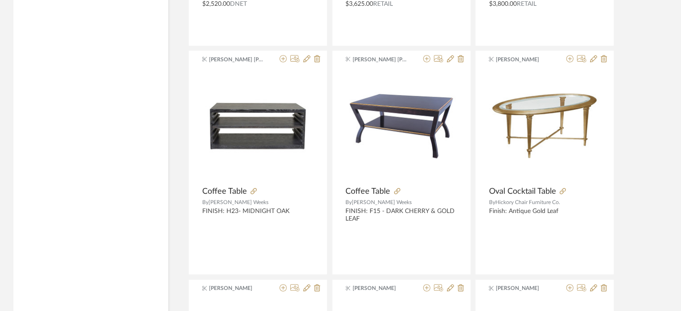
scroll to position [38630, 0]
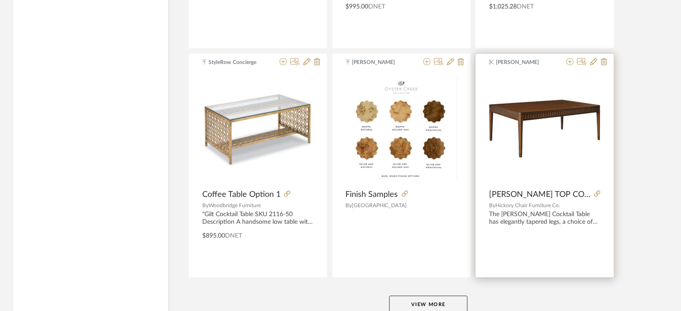
scroll to position [41135, 0]
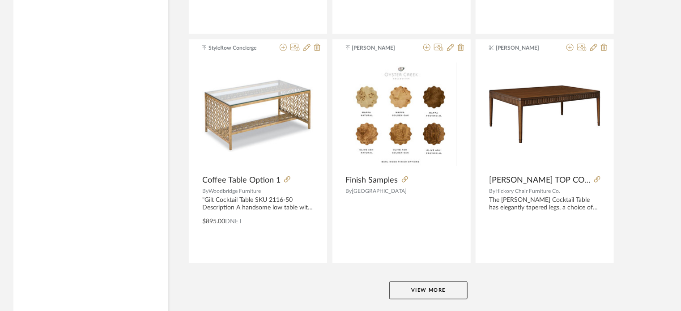
click at [417, 281] on button "View More" at bounding box center [428, 290] width 78 height 18
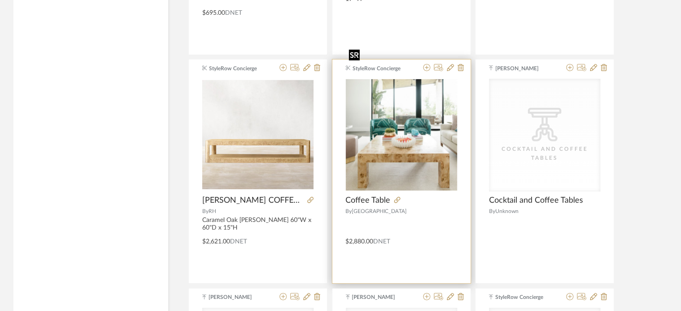
scroll to position [42701, 0]
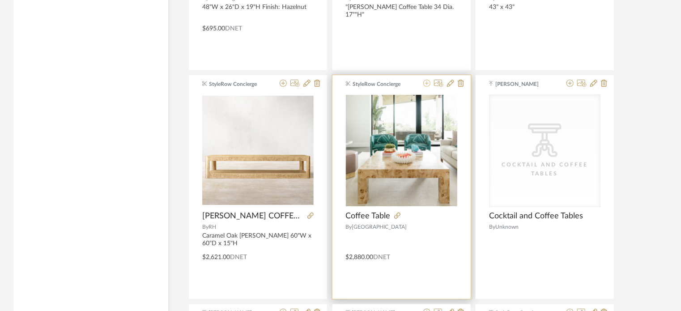
click at [426, 80] on icon at bounding box center [426, 83] width 7 height 7
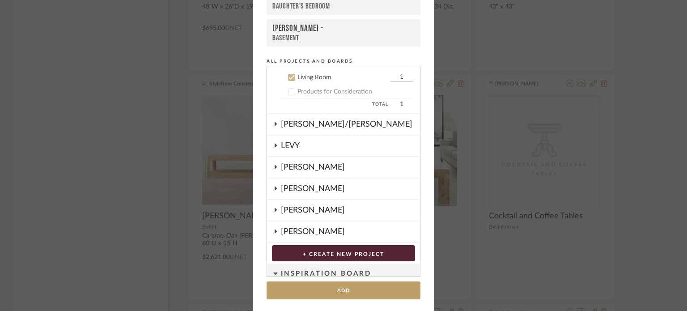
scroll to position [115, 0]
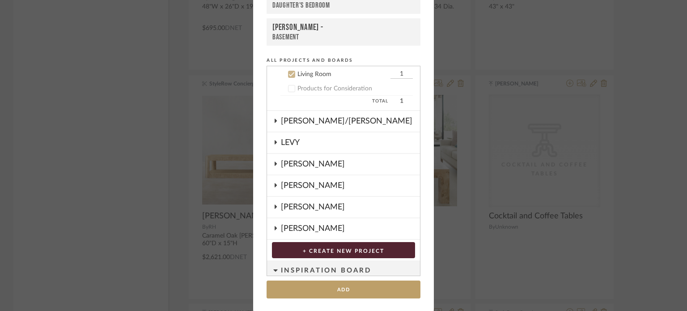
click at [300, 40] on div "Basement" at bounding box center [343, 37] width 142 height 9
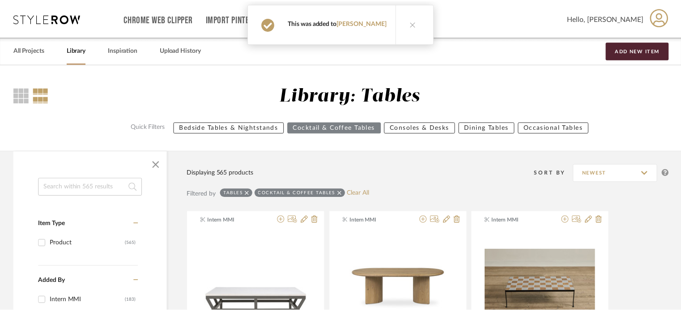
scroll to position [42701, 0]
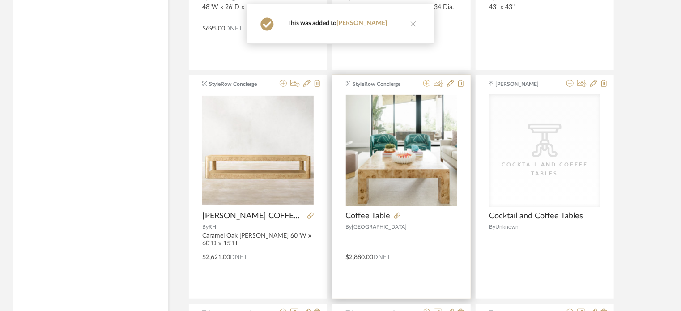
click at [428, 80] on icon at bounding box center [426, 83] width 7 height 7
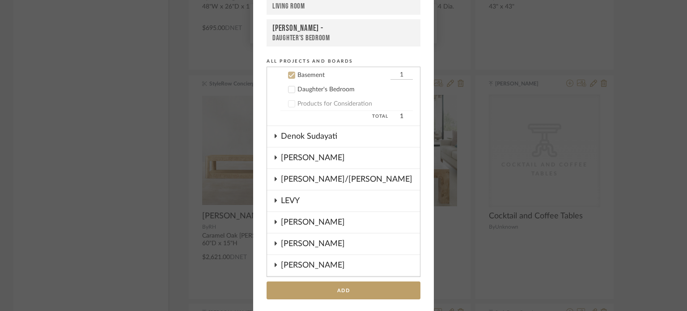
scroll to position [0, 0]
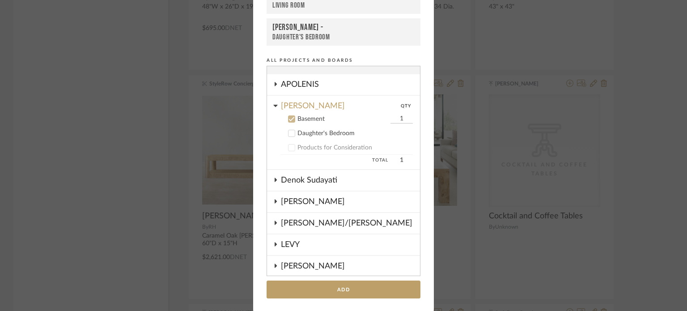
click at [290, 120] on icon at bounding box center [292, 119] width 6 height 6
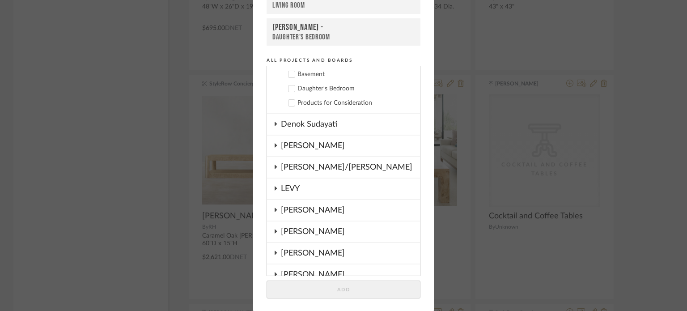
click at [277, 143] on cdk-nested-tree-node "[PERSON_NAME]" at bounding box center [343, 146] width 153 height 21
click at [274, 145] on icon at bounding box center [275, 145] width 7 height 4
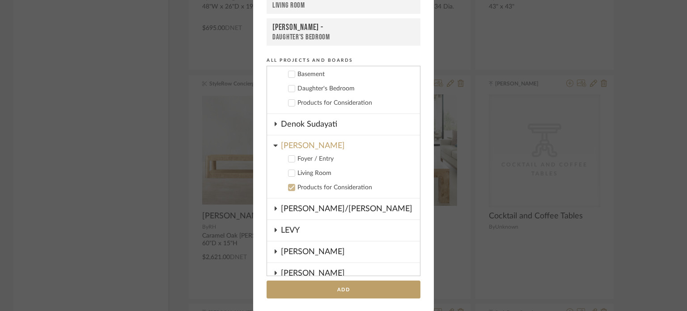
click at [314, 173] on div "Living Room" at bounding box center [355, 174] width 115 height 8
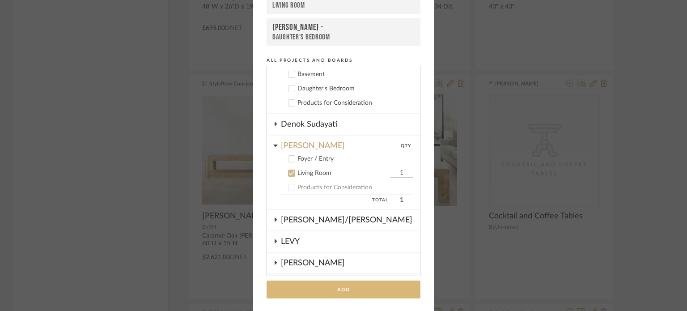
click at [367, 284] on button "Add" at bounding box center [344, 290] width 154 height 18
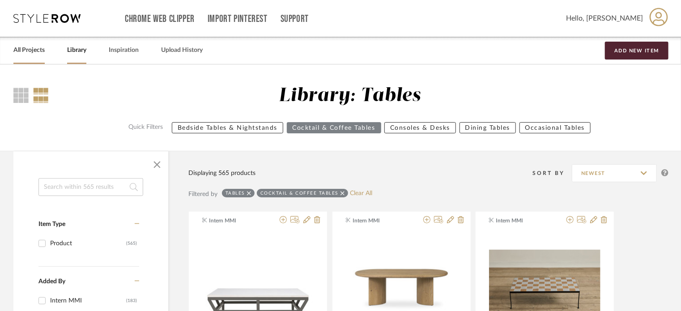
click at [32, 48] on link "All Projects" at bounding box center [28, 50] width 31 height 12
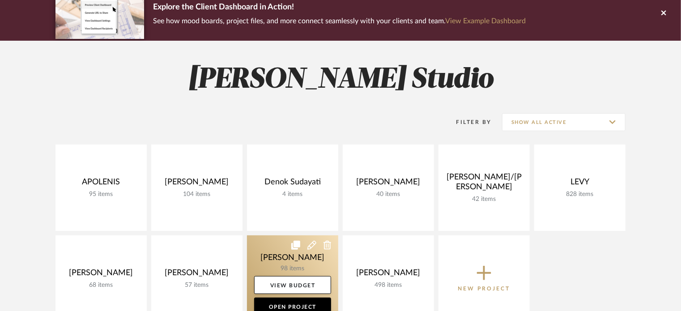
scroll to position [134, 0]
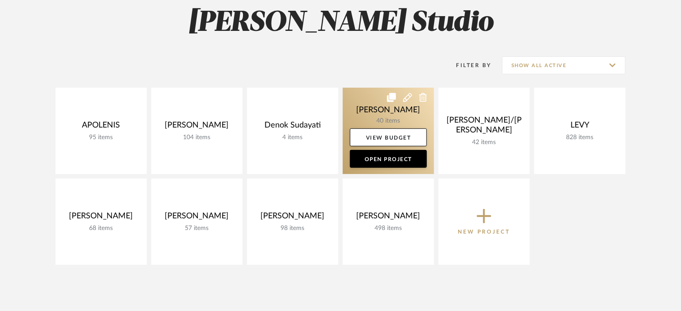
click at [381, 115] on link at bounding box center [388, 131] width 91 height 86
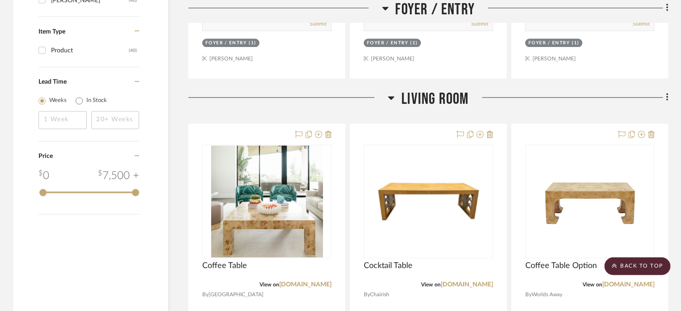
scroll to position [940, 0]
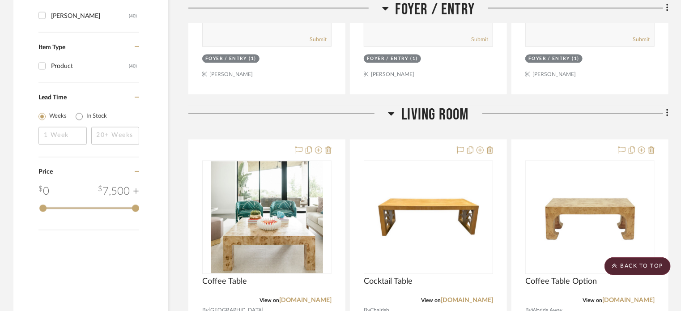
click at [669, 115] on div "Filter by keyword, category or name prior to exporting to Excel or Bulk Actions…" at bounding box center [340, 296] width 681 height 2166
click at [666, 115] on icon at bounding box center [667, 113] width 3 height 10
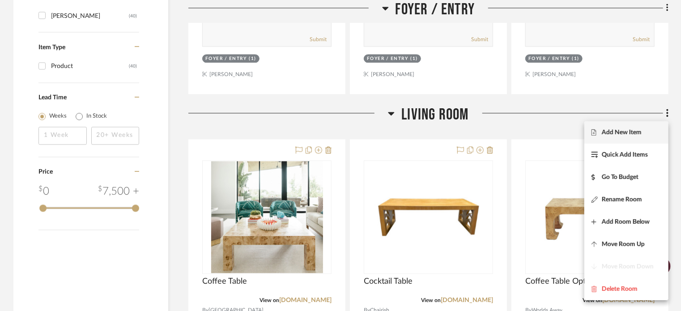
click at [616, 128] on button "Add New Item" at bounding box center [626, 132] width 84 height 22
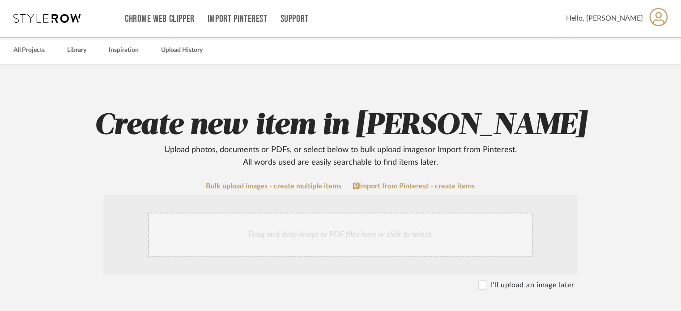
click at [315, 231] on div "Drag and drop image or PDF files here or click to select." at bounding box center [340, 235] width 385 height 45
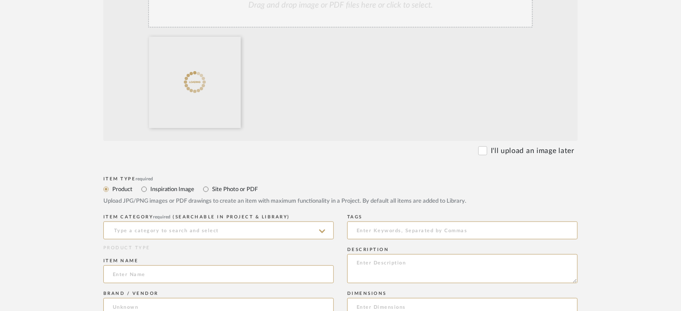
scroll to position [268, 0]
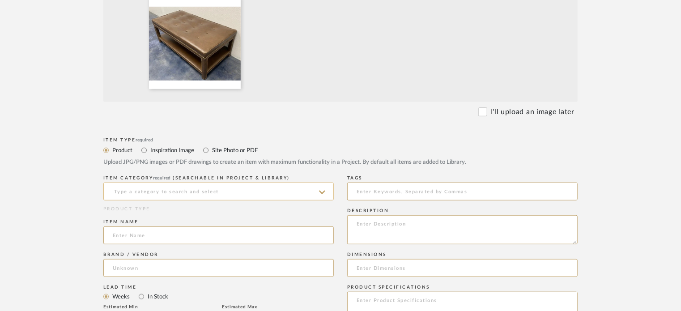
click at [202, 185] on input at bounding box center [218, 192] width 230 height 18
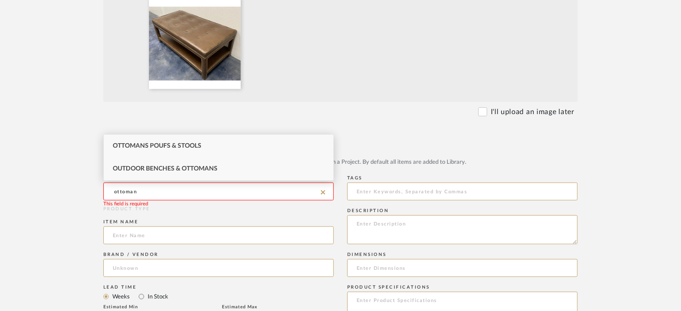
click at [209, 169] on span "Outdoor Benches & Ottomans" at bounding box center [165, 169] width 105 height 6
type input "Outdoor Benches & Ottomans"
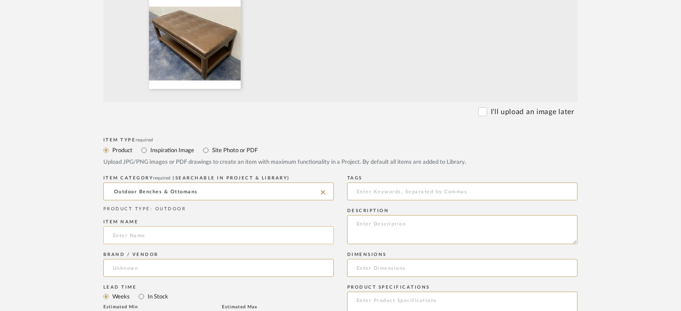
click at [185, 229] on input at bounding box center [218, 235] width 230 height 18
type input "Custom Ottoman"
click at [173, 269] on input at bounding box center [218, 268] width 230 height 18
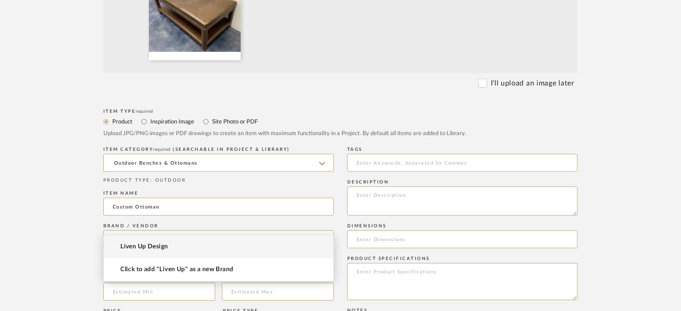
scroll to position [313, 0]
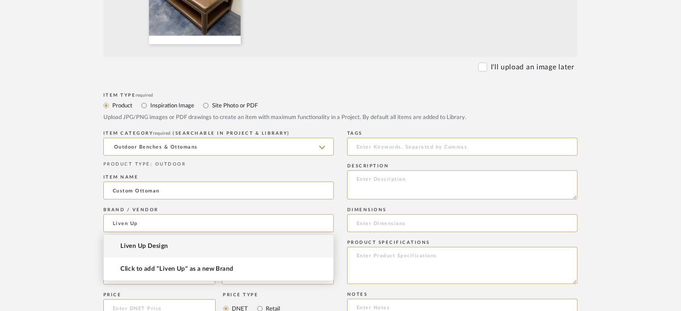
click at [157, 244] on span "Liven Up Design" at bounding box center [144, 246] width 48 height 8
type input "Liven Up Design"
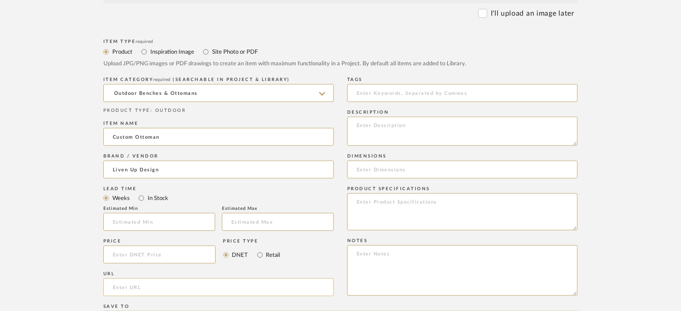
scroll to position [403, 0]
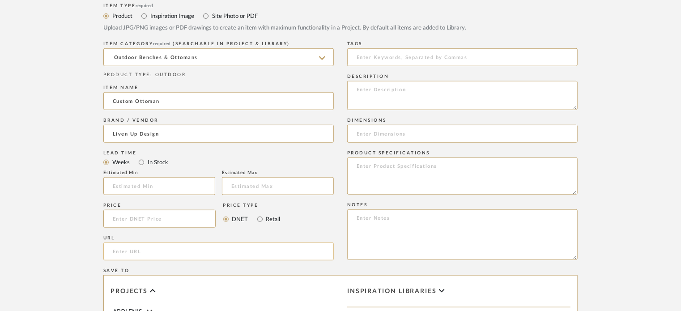
click at [131, 253] on input "url" at bounding box center [218, 251] width 230 height 18
paste input "https://www.livenupdesign.com/ottomans/p/tufted-ottomans"
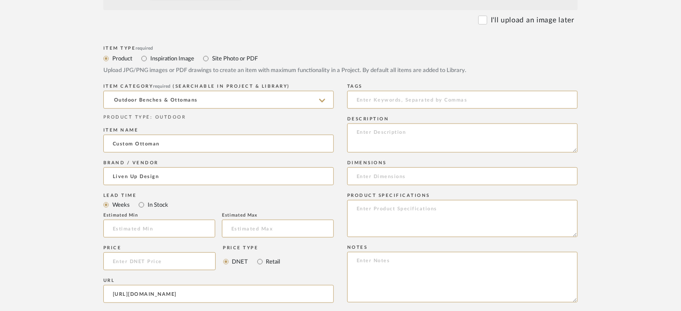
scroll to position [358, 0]
type input "https://www.livenupdesign.com/ottomans/p/tufted-ottomans"
click at [408, 172] on input at bounding box center [462, 179] width 230 height 18
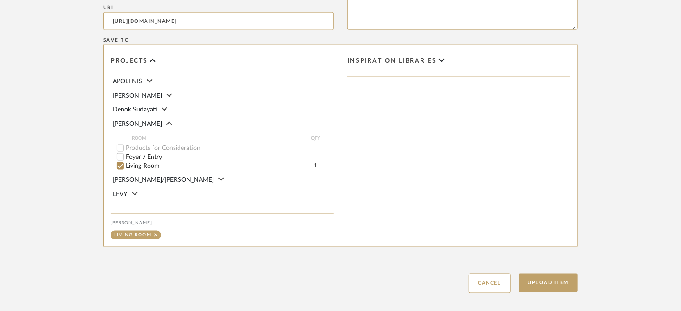
scroll to position [678, 0]
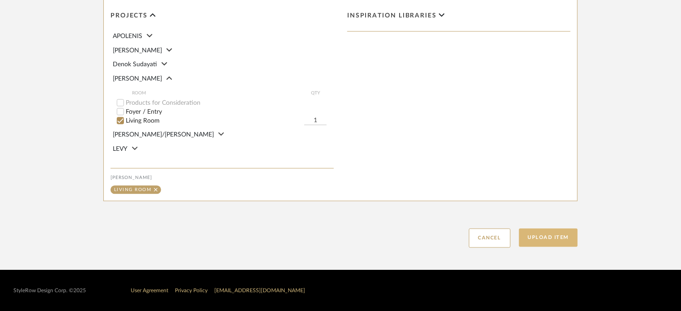
click at [546, 238] on button "Upload Item" at bounding box center [548, 238] width 59 height 18
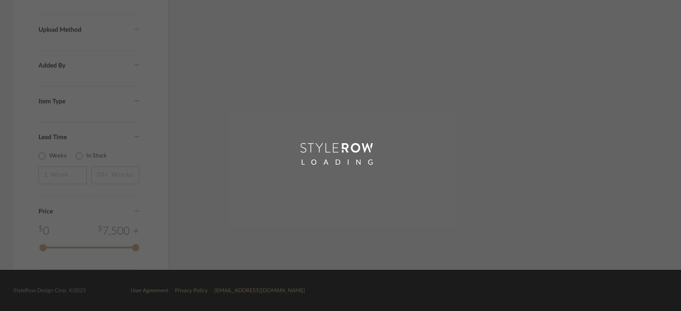
scroll to position [535, 0]
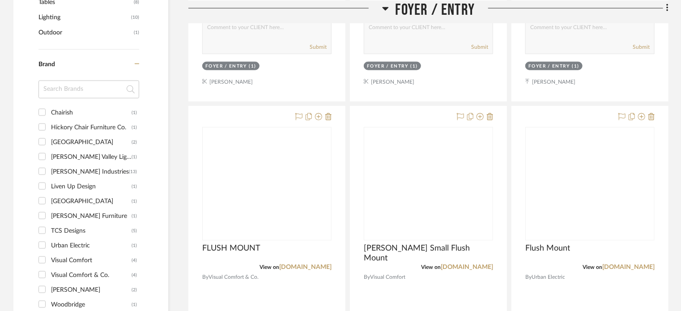
scroll to position [1045, 0]
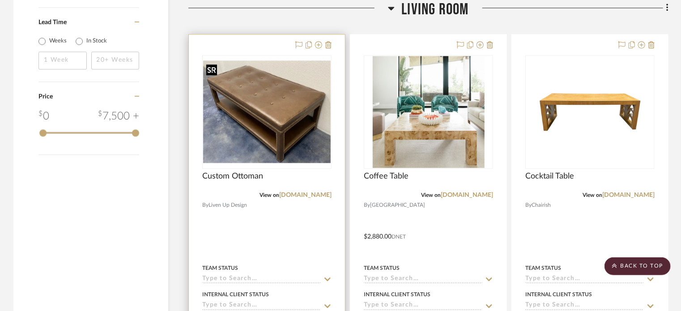
click at [301, 118] on img "0" at bounding box center [267, 111] width 128 height 102
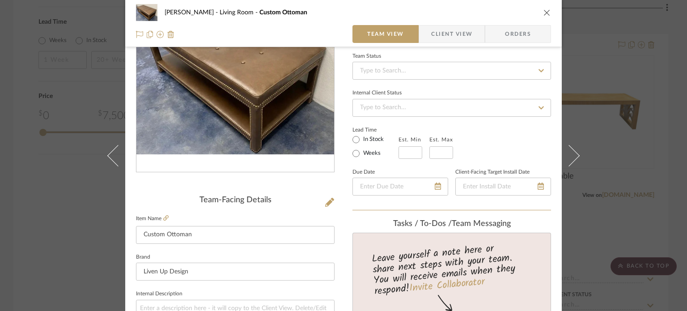
scroll to position [89, 0]
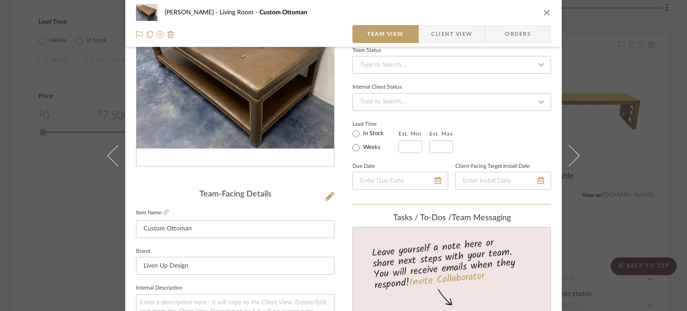
click at [329, 196] on icon at bounding box center [329, 196] width 9 height 9
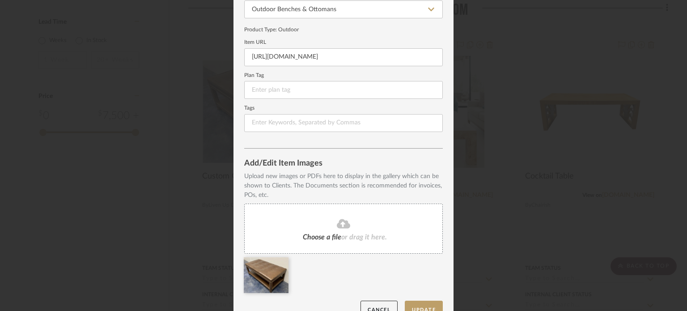
scroll to position [115, 0]
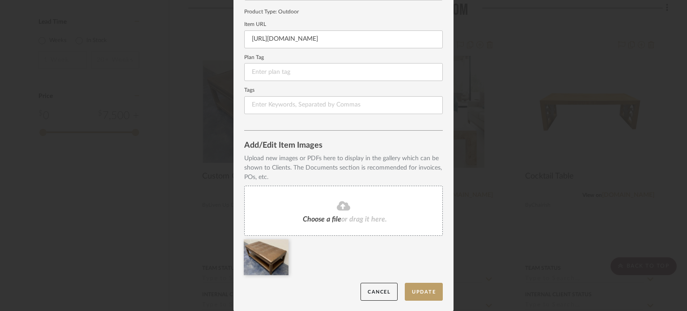
click at [329, 210] on fa-icon at bounding box center [343, 206] width 81 height 12
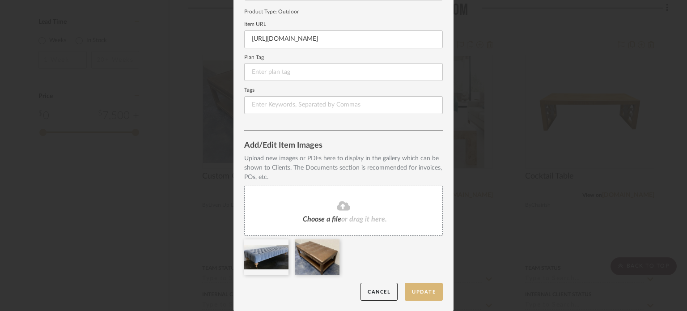
click at [417, 293] on button "Update" at bounding box center [424, 292] width 38 height 18
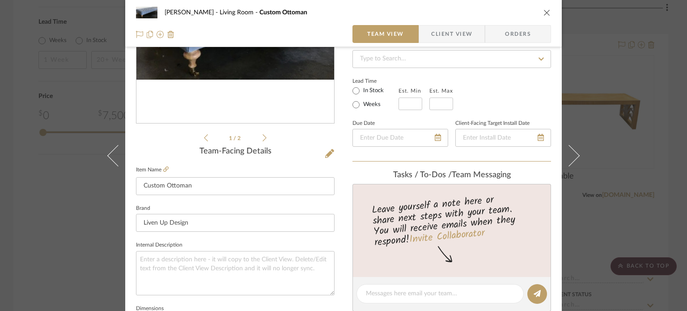
scroll to position [134, 0]
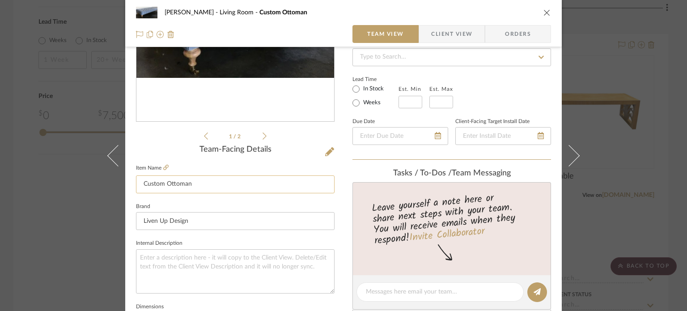
drag, startPoint x: 165, startPoint y: 183, endPoint x: 186, endPoint y: 188, distance: 22.0
click at [165, 183] on input "Custom Ottoman" at bounding box center [235, 184] width 199 height 18
type input "Custom Tufted Ottoman"
click at [655, 89] on div "DOOLEY Living Room Custom Ottoman Team View Client View Orders 1 / 2 Team-Facin…" at bounding box center [343, 155] width 687 height 311
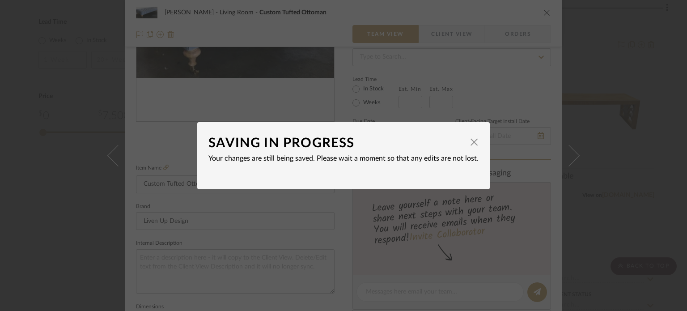
click at [590, 89] on div "SAVING IN PROGRESS × Your changes are still being saved. Please wait a moment s…" at bounding box center [343, 155] width 687 height 311
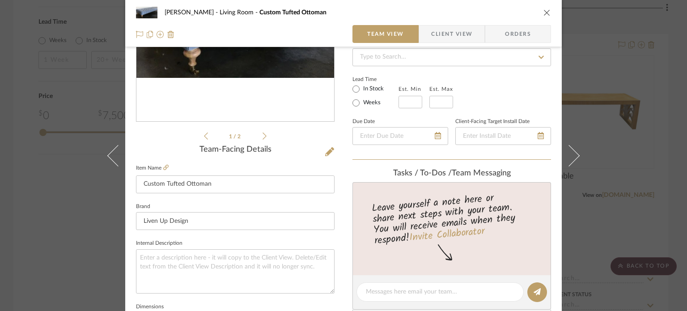
click at [616, 100] on div "DOOLEY Living Room Custom Tufted Ottoman Team View Client View Orders 1 / 2 Tea…" at bounding box center [343, 155] width 687 height 311
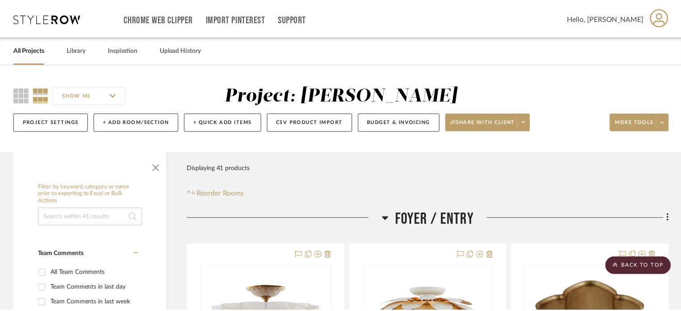
scroll to position [1045, 0]
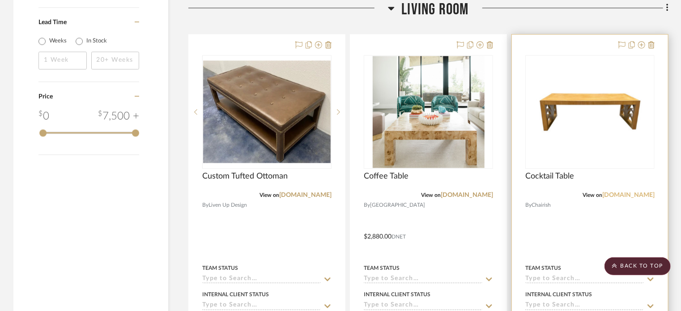
click at [642, 194] on link "chairish.com" at bounding box center [628, 195] width 52 height 6
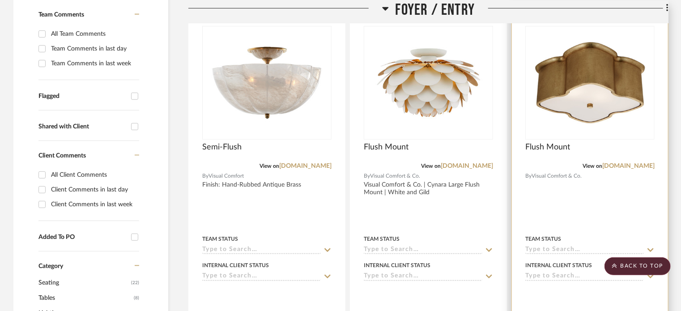
scroll to position [150, 0]
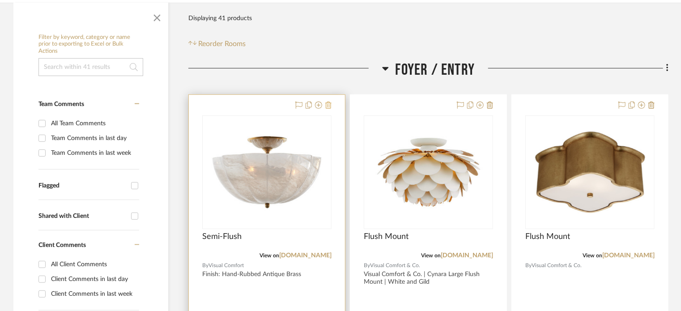
click at [327, 103] on icon at bounding box center [328, 105] width 6 height 7
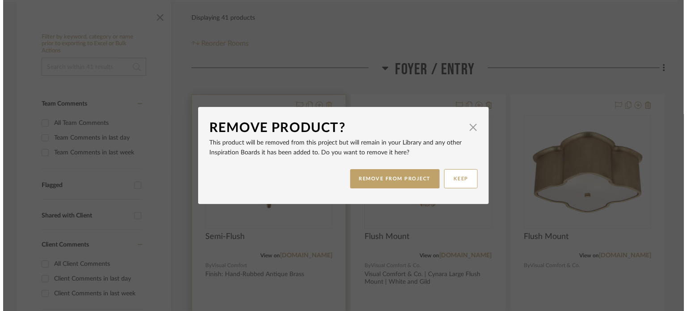
scroll to position [0, 0]
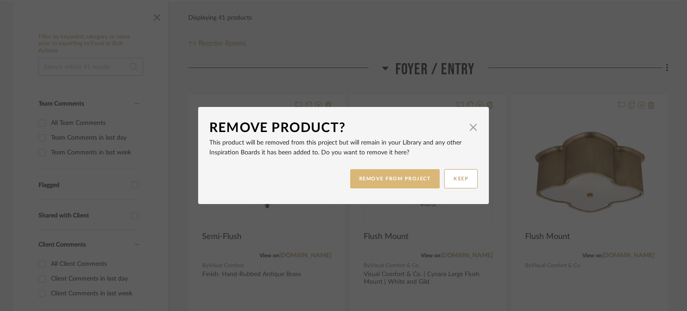
click at [378, 179] on button "REMOVE FROM PROJECT" at bounding box center [395, 178] width 90 height 19
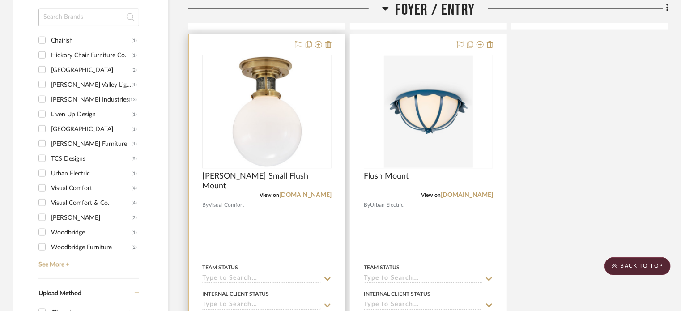
scroll to position [597, 0]
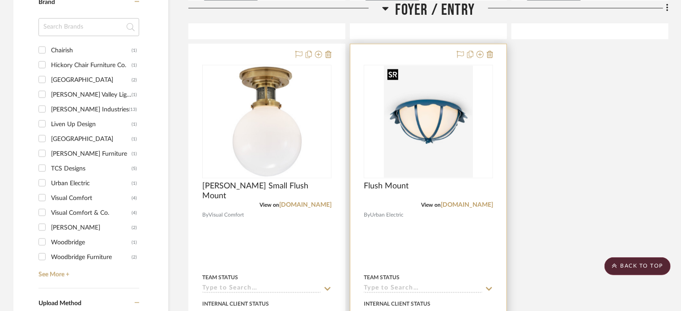
click at [448, 106] on img "0" at bounding box center [428, 122] width 89 height 112
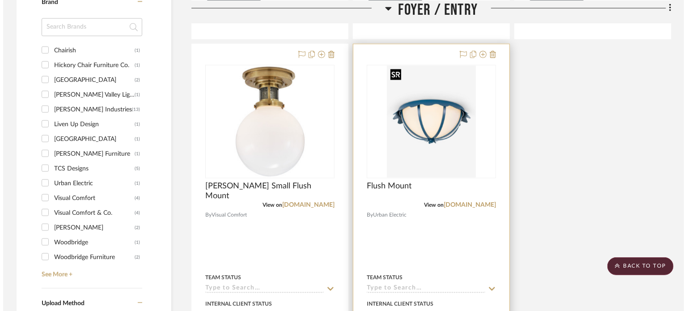
scroll to position [0, 0]
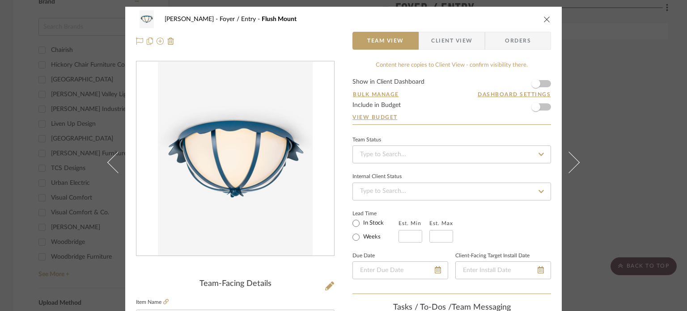
click at [622, 68] on div "DOOLEY Foyer / Entry Flush Mount Team View Client View Orders Team-Facing Detai…" at bounding box center [343, 155] width 687 height 311
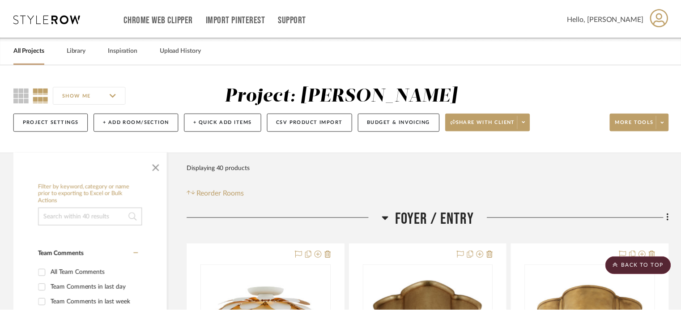
scroll to position [597, 0]
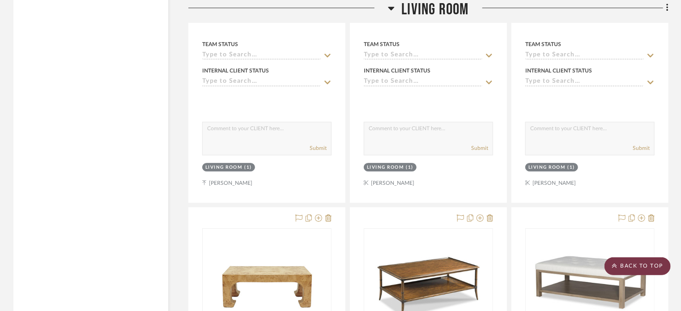
click at [634, 259] on scroll-to-top-button "BACK TO TOP" at bounding box center [637, 266] width 66 height 18
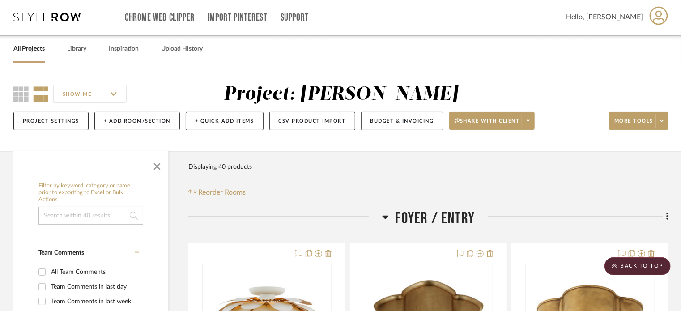
scroll to position [0, 0]
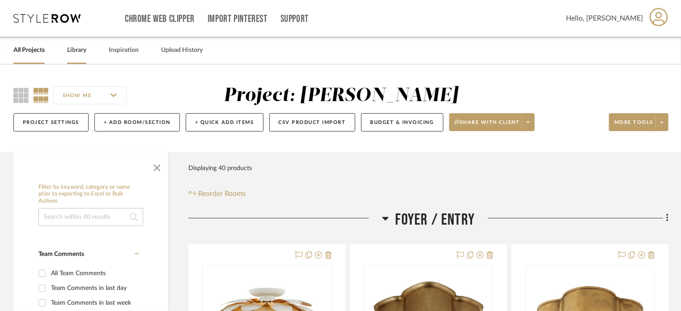
click at [77, 53] on link "Library" at bounding box center [76, 50] width 19 height 12
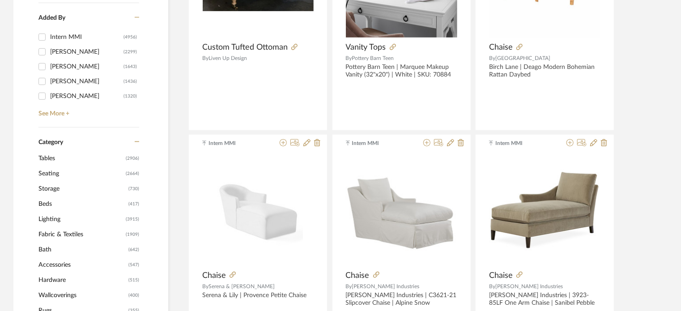
scroll to position [268, 0]
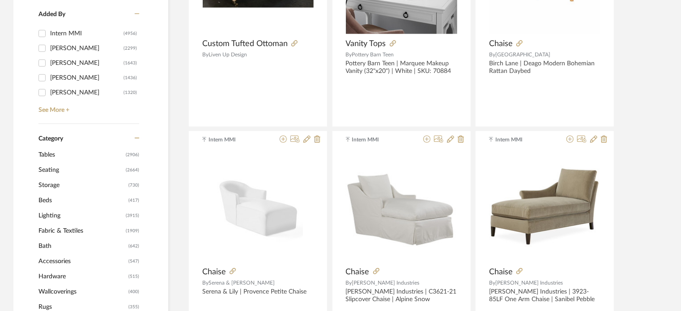
click at [52, 214] on span "Lighting" at bounding box center [80, 215] width 85 height 15
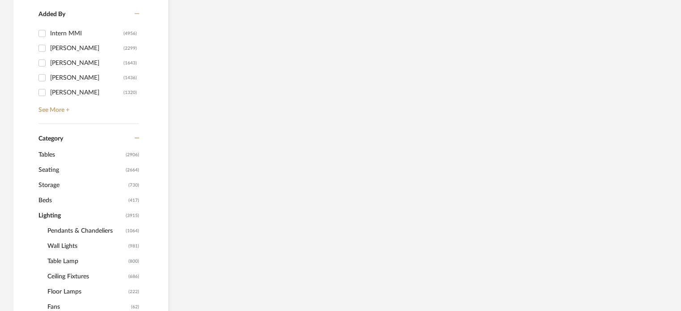
scroll to position [281, 0]
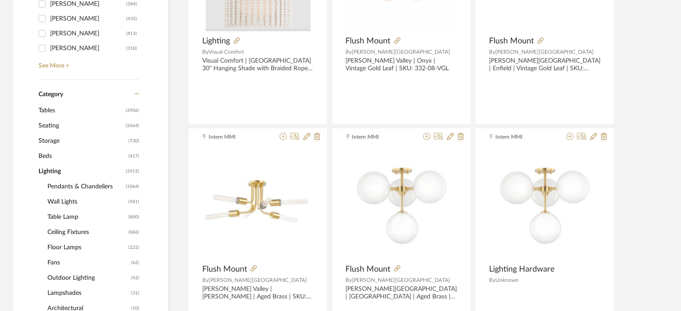
scroll to position [325, 0]
click at [69, 250] on span "Floor Lamps" at bounding box center [86, 246] width 79 height 15
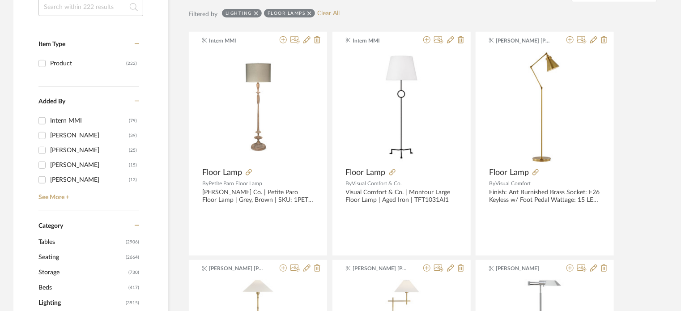
scroll to position [191, 0]
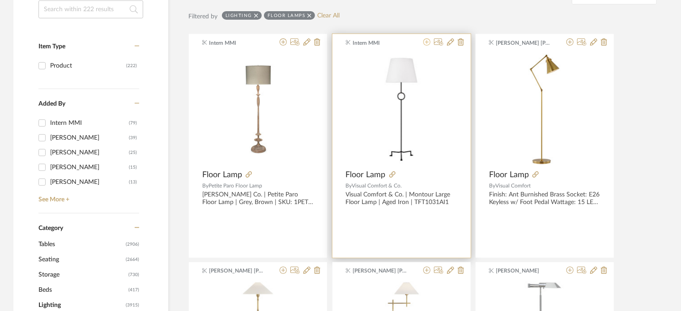
click at [425, 42] on icon at bounding box center [426, 41] width 7 height 7
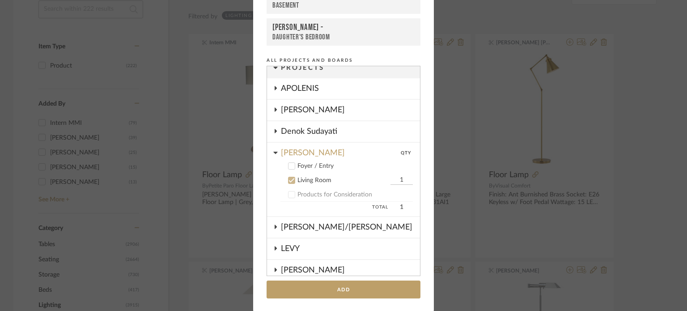
scroll to position [0, 0]
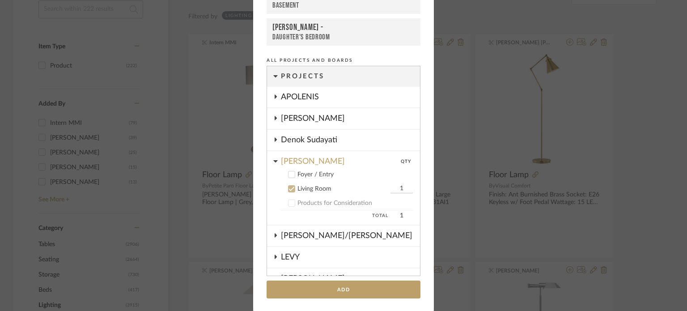
click at [275, 123] on cdk-nested-tree-node "[PERSON_NAME]" at bounding box center [343, 118] width 153 height 21
click at [272, 118] on icon at bounding box center [275, 118] width 7 height 4
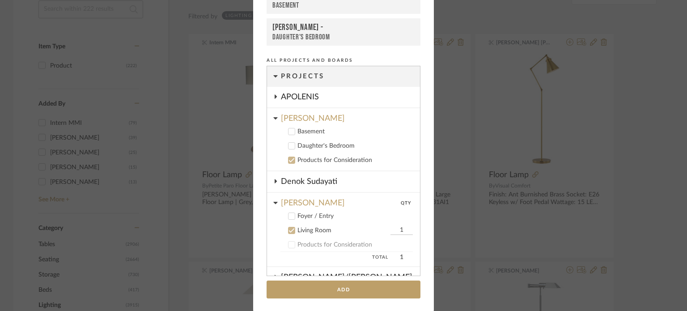
click at [307, 160] on div "Products for Consideration" at bounding box center [355, 161] width 115 height 8
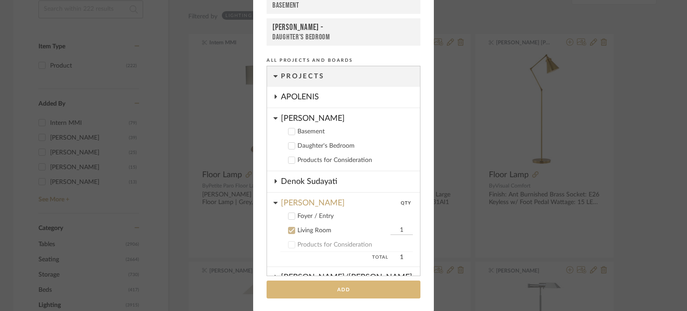
click at [346, 288] on button "Add" at bounding box center [344, 290] width 154 height 18
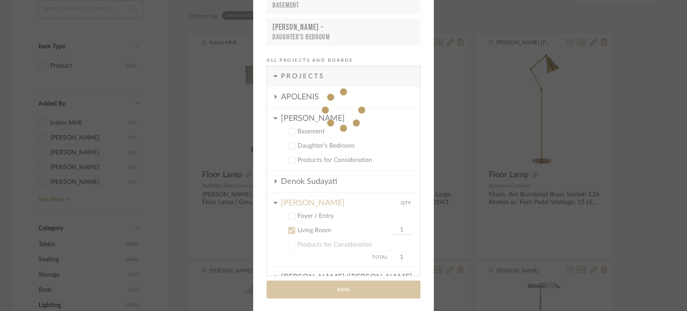
click at [648, 117] on div "Add to Projects Recent Projects, Rooms, or Boards DOOLEY - Living Room CIRKSENA…" at bounding box center [343, 155] width 687 height 311
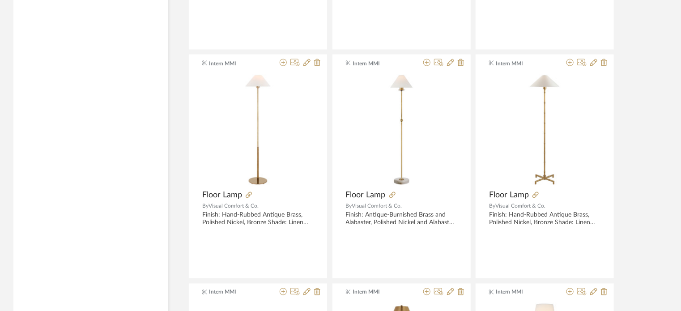
scroll to position [2473, 0]
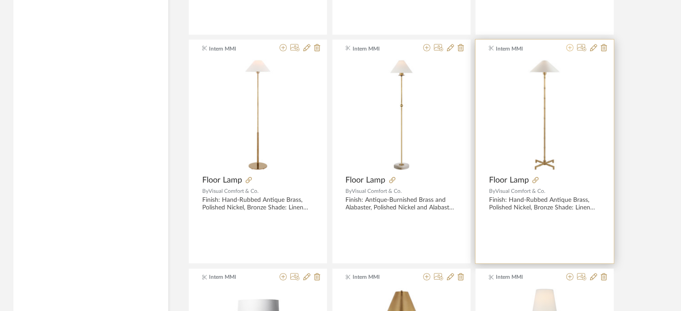
click at [569, 46] on icon at bounding box center [569, 47] width 7 height 7
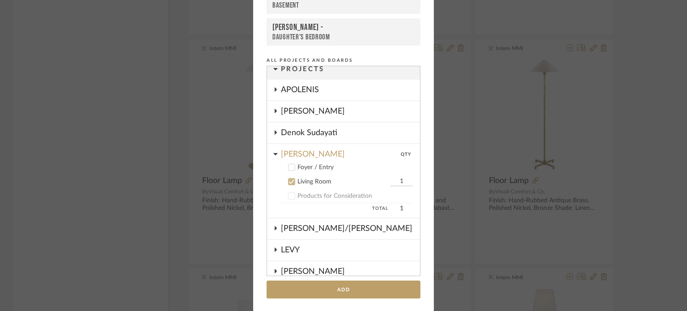
scroll to position [0, 0]
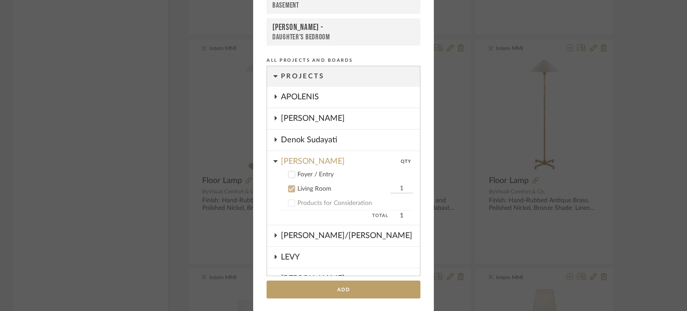
click at [272, 118] on icon at bounding box center [275, 118] width 7 height 4
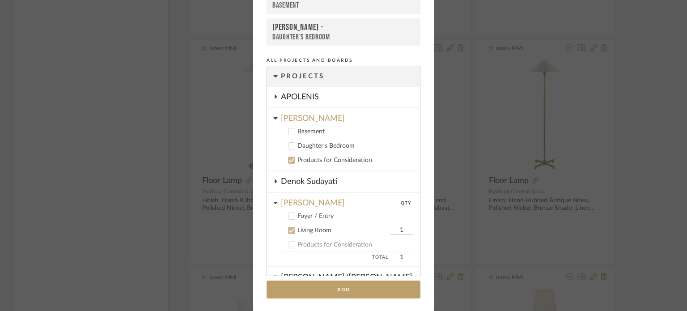
click at [304, 154] on cdk-nested-tree-node "Products for Consideration" at bounding box center [340, 160] width 146 height 14
click at [312, 165] on cdk-nested-tree-node "Products for Consideration" at bounding box center [340, 160] width 146 height 14
click at [318, 161] on div "Products for Consideration" at bounding box center [355, 161] width 115 height 8
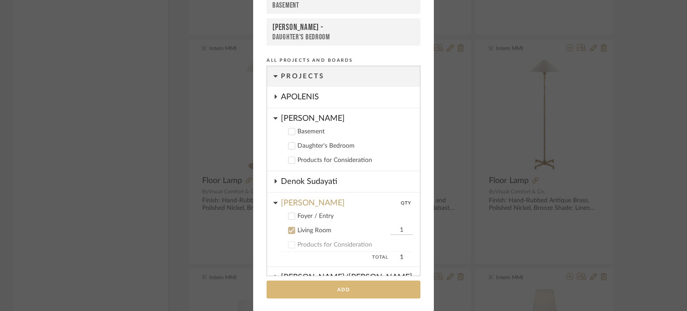
click at [360, 291] on button "Add" at bounding box center [344, 290] width 154 height 18
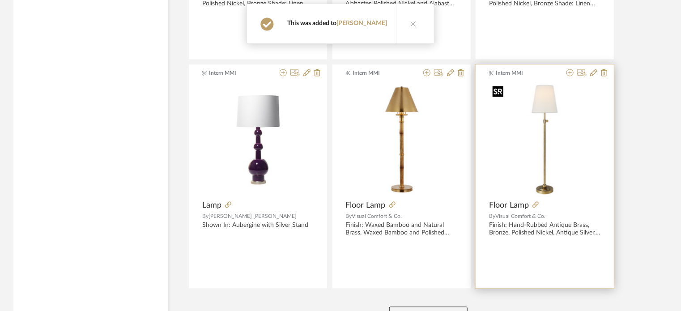
scroll to position [2696, 0]
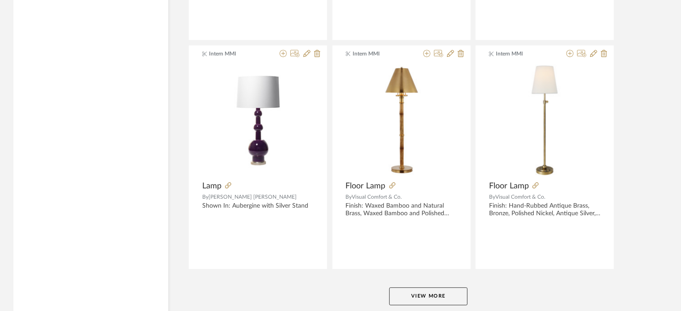
click at [454, 292] on button "View More" at bounding box center [428, 296] width 78 height 18
